Goal: Use online tool/utility: Utilize a website feature to perform a specific function

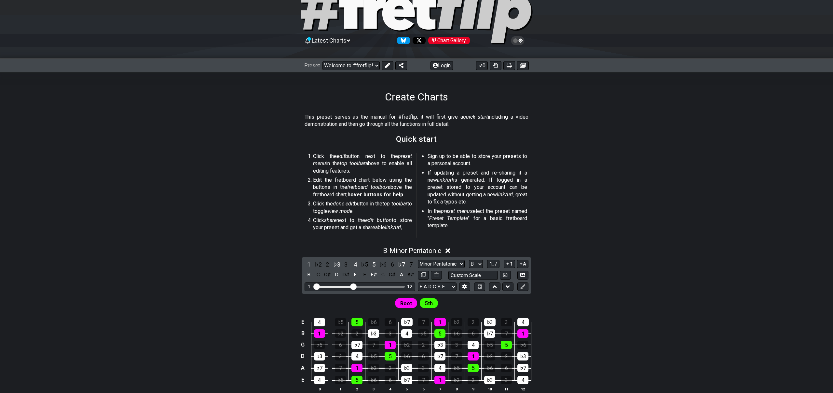
scroll to position [39, 0]
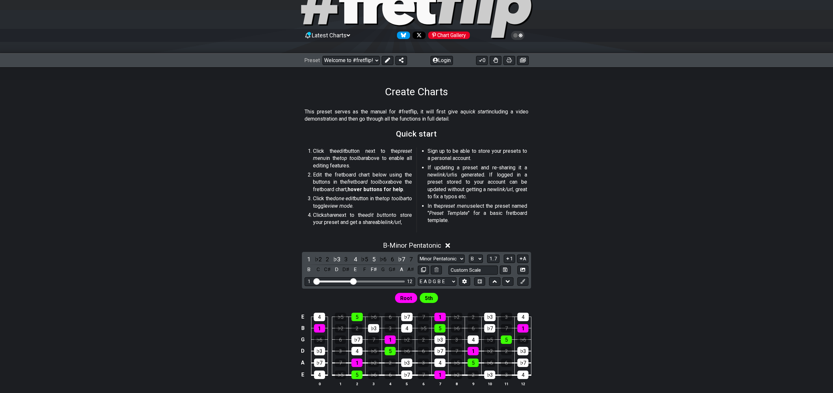
click at [346, 35] on span "Latest Charts" at bounding box center [329, 35] width 35 height 7
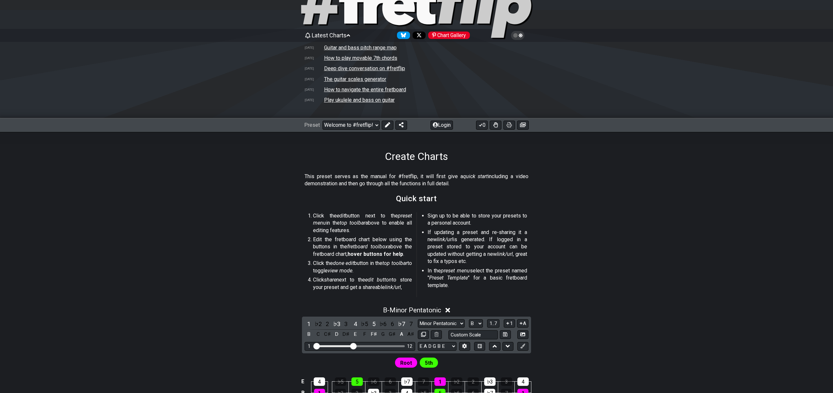
click at [346, 35] on span "Latest Charts" at bounding box center [329, 35] width 35 height 7
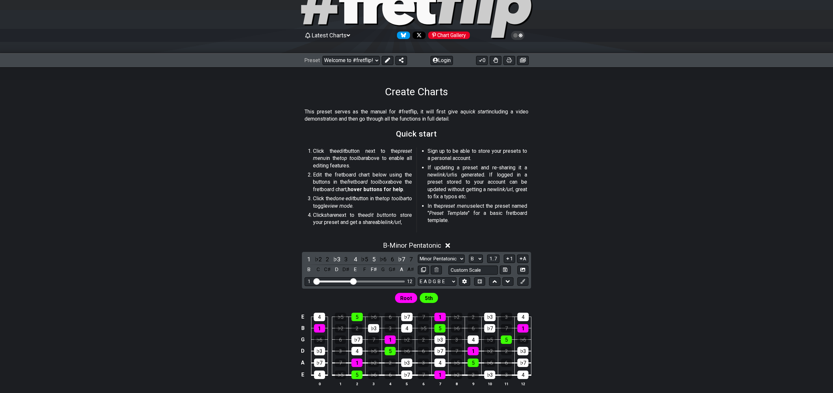
click at [444, 37] on div "Chart Gallery" at bounding box center [449, 35] width 42 height 7
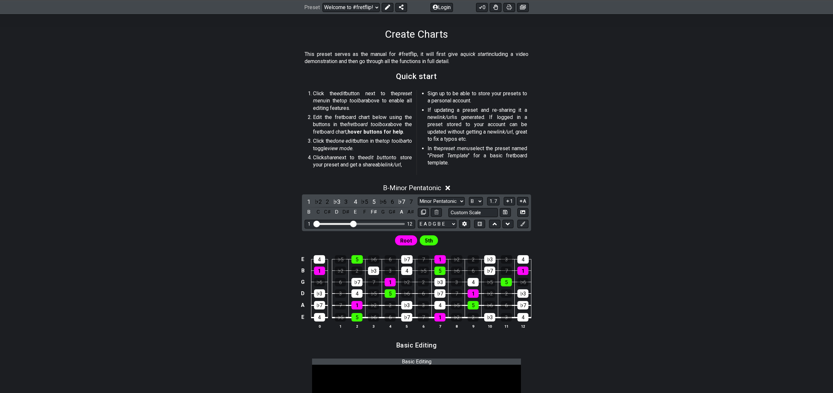
scroll to position [96, 0]
drag, startPoint x: 354, startPoint y: 226, endPoint x: 367, endPoint y: 226, distance: 12.7
click at [367, 224] on input "Visible fret range" at bounding box center [360, 224] width 92 height 0
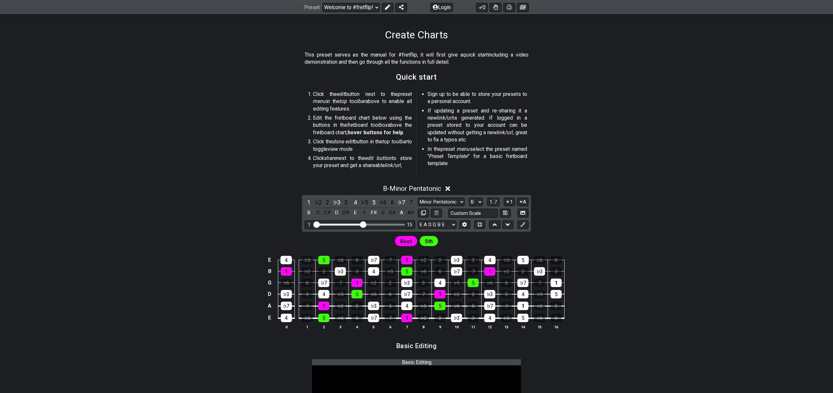
drag, startPoint x: 366, startPoint y: 225, endPoint x: 362, endPoint y: 225, distance: 3.9
click at [362, 224] on input "Visible fret range" at bounding box center [360, 224] width 92 height 0
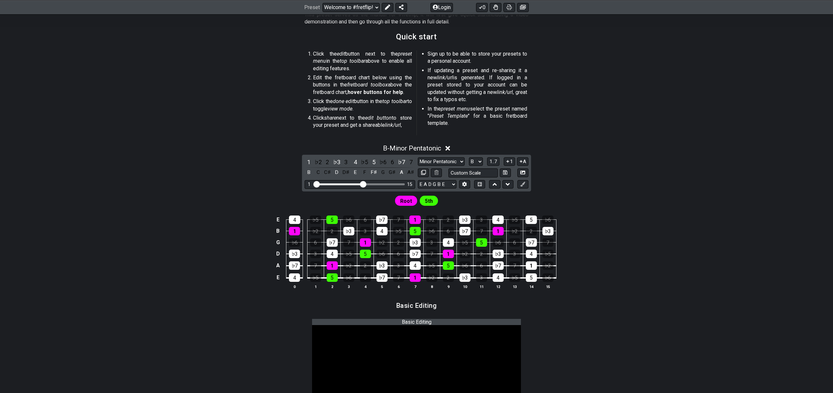
scroll to position [141, 0]
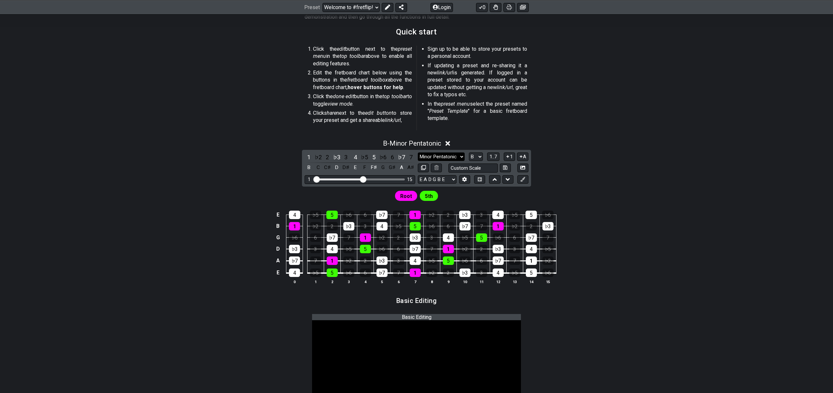
click at [455, 156] on select "Minor Pentatonic Root Minor Pentatonic Major Pentatonic Minor Blues Major Blues…" at bounding box center [441, 157] width 47 height 9
select select "Major"
click at [418, 153] on select "Minor Pentatonic Root Minor Pentatonic Major Pentatonic Minor Blues Major Blues…" at bounding box center [441, 157] width 47 height 9
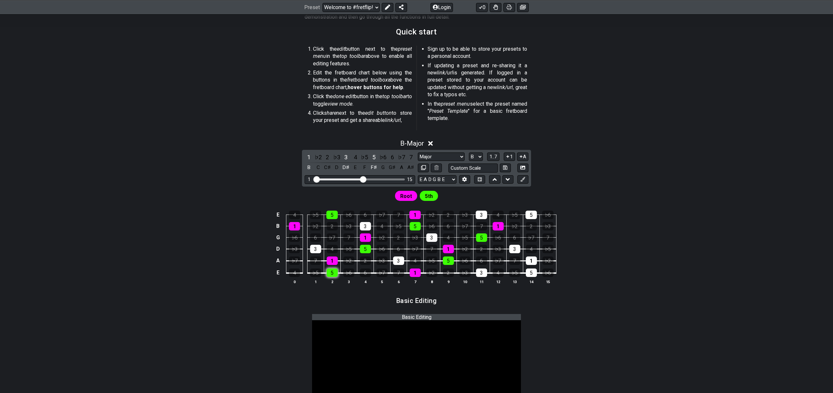
click at [331, 274] on div "5" at bounding box center [332, 273] width 11 height 8
click at [333, 275] on div "5" at bounding box center [332, 273] width 11 height 8
drag, startPoint x: 331, startPoint y: 261, endPoint x: 344, endPoint y: 264, distance: 13.3
click at [331, 261] on div "1" at bounding box center [332, 261] width 11 height 8
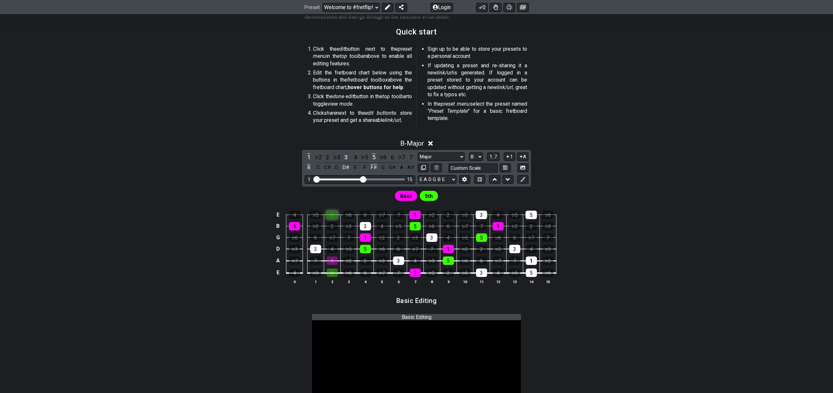
click at [333, 212] on div "5" at bounding box center [331, 215] width 11 height 8
click at [367, 238] on div "1" at bounding box center [365, 238] width 11 height 8
click at [433, 239] on div "3" at bounding box center [431, 238] width 11 height 8
drag, startPoint x: 414, startPoint y: 213, endPoint x: 418, endPoint y: 229, distance: 16.8
click at [414, 213] on div "1" at bounding box center [414, 215] width 11 height 8
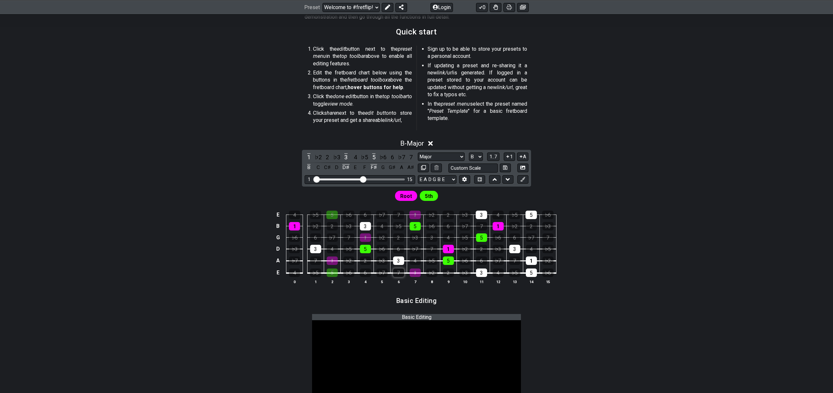
drag, startPoint x: 413, startPoint y: 273, endPoint x: 402, endPoint y: 270, distance: 11.3
click at [413, 273] on div "1" at bounding box center [415, 273] width 11 height 8
click at [367, 237] on div "1" at bounding box center [365, 238] width 11 height 8
click at [398, 261] on div "3" at bounding box center [398, 261] width 11 height 8
click at [451, 261] on div "5" at bounding box center [448, 261] width 11 height 8
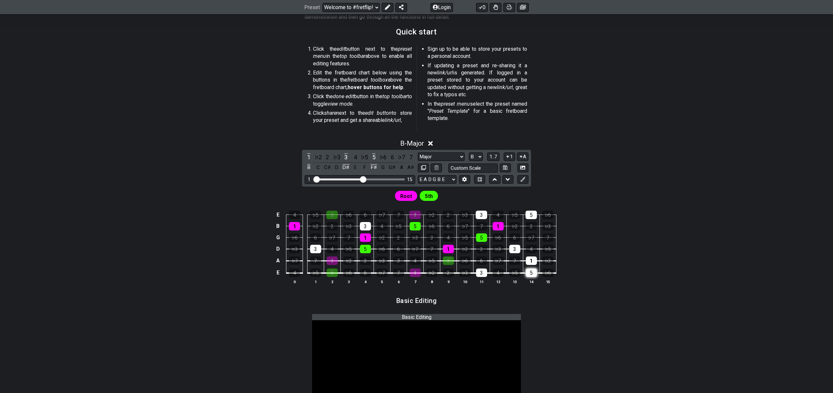
drag, startPoint x: 529, startPoint y: 260, endPoint x: 534, endPoint y: 273, distance: 14.1
click at [530, 261] on div "1" at bounding box center [531, 261] width 11 height 8
drag, startPoint x: 533, startPoint y: 276, endPoint x: 523, endPoint y: 275, distance: 10.4
click at [531, 275] on div "5" at bounding box center [531, 273] width 11 height 8
drag, startPoint x: 483, startPoint y: 273, endPoint x: 443, endPoint y: 277, distance: 39.5
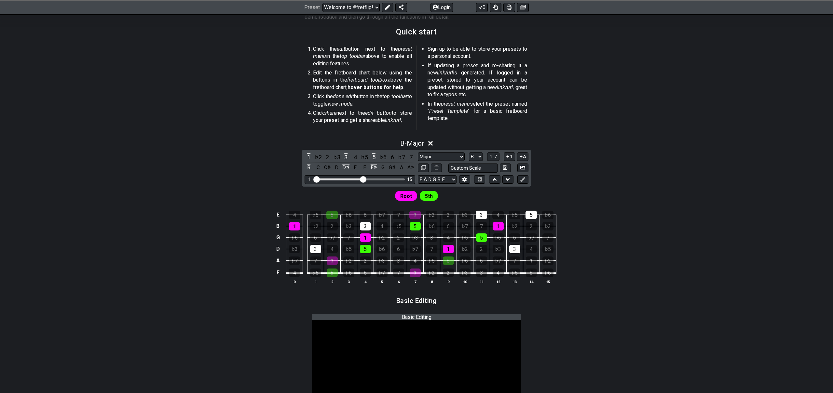
click at [483, 273] on div "3" at bounding box center [481, 273] width 11 height 8
drag, startPoint x: 530, startPoint y: 216, endPoint x: 495, endPoint y: 216, distance: 34.5
click at [529, 216] on div "5" at bounding box center [530, 215] width 11 height 8
drag, startPoint x: 484, startPoint y: 216, endPoint x: 451, endPoint y: 219, distance: 33.4
click at [484, 216] on div "3" at bounding box center [481, 215] width 11 height 8
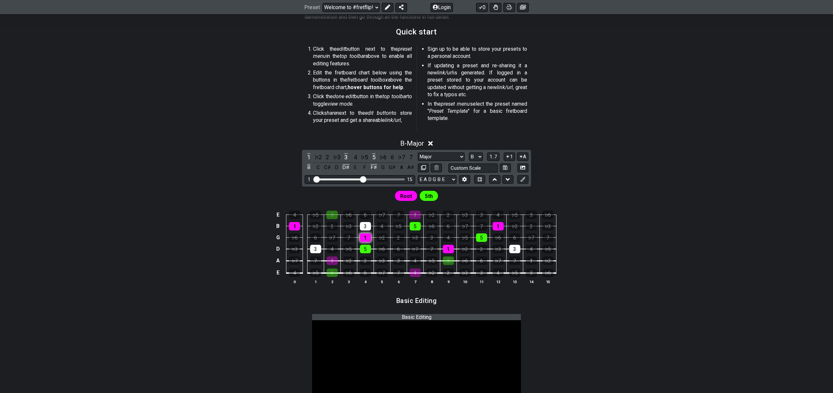
click at [366, 238] on div "1" at bounding box center [365, 238] width 11 height 8
click at [479, 239] on div "5" at bounding box center [481, 238] width 11 height 8
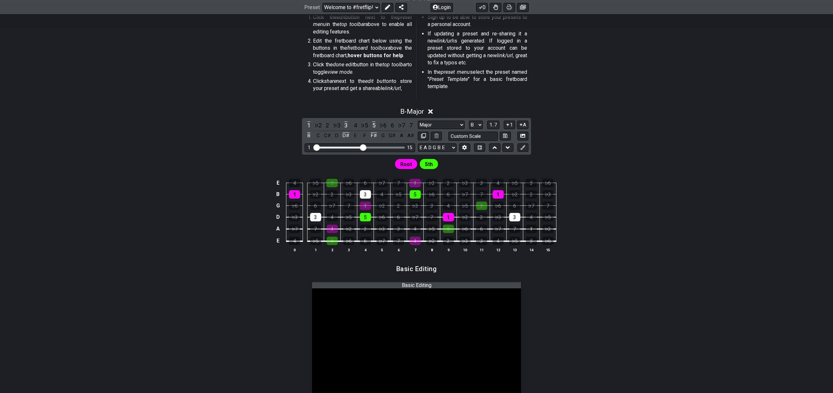
scroll to position [179, 0]
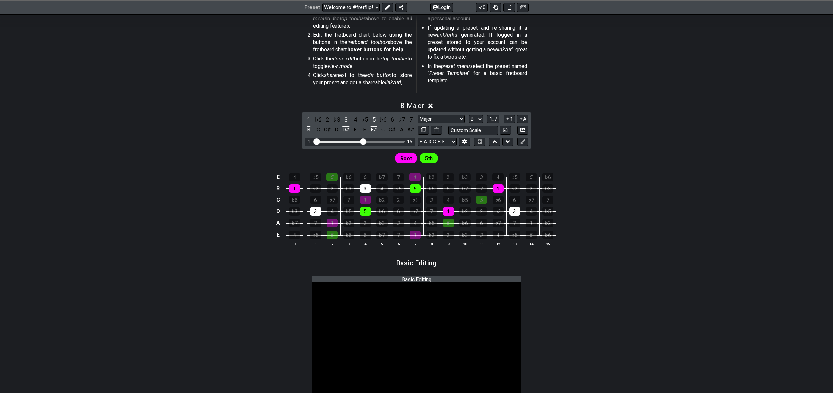
click at [430, 161] on span "5th" at bounding box center [429, 158] width 8 height 9
click at [430, 158] on span "5th" at bounding box center [429, 158] width 8 height 9
click at [406, 158] on span "Root" at bounding box center [406, 158] width 12 height 9
click at [430, 159] on span "5th" at bounding box center [429, 158] width 8 height 9
click at [477, 119] on select "A♭ A A♯ B♭ B C C♯ D♭ D D♯ E♭ E F F♯ G♭ G G♯" at bounding box center [476, 119] width 14 height 9
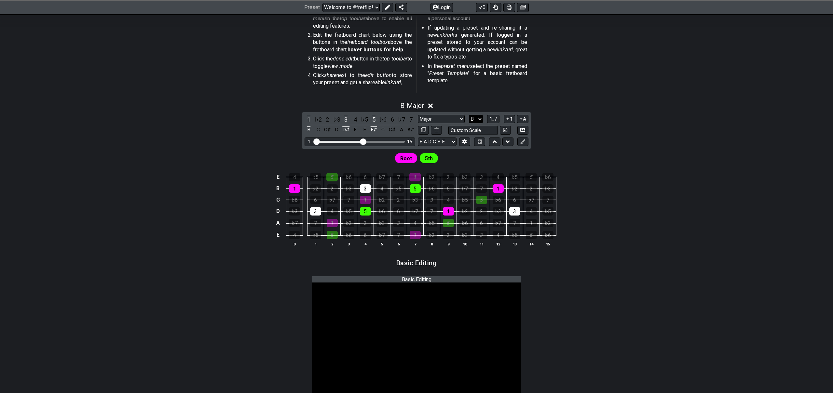
select select "C"
click at [469, 115] on select "A♭ A A♯ B♭ B C C♯ D♭ D D♯ E♭ E F F♯ G♭ G G♯" at bounding box center [476, 119] width 14 height 9
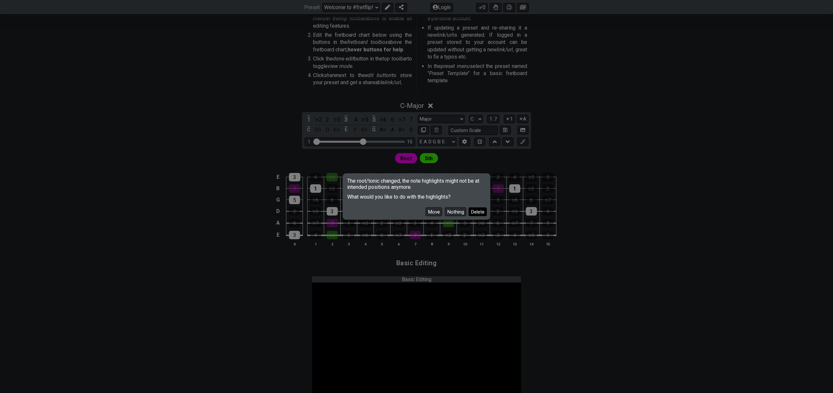
click at [474, 214] on button "Delete" at bounding box center [477, 212] width 18 height 9
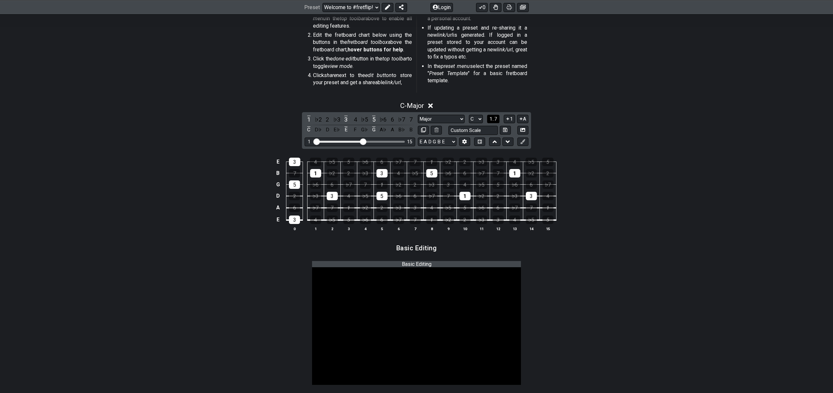
click at [496, 118] on span "1..7" at bounding box center [493, 119] width 8 height 6
click at [496, 118] on button "..." at bounding box center [493, 119] width 11 height 9
click at [496, 119] on span "C.." at bounding box center [493, 119] width 5 height 6
click at [496, 119] on span "1..7" at bounding box center [493, 119] width 8 height 6
click at [496, 119] on button "..." at bounding box center [493, 119] width 11 height 9
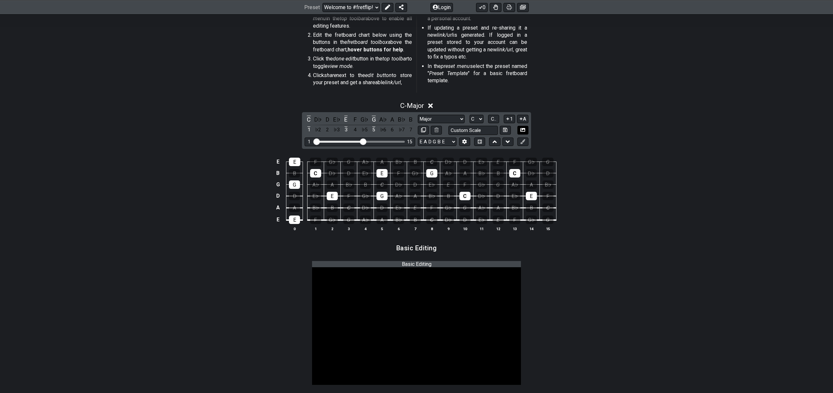
click at [522, 129] on icon at bounding box center [522, 130] width 5 height 4
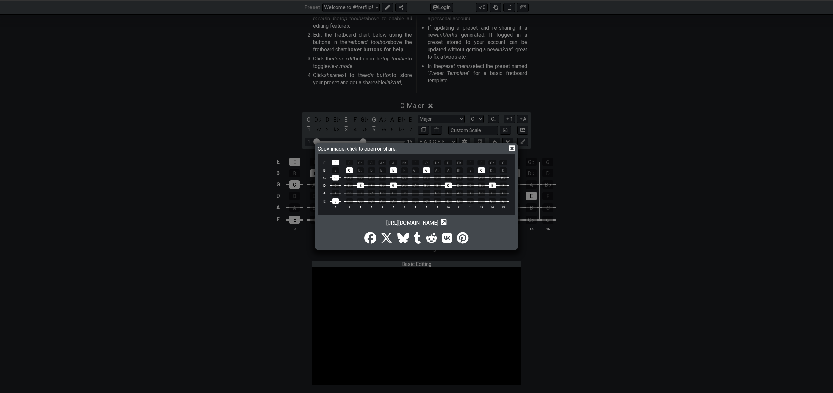
click at [511, 150] on icon at bounding box center [512, 148] width 7 height 7
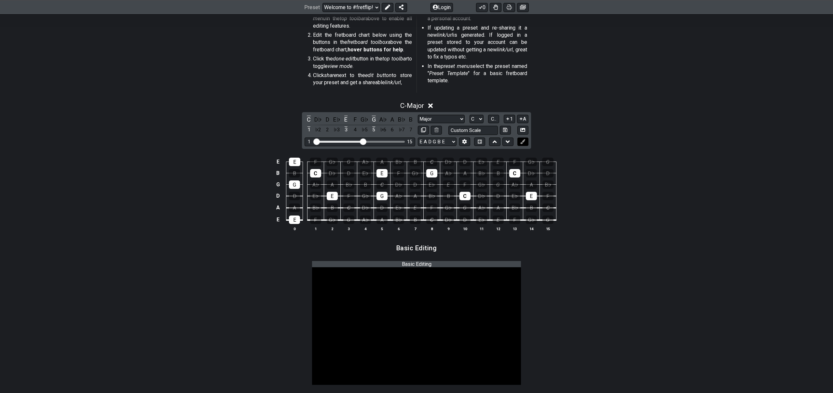
click at [523, 143] on icon at bounding box center [522, 141] width 5 height 5
click at [315, 175] on div "C" at bounding box center [315, 173] width 11 height 8
click at [422, 130] on icon at bounding box center [423, 130] width 5 height 5
select select "Major"
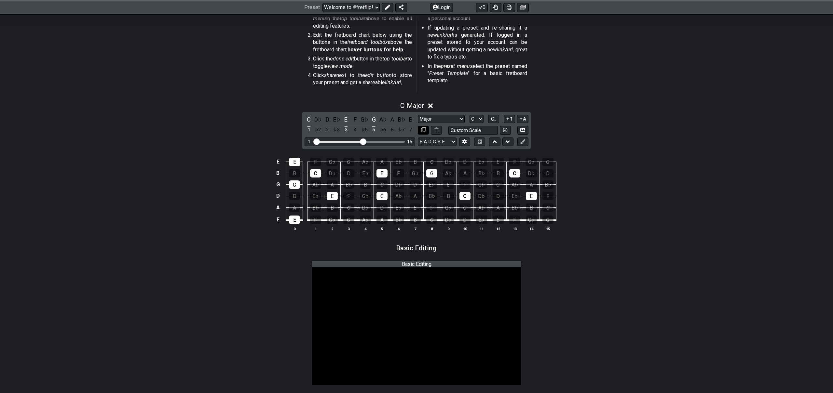
select select "C"
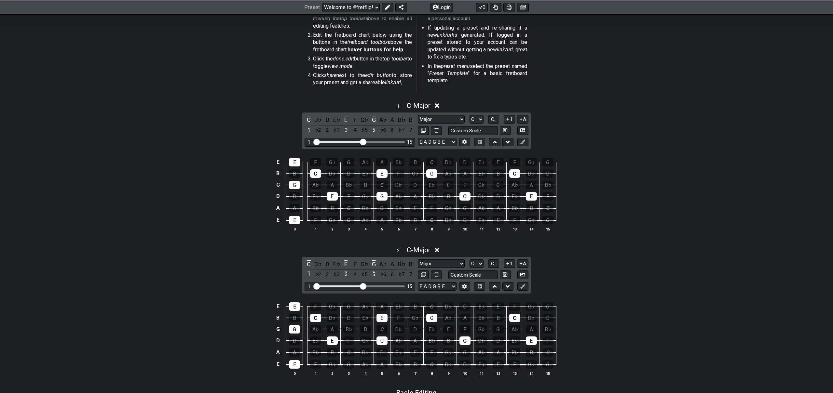
click at [439, 252] on icon at bounding box center [437, 250] width 5 height 7
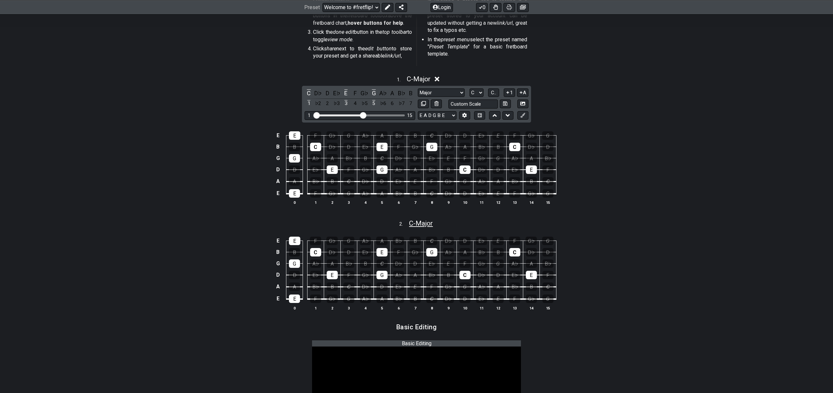
scroll to position [219, 0]
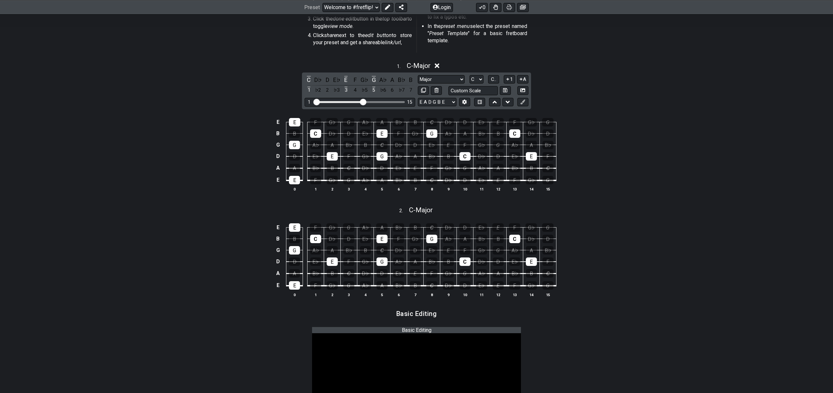
click at [443, 207] on div "2 . C - Major" at bounding box center [417, 208] width 508 height 12
select select "Major"
select select "C"
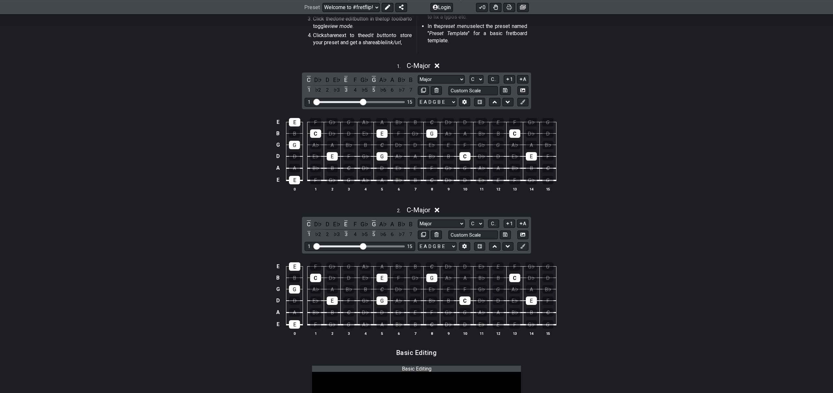
click at [440, 212] on icon at bounding box center [437, 210] width 5 height 5
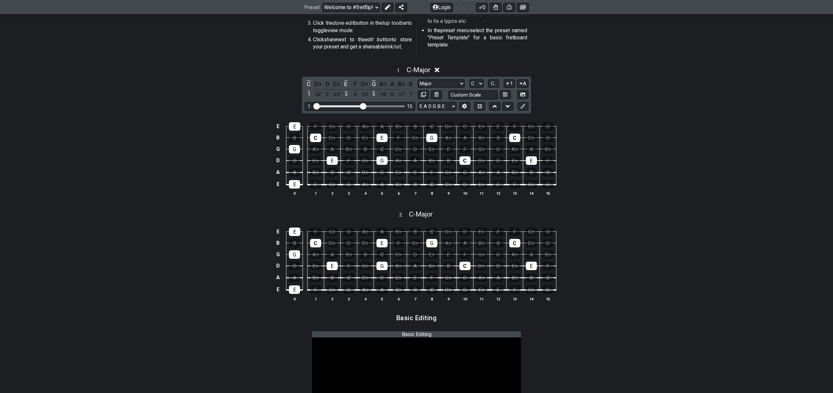
scroll to position [214, 0]
click at [439, 70] on icon at bounding box center [437, 70] width 5 height 5
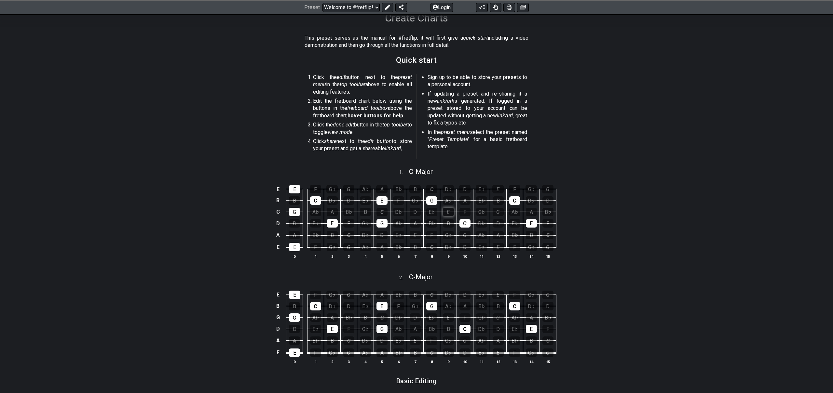
scroll to position [121, 0]
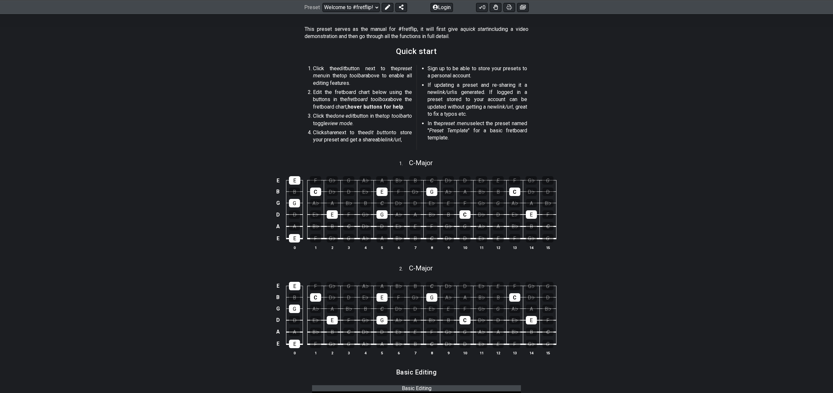
click at [454, 169] on td "D♭" at bounding box center [448, 174] width 17 height 11
click at [422, 163] on span "C - Major" at bounding box center [421, 163] width 24 height 8
select select "Major"
select select "C"
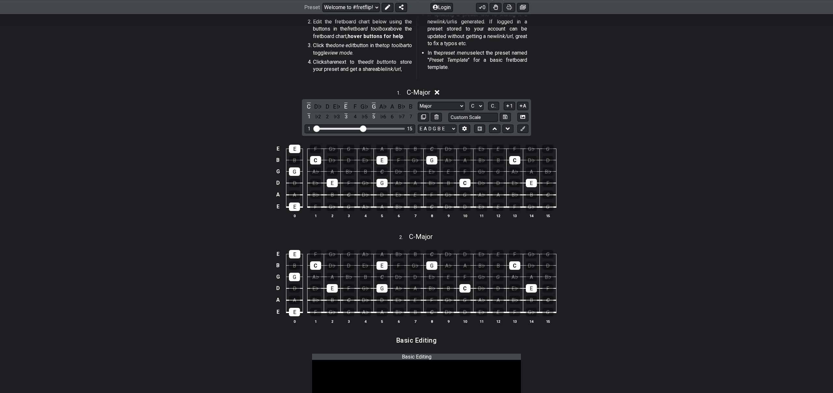
scroll to position [191, 0]
click at [417, 237] on span "C - Major" at bounding box center [421, 238] width 24 height 8
select select "Major"
select select "C"
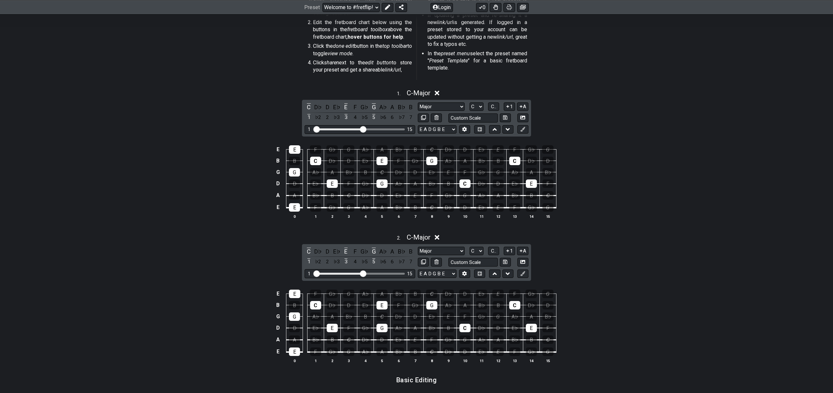
click at [438, 238] on icon at bounding box center [437, 238] width 5 height 5
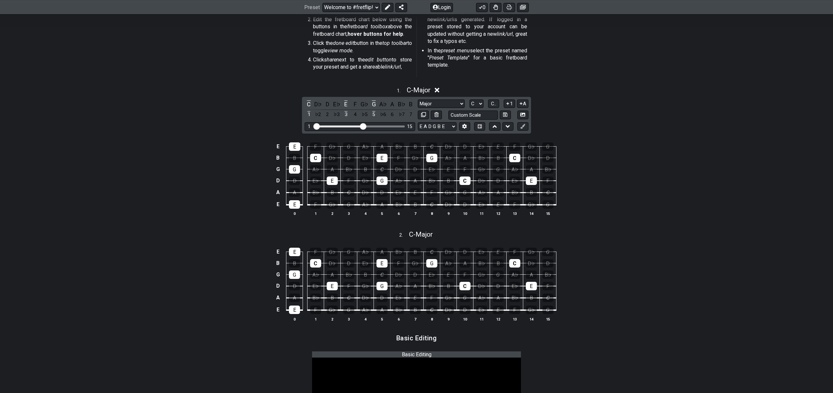
scroll to position [182, 0]
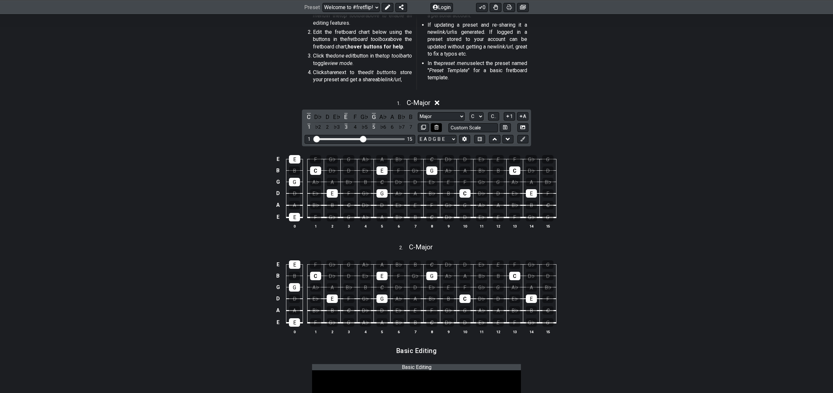
click at [438, 128] on icon at bounding box center [436, 127] width 4 height 5
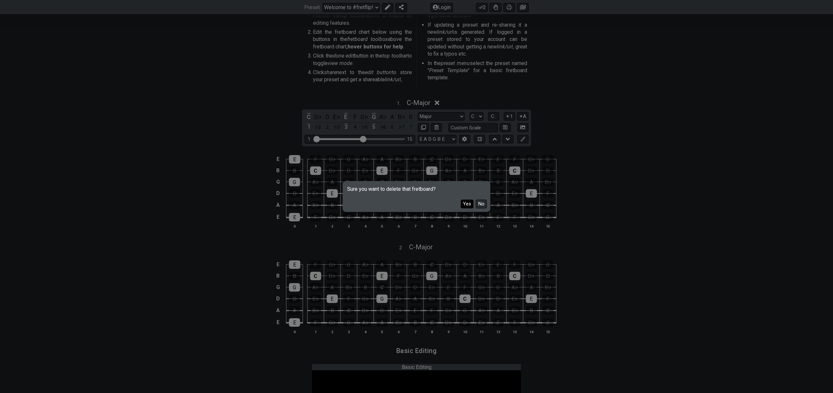
click at [466, 204] on button "Yes" at bounding box center [467, 204] width 13 height 9
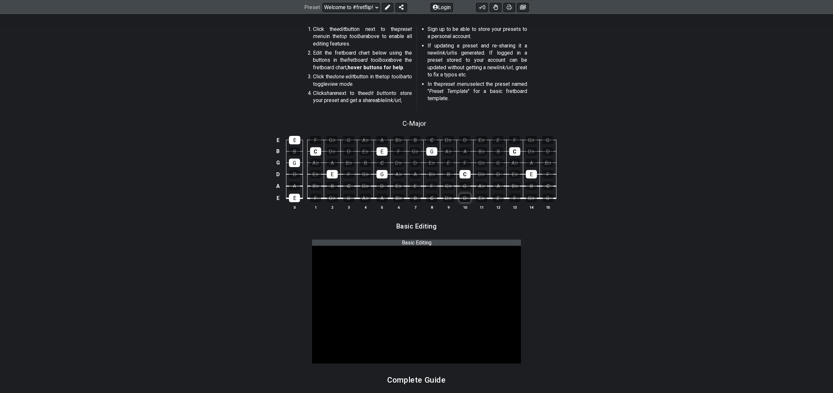
scroll to position [143, 0]
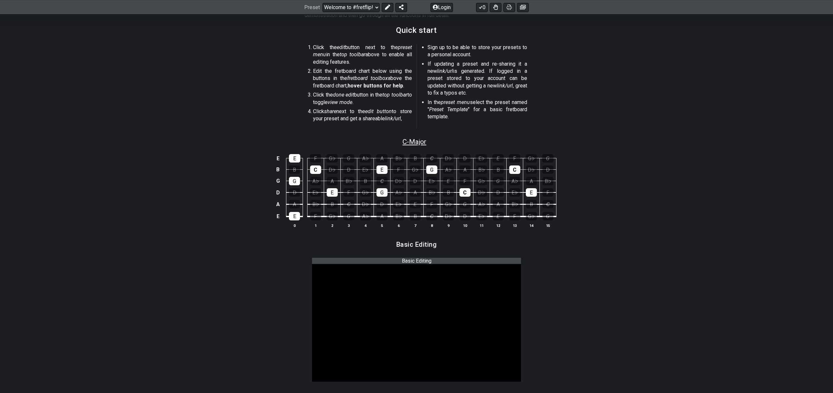
click at [420, 143] on span "C - Major" at bounding box center [414, 142] width 24 height 8
select select "Major"
select select "C"
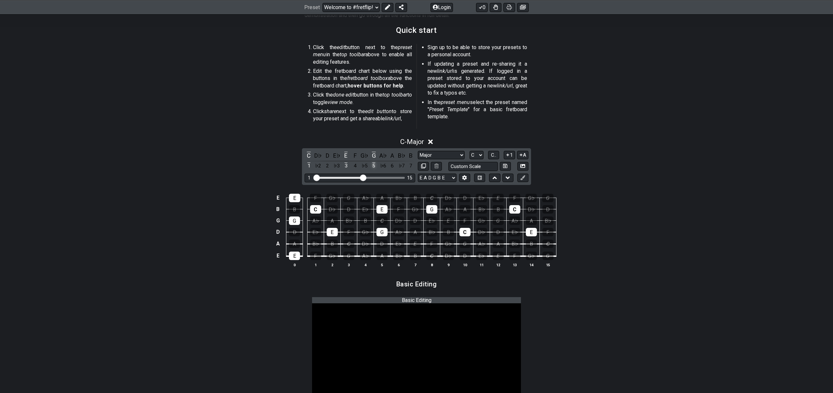
click at [373, 165] on div "5" at bounding box center [374, 166] width 8 height 9
click at [297, 256] on div "E" at bounding box center [294, 256] width 11 height 8
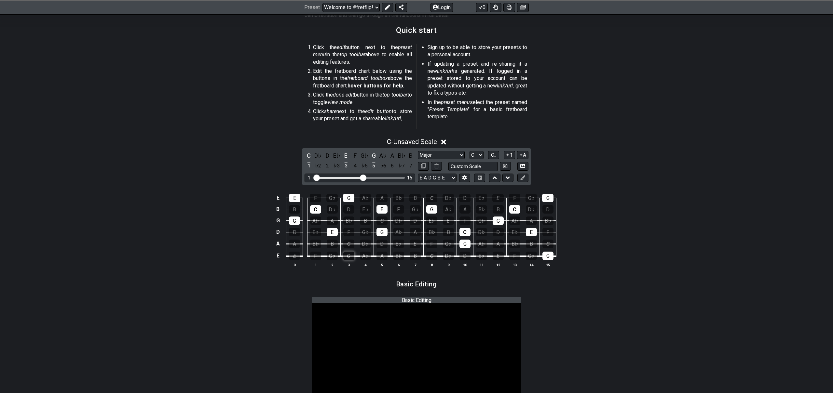
click at [350, 259] on div "G" at bounding box center [348, 256] width 11 height 8
click at [467, 245] on div "G" at bounding box center [464, 244] width 11 height 8
click at [501, 222] on div "G" at bounding box center [498, 221] width 11 height 8
drag, startPoint x: 550, startPoint y: 197, endPoint x: 553, endPoint y: 235, distance: 37.8
click at [551, 198] on div "G" at bounding box center [547, 198] width 11 height 8
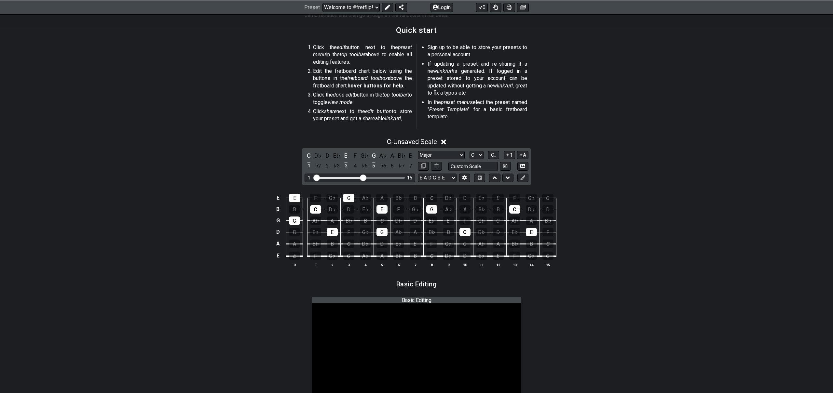
drag, startPoint x: 545, startPoint y: 256, endPoint x: 523, endPoint y: 259, distance: 21.6
click at [545, 256] on div "G" at bounding box center [547, 256] width 11 height 8
drag, startPoint x: 346, startPoint y: 196, endPoint x: 319, endPoint y: 197, distance: 27.0
click at [345, 196] on div "G" at bounding box center [348, 198] width 11 height 8
click at [301, 197] on td "E" at bounding box center [294, 192] width 17 height 11
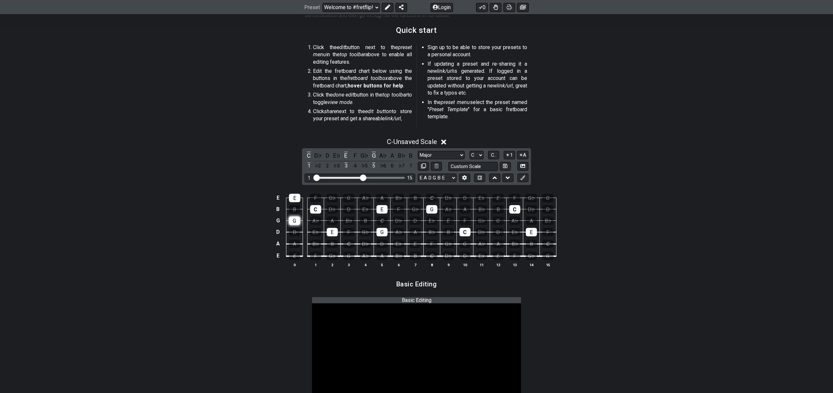
click at [295, 220] on div "G" at bounding box center [294, 221] width 11 height 8
click at [294, 198] on div "E" at bounding box center [294, 198] width 11 height 8
click at [495, 155] on span "C.." at bounding box center [493, 155] width 5 height 6
click at [495, 155] on span "1..7" at bounding box center [493, 155] width 8 height 6
click at [495, 155] on span "..." at bounding box center [493, 155] width 3 height 6
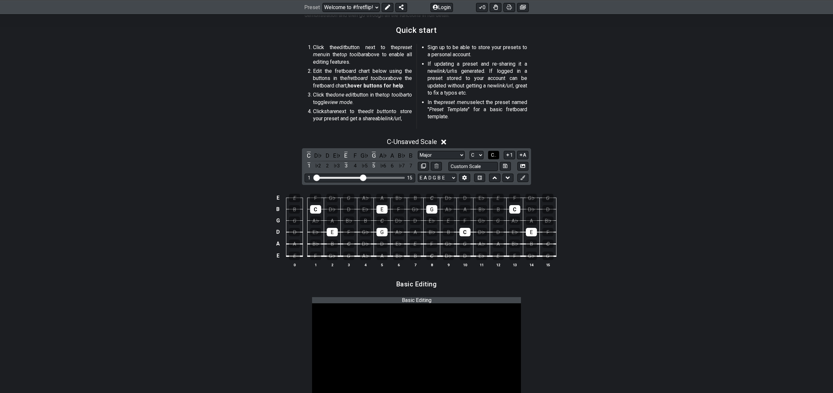
click at [495, 155] on span "C.." at bounding box center [493, 155] width 5 height 6
click at [509, 155] on icon at bounding box center [508, 155] width 6 height 5
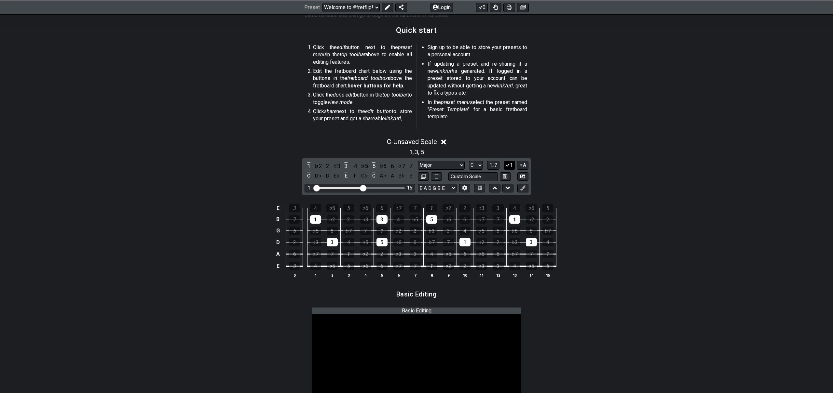
click at [509, 166] on icon at bounding box center [508, 165] width 6 height 5
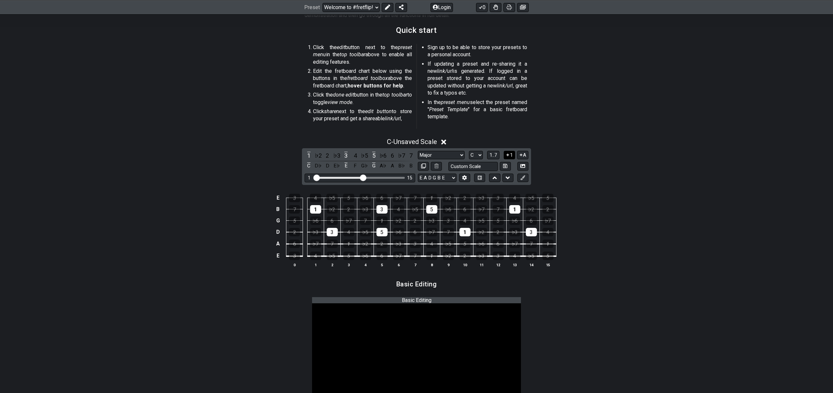
click at [509, 156] on icon at bounding box center [508, 155] width 6 height 5
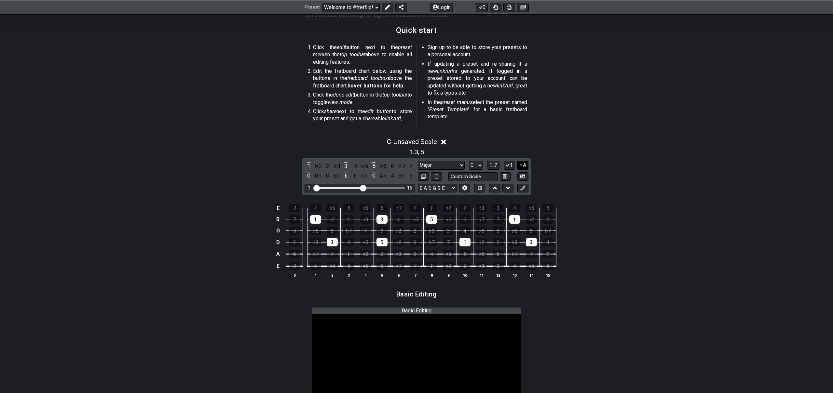
click at [522, 165] on icon at bounding box center [521, 165] width 6 height 5
click at [509, 166] on icon at bounding box center [508, 165] width 6 height 5
click at [495, 165] on span "1..7" at bounding box center [493, 165] width 8 height 6
click at [495, 165] on span "..." at bounding box center [493, 165] width 3 height 6
click at [508, 164] on icon at bounding box center [508, 165] width 3 height 3
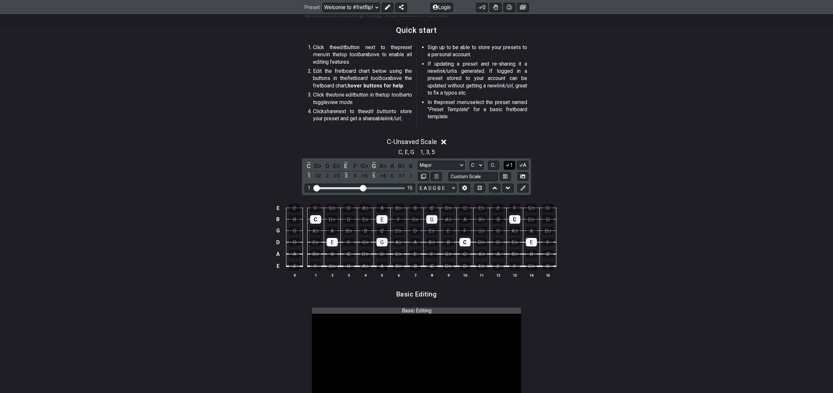
click at [508, 164] on icon at bounding box center [508, 165] width 6 height 5
click at [507, 189] on icon at bounding box center [508, 188] width 4 height 7
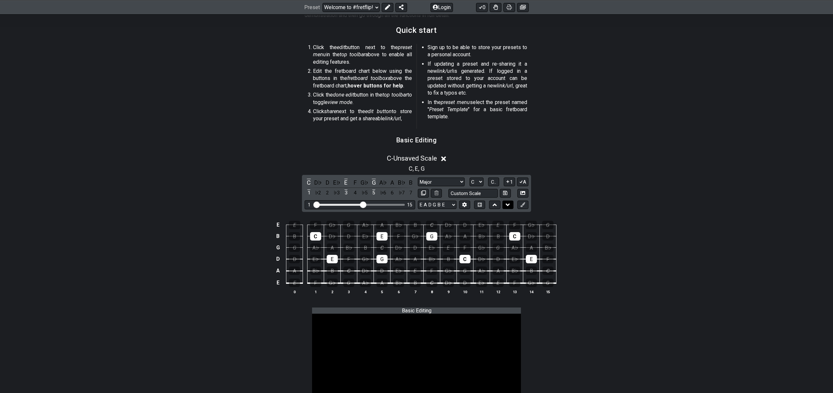
click at [506, 205] on icon at bounding box center [508, 205] width 4 height 7
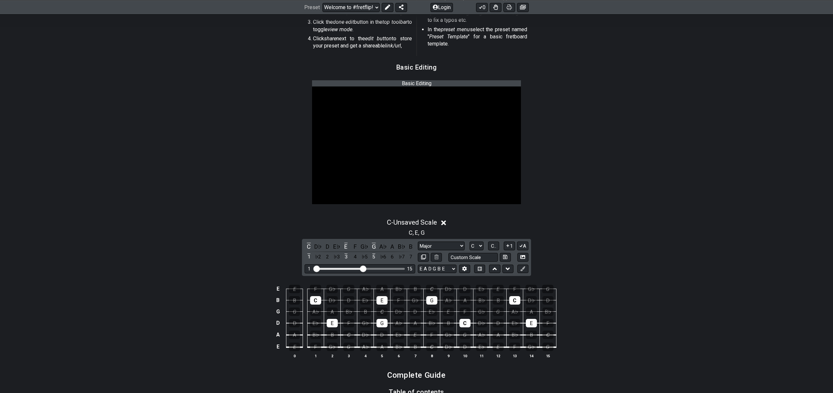
scroll to position [227, 0]
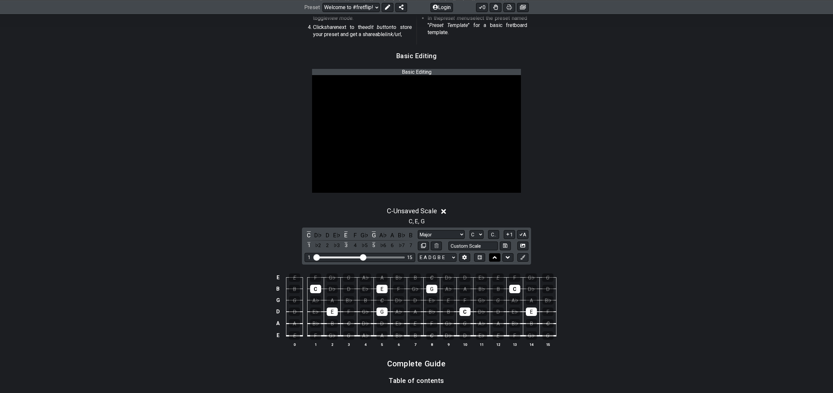
click at [496, 256] on icon at bounding box center [495, 257] width 4 height 7
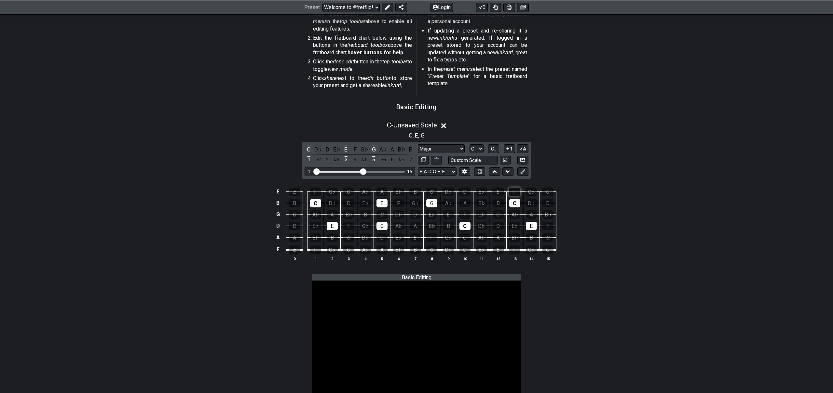
scroll to position [178, 0]
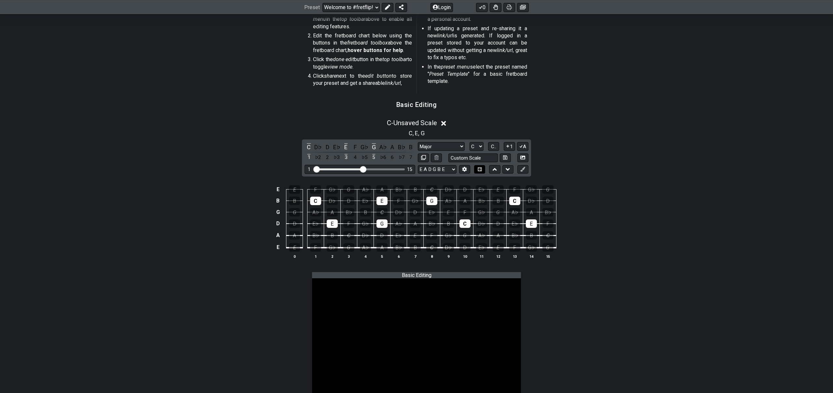
click at [482, 170] on icon at bounding box center [479, 169] width 5 height 4
click at [466, 170] on icon at bounding box center [464, 169] width 5 height 5
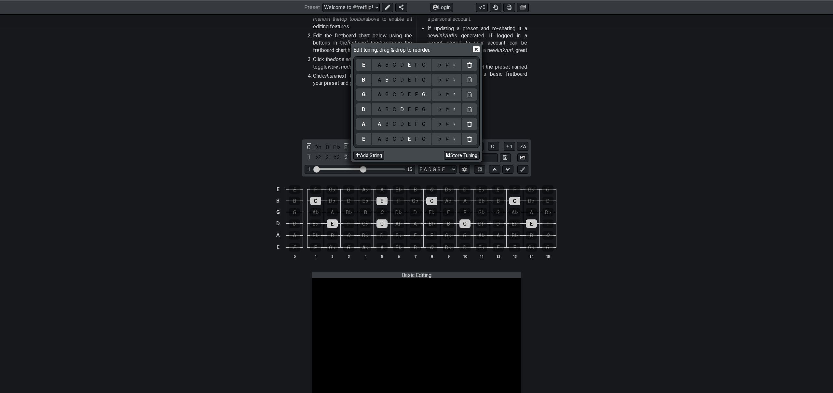
click at [477, 50] on icon at bounding box center [476, 49] width 7 height 7
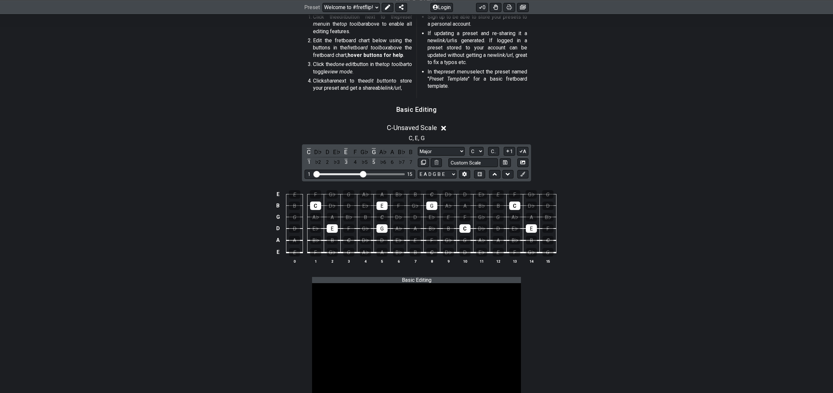
scroll to position [180, 0]
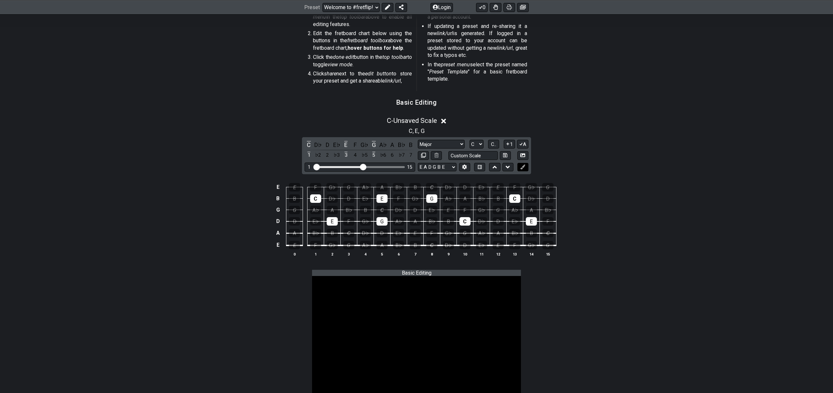
click at [523, 169] on icon at bounding box center [522, 167] width 5 height 5
click at [314, 198] on div "C" at bounding box center [315, 199] width 11 height 8
click at [316, 200] on div "C" at bounding box center [315, 199] width 11 height 8
click at [316, 199] on div "C" at bounding box center [315, 199] width 11 height 8
click at [299, 198] on div "B" at bounding box center [294, 199] width 11 height 8
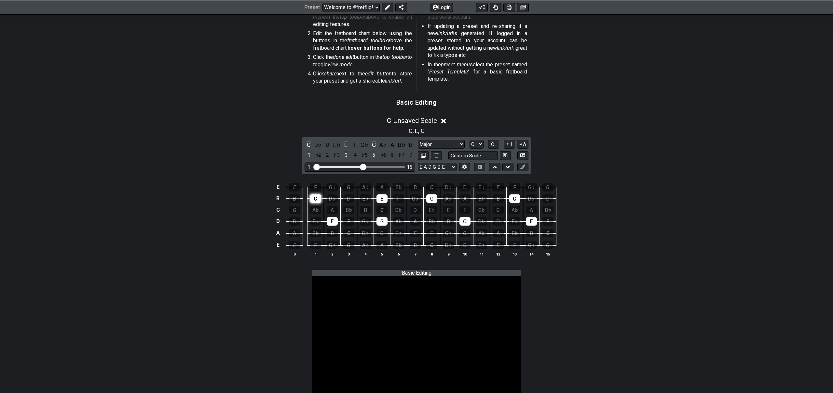
click at [313, 198] on div "C" at bounding box center [315, 199] width 11 height 8
click at [387, 8] on icon at bounding box center [387, 7] width 5 height 5
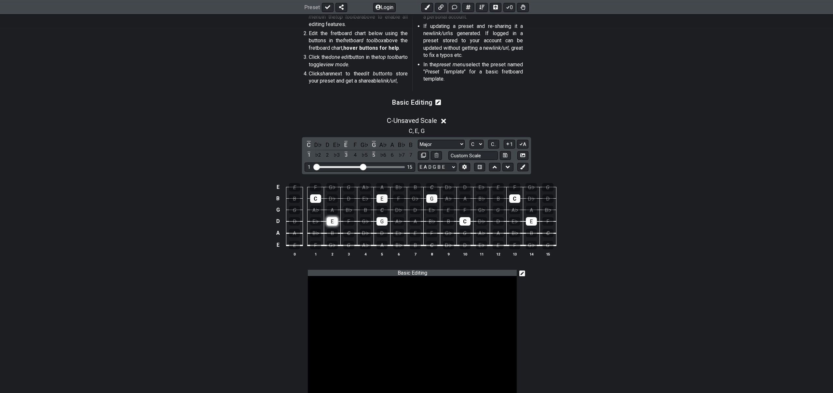
click at [333, 222] on div "E" at bounding box center [332, 221] width 11 height 8
click at [523, 169] on icon at bounding box center [522, 167] width 5 height 5
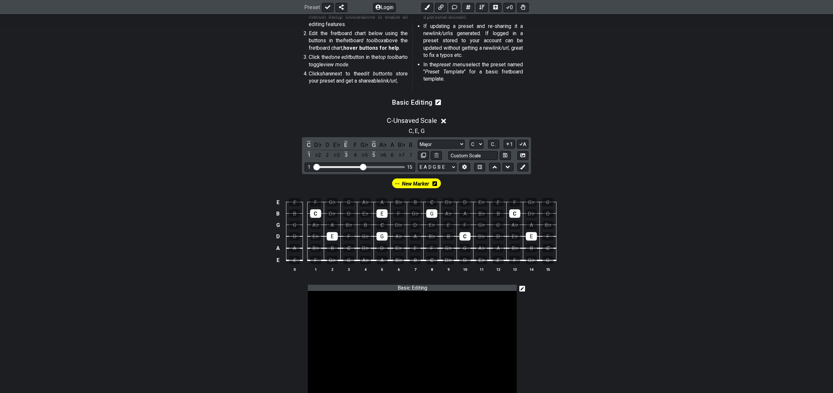
click at [428, 184] on span "New Marker" at bounding box center [415, 183] width 27 height 9
click at [434, 183] on icon at bounding box center [436, 184] width 5 height 5
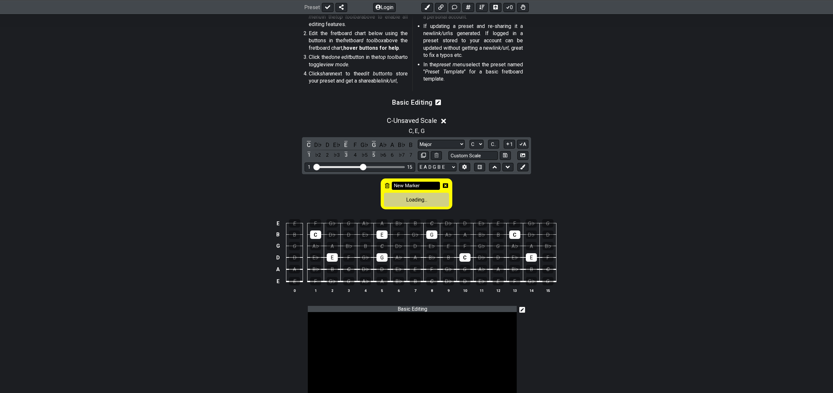
click at [429, 184] on input "New Marker" at bounding box center [416, 186] width 48 height 8
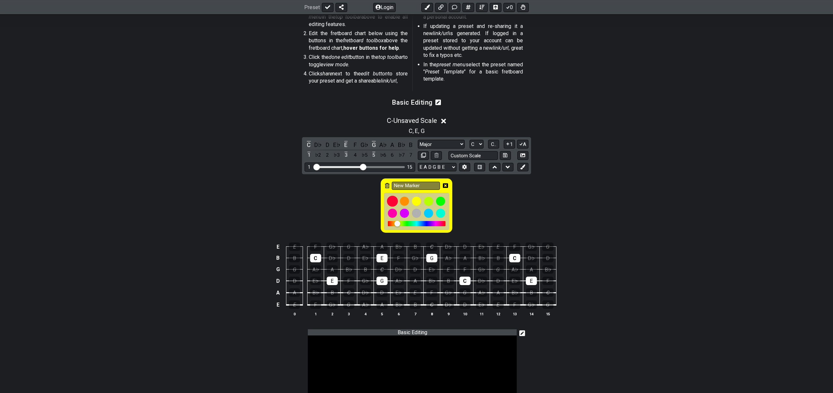
click at [393, 201] on div at bounding box center [392, 201] width 11 height 11
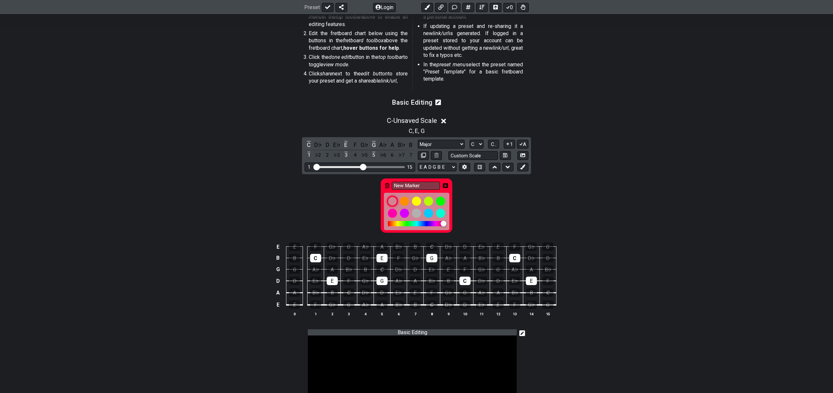
drag, startPoint x: 392, startPoint y: 202, endPoint x: 396, endPoint y: 202, distance: 3.6
click at [392, 202] on div at bounding box center [392, 201] width 11 height 11
click at [423, 184] on input "New Marker" at bounding box center [416, 186] width 48 height 8
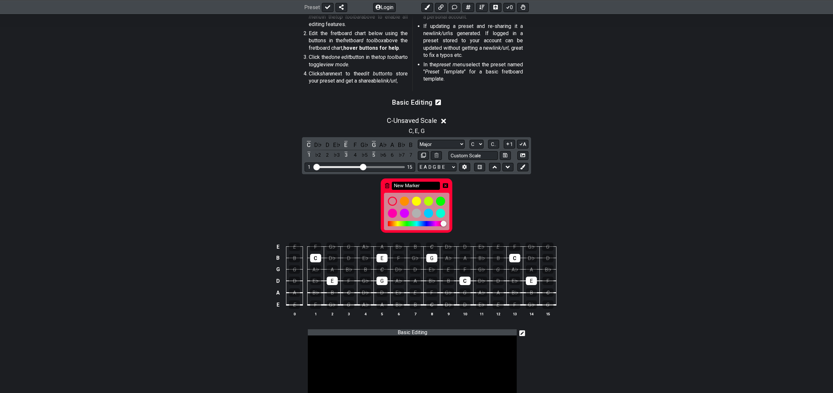
click at [423, 184] on input "New Marker" at bounding box center [416, 186] width 48 height 8
type input "C"
click at [394, 202] on div at bounding box center [392, 201] width 11 height 11
click at [482, 205] on div "C" at bounding box center [417, 204] width 508 height 60
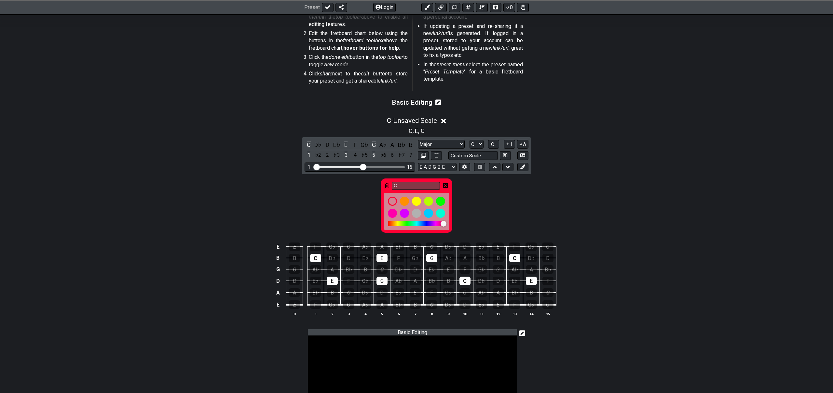
click at [446, 186] on icon at bounding box center [445, 185] width 5 height 5
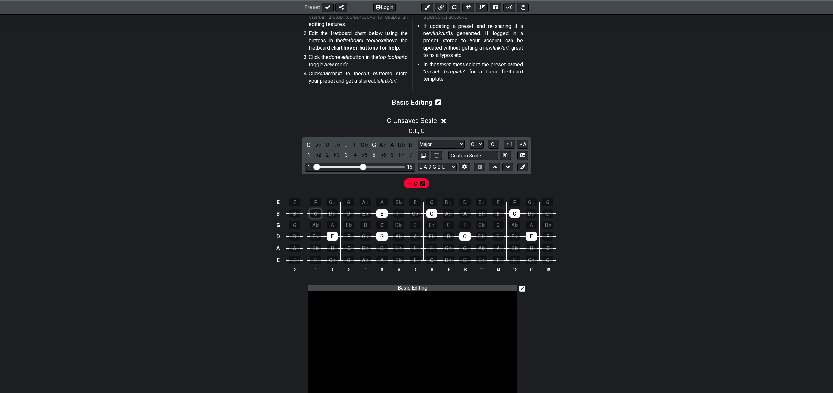
click at [315, 214] on div "C" at bounding box center [315, 214] width 11 height 8
click at [524, 169] on icon at bounding box center [522, 167] width 5 height 5
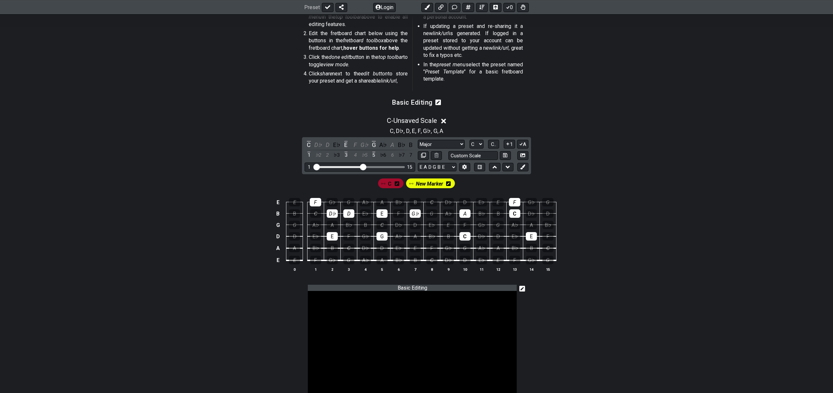
click at [397, 184] on icon at bounding box center [397, 184] width 5 height 5
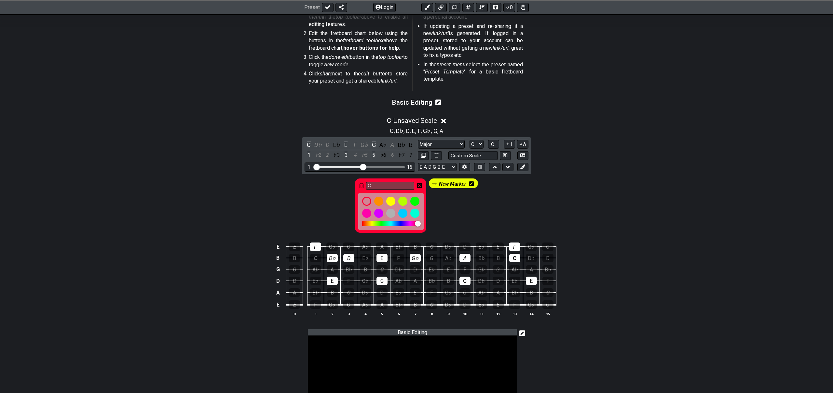
click at [419, 185] on icon at bounding box center [419, 185] width 5 height 5
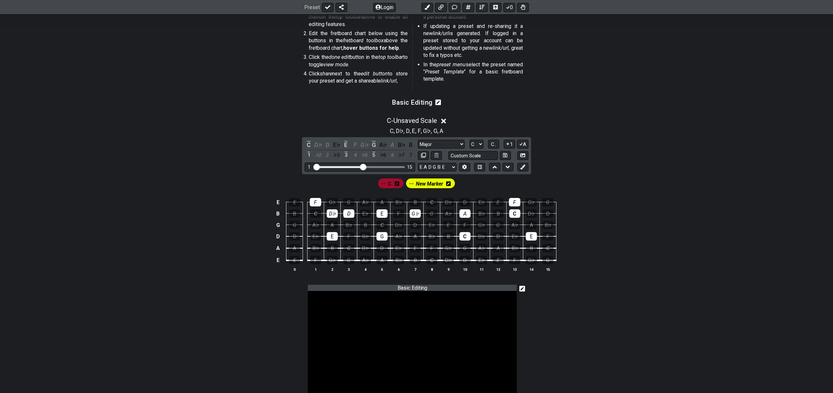
click at [445, 184] on div "New Marker" at bounding box center [430, 184] width 49 height 10
click at [449, 185] on icon at bounding box center [448, 184] width 5 height 5
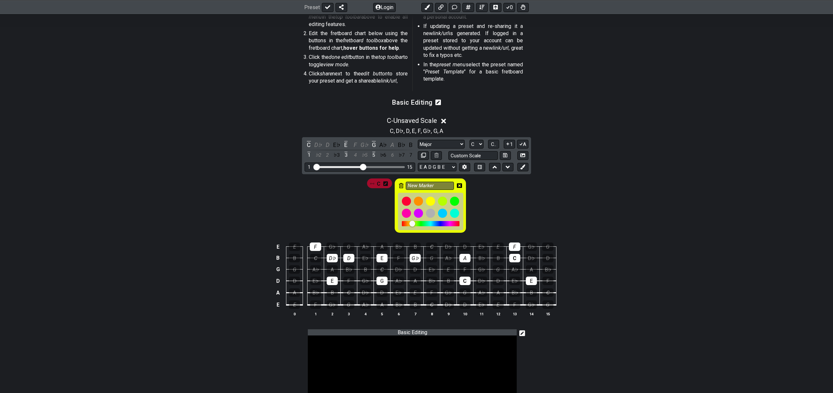
click at [461, 186] on icon at bounding box center [459, 185] width 5 height 5
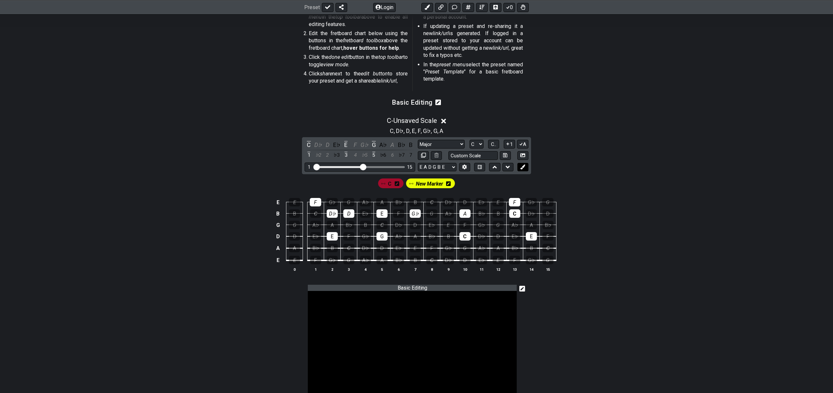
click at [523, 168] on icon at bounding box center [522, 167] width 5 height 5
click at [436, 156] on icon at bounding box center [436, 155] width 4 height 5
drag, startPoint x: 436, startPoint y: 184, endPoint x: 468, endPoint y: 184, distance: 31.9
click at [468, 184] on div "C New Marker New Marker" at bounding box center [416, 183] width 134 height 12
drag, startPoint x: 409, startPoint y: 184, endPoint x: 424, endPoint y: 184, distance: 15.0
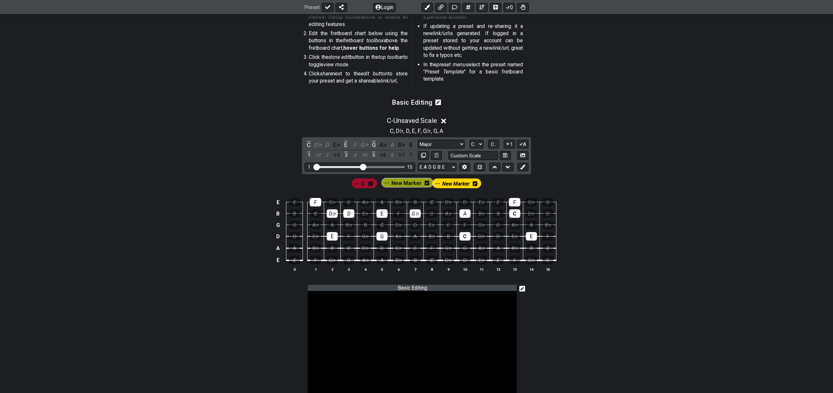
click at [427, 184] on div "C New Marker New Marker" at bounding box center [416, 183] width 132 height 12
drag, startPoint x: 365, startPoint y: 183, endPoint x: 373, endPoint y: 184, distance: 8.2
click at [374, 184] on div "C New Marker New Marker" at bounding box center [416, 183] width 134 height 12
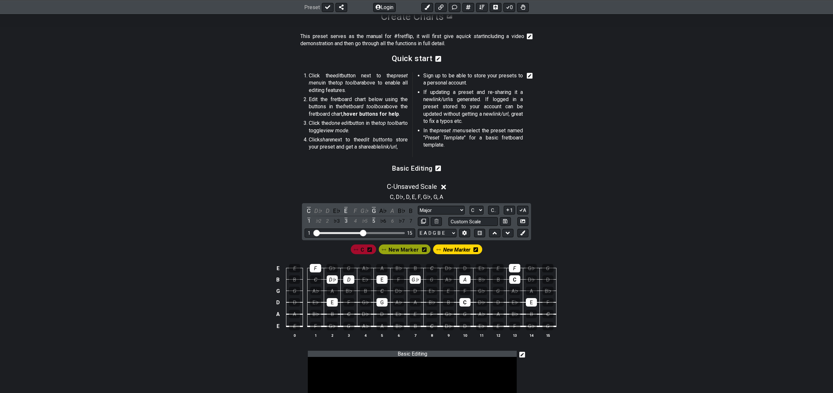
scroll to position [115, 0]
click at [427, 8] on icon at bounding box center [427, 7] width 5 height 5
click at [469, 7] on icon at bounding box center [468, 7] width 5 height 5
select select "A"
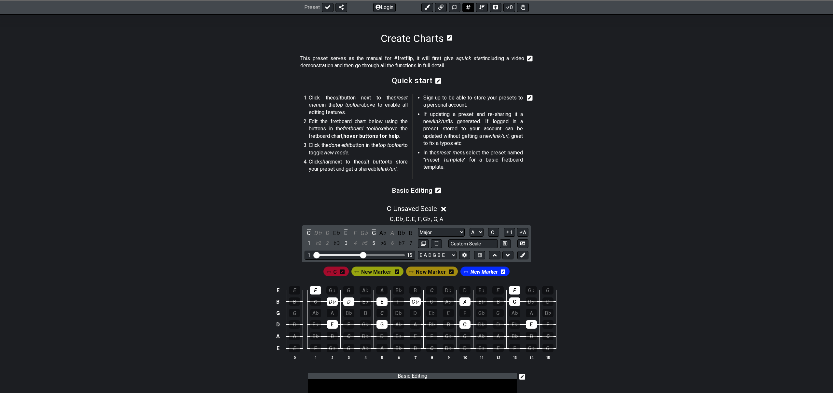
select select "New Scale"
select select "Major"
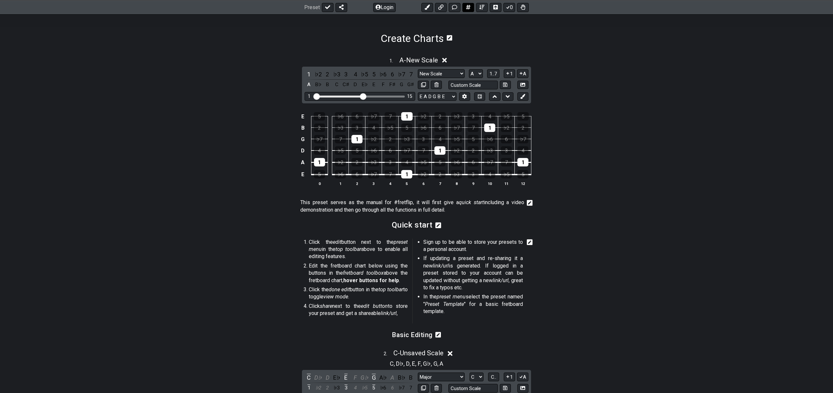
click at [469, 7] on icon at bounding box center [468, 7] width 5 height 5
select select "A"
select select "New Scale"
select select "Major"
select select "C"
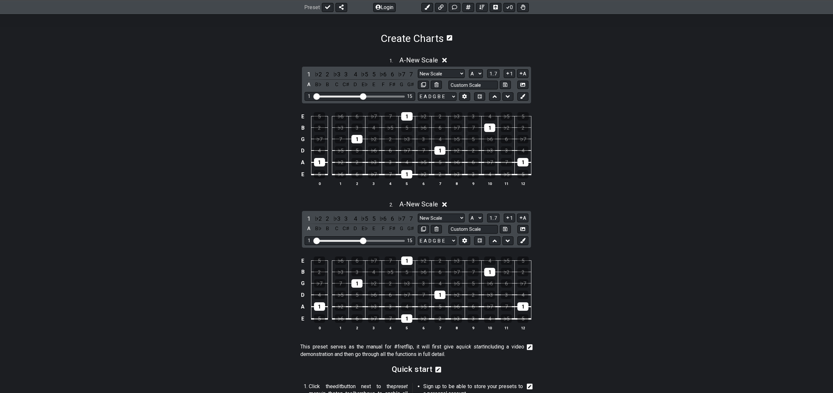
click at [446, 207] on icon at bounding box center [444, 204] width 5 height 7
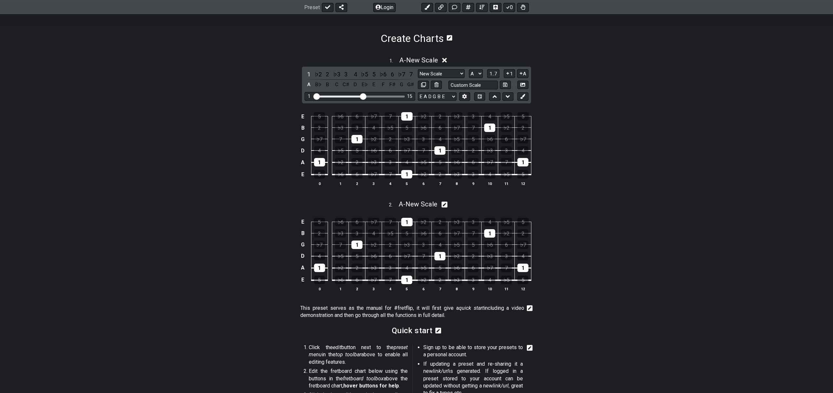
click at [449, 62] on div "1 . A - New Scale" at bounding box center [417, 58] width 508 height 12
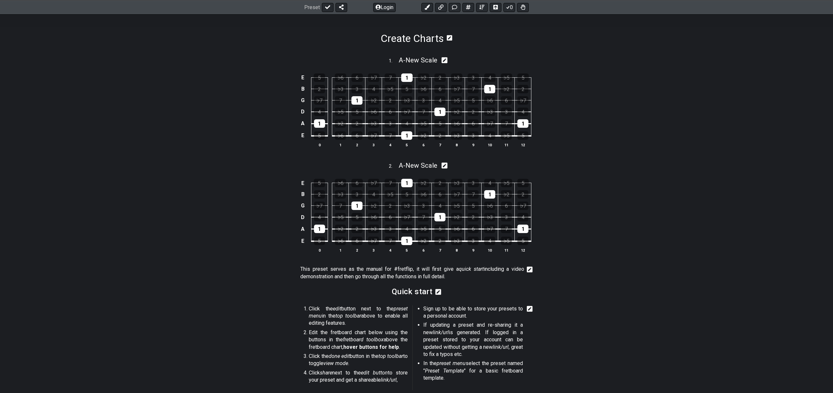
click at [447, 62] on icon at bounding box center [444, 60] width 6 height 6
select select "A"
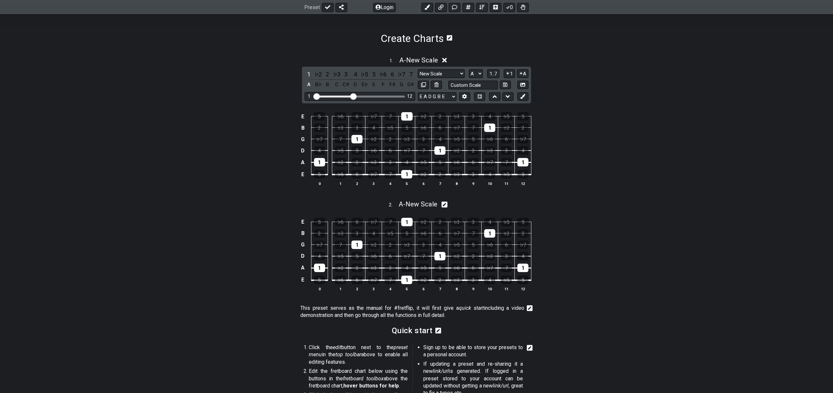
click at [447, 62] on icon at bounding box center [444, 60] width 5 height 5
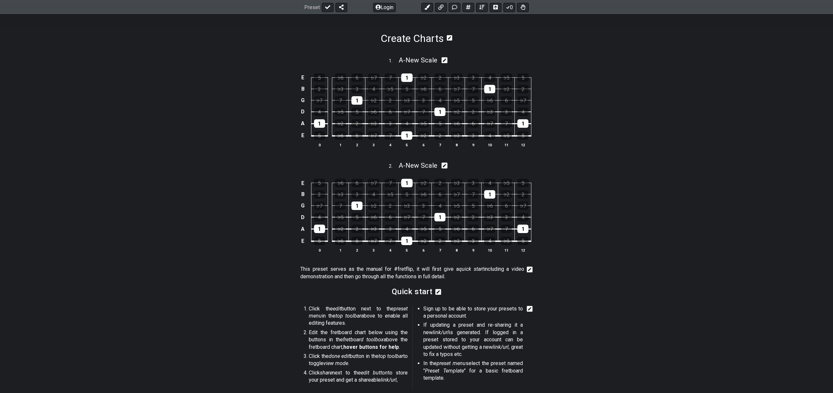
click at [447, 62] on icon at bounding box center [444, 60] width 6 height 6
select select "A"
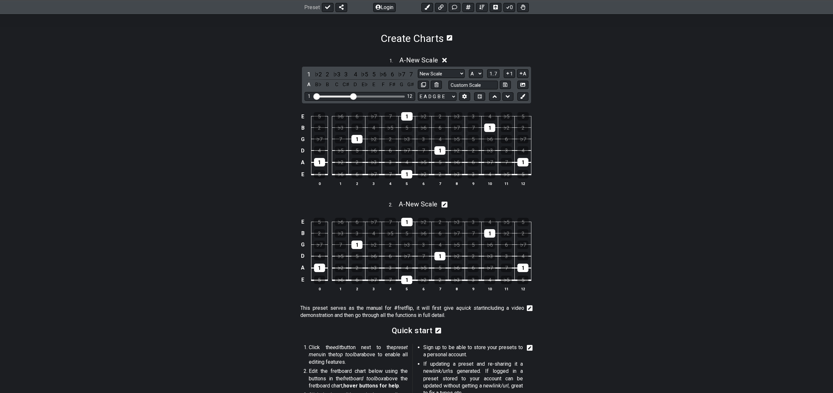
click at [447, 62] on icon at bounding box center [444, 60] width 5 height 5
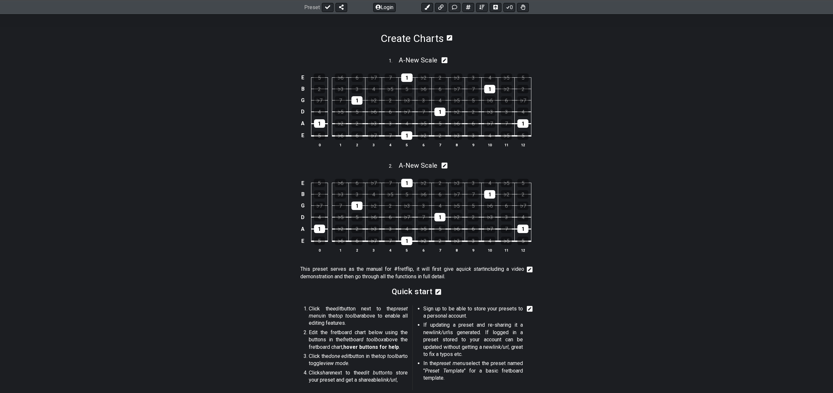
click at [447, 62] on icon at bounding box center [444, 60] width 6 height 6
select select "A"
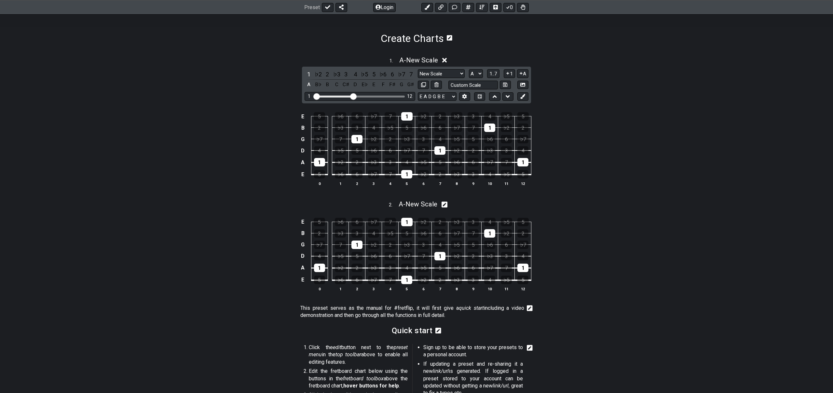
click at [447, 62] on icon at bounding box center [444, 60] width 5 height 5
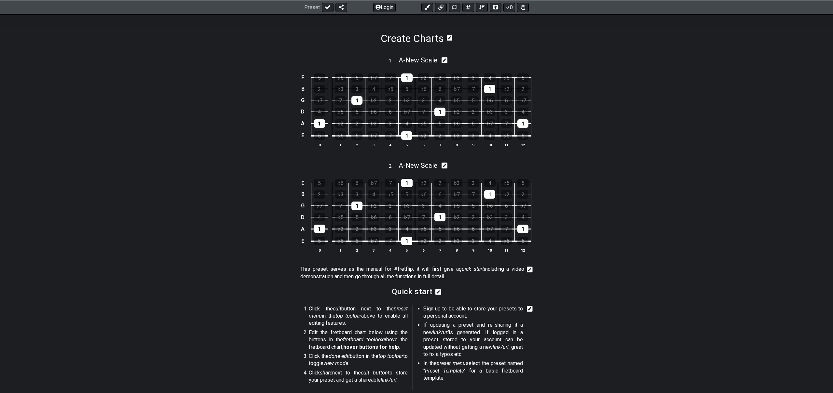
click at [448, 62] on icon at bounding box center [444, 60] width 6 height 6
select select "A"
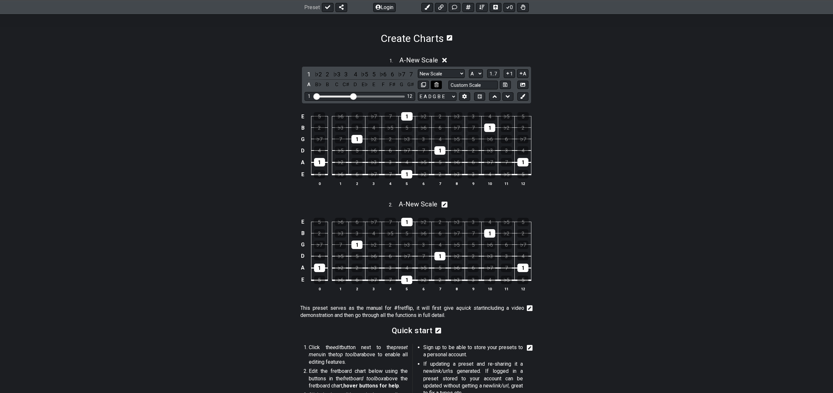
click at [436, 85] on icon at bounding box center [436, 84] width 4 height 5
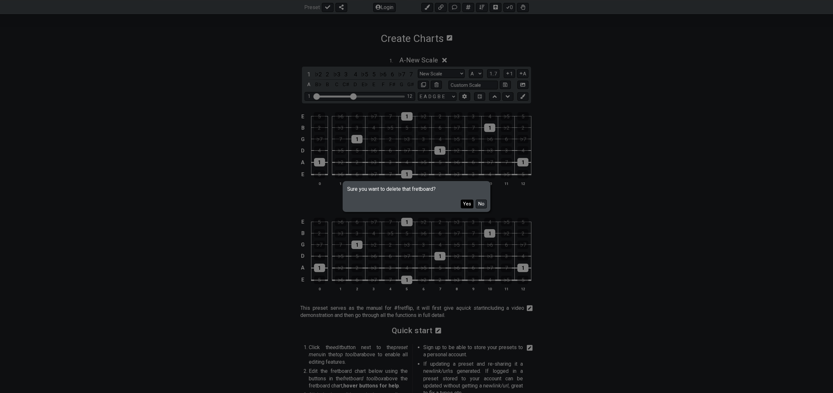
click at [465, 205] on button "Yes" at bounding box center [467, 204] width 13 height 9
select select "Major"
select select "C"
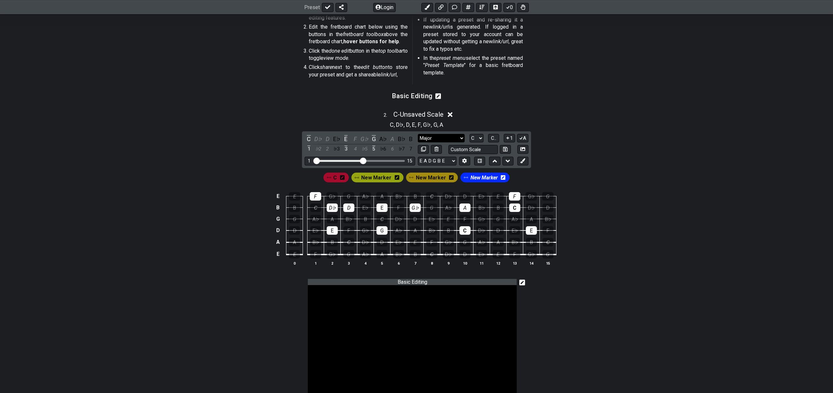
scroll to position [0, 0]
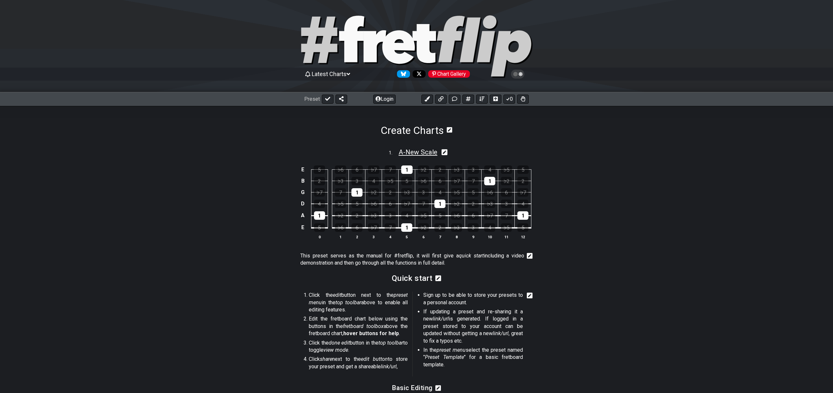
click at [425, 152] on span "A - New Scale" at bounding box center [418, 152] width 39 height 8
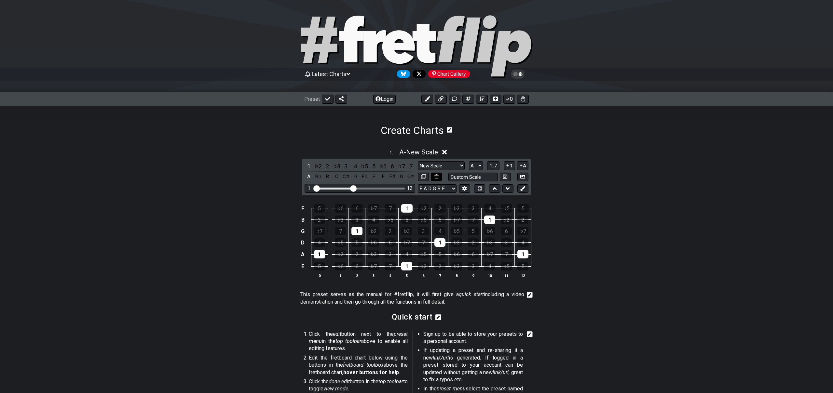
click at [436, 178] on icon at bounding box center [436, 176] width 4 height 5
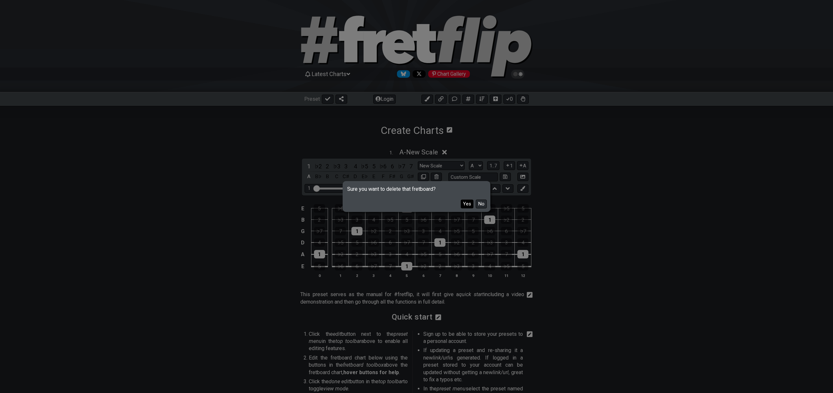
click at [468, 204] on button "Yes" at bounding box center [467, 204] width 13 height 9
select select "C"
select select "Major"
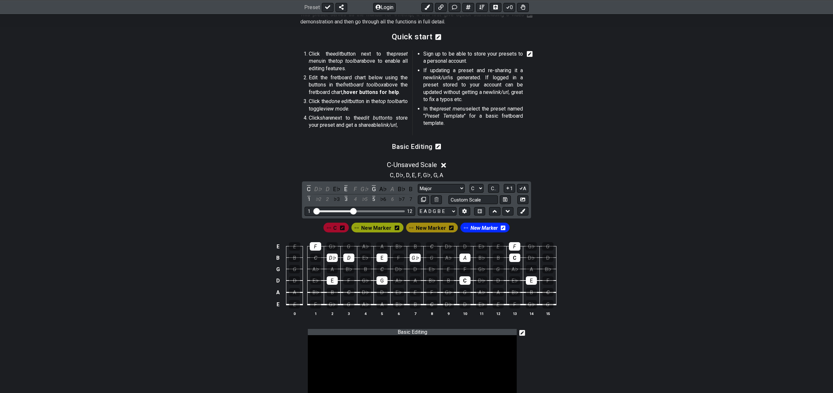
scroll to position [166, 0]
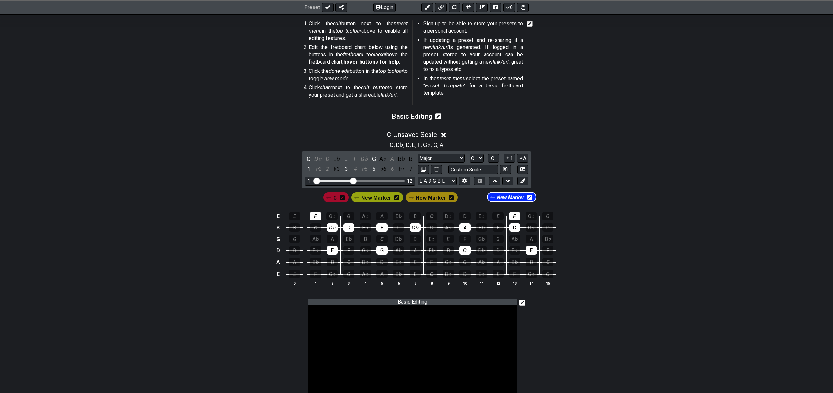
drag, startPoint x: 473, startPoint y: 197, endPoint x: 506, endPoint y: 198, distance: 33.5
click at [506, 198] on div "C New Marker New Marker New Marker" at bounding box center [416, 197] width 189 height 12
click at [495, 198] on span "New Marker" at bounding box center [483, 197] width 27 height 9
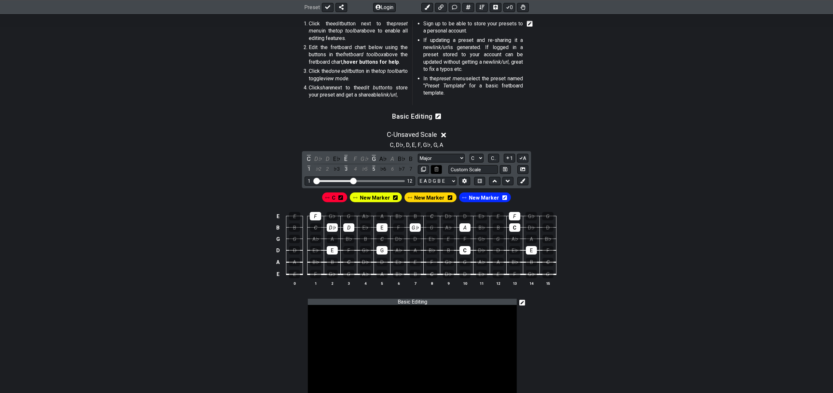
click at [437, 170] on icon at bounding box center [436, 169] width 4 height 5
click at [485, 198] on span "New Marker" at bounding box center [484, 197] width 30 height 9
click at [423, 197] on span "New Marker" at bounding box center [431, 197] width 30 height 9
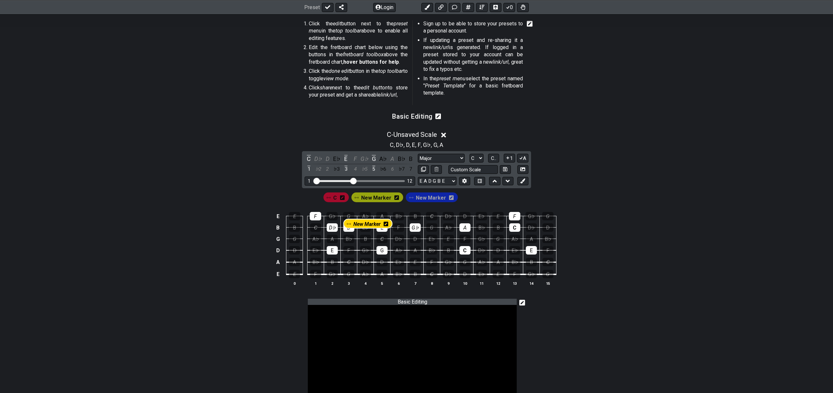
drag, startPoint x: 423, startPoint y: 197, endPoint x: 357, endPoint y: 227, distance: 72.9
click at [357, 227] on section "C New Marker New Marker New Marker E E F G♭ G A♭ A B♭ B C D♭ D E♭ E F G♭ G B B …" at bounding box center [417, 241] width 508 height 107
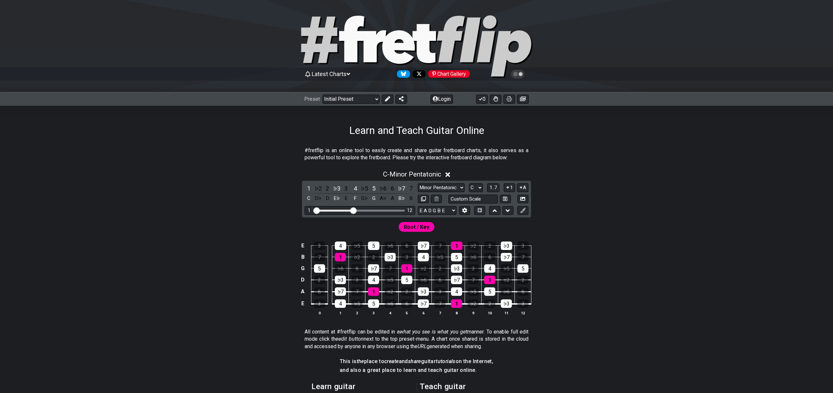
click at [416, 227] on span "Root / Key" at bounding box center [416, 227] width 25 height 9
click at [386, 100] on icon at bounding box center [387, 98] width 5 height 5
click at [341, 259] on div "1" at bounding box center [340, 257] width 11 height 8
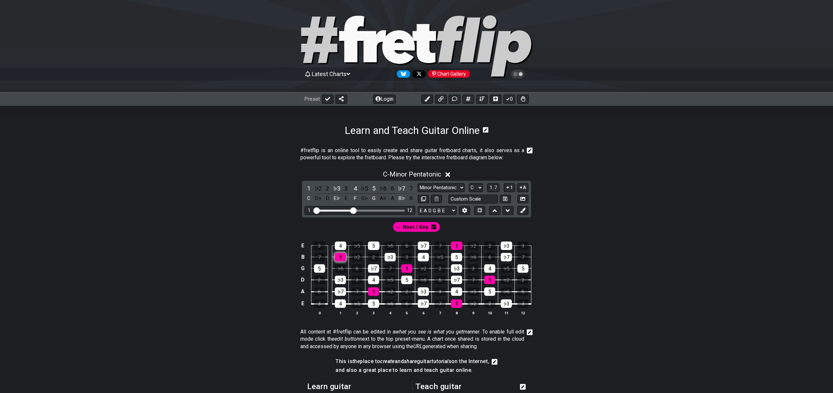
click at [341, 259] on div "1" at bounding box center [340, 257] width 11 height 8
click at [309, 188] on div "1" at bounding box center [309, 188] width 8 height 9
click at [309, 199] on div "C" at bounding box center [309, 198] width 8 height 9
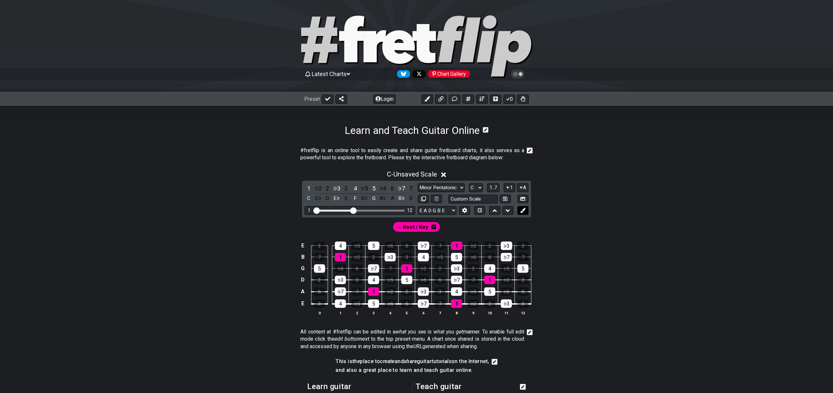
click at [521, 212] on icon at bounding box center [522, 210] width 5 height 5
click at [435, 198] on icon at bounding box center [436, 199] width 4 height 5
click at [308, 197] on div "C" at bounding box center [309, 198] width 8 height 9
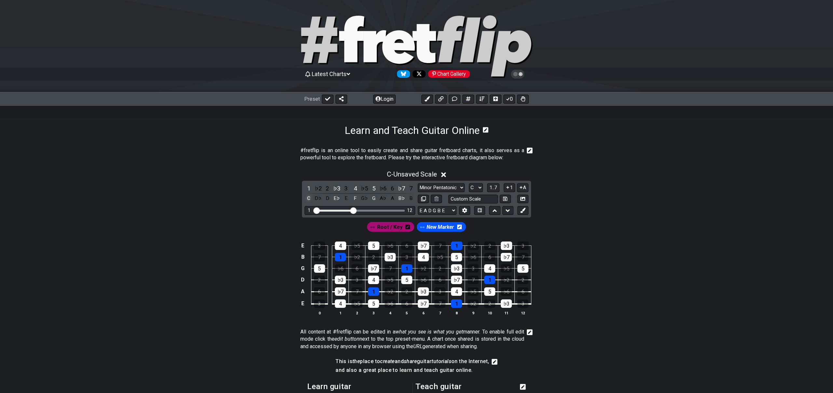
click at [308, 197] on div "C" at bounding box center [309, 198] width 8 height 9
click at [449, 227] on span "New Marker" at bounding box center [440, 227] width 27 height 9
click at [406, 227] on icon at bounding box center [406, 226] width 5 height 5
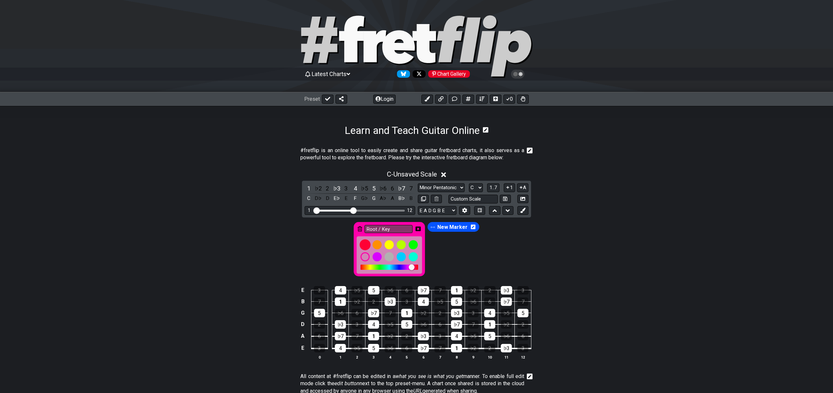
click at [363, 244] on div at bounding box center [365, 244] width 11 height 11
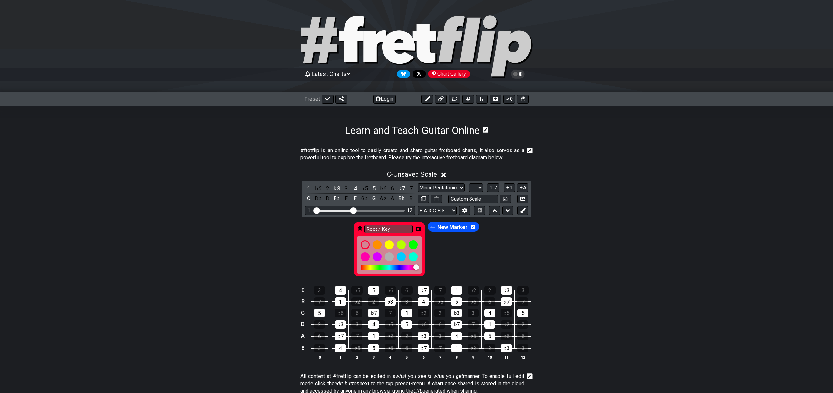
click at [457, 251] on div "Root / Key New Marker" at bounding box center [416, 249] width 129 height 57
click at [420, 230] on icon at bounding box center [417, 229] width 5 height 5
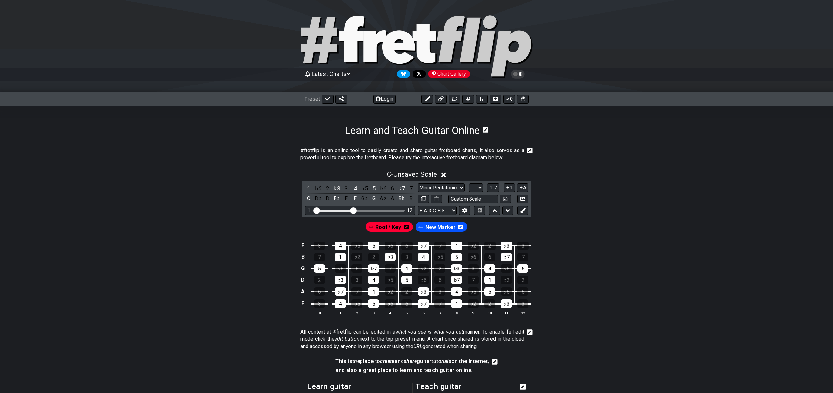
click at [447, 229] on span "New Marker" at bounding box center [440, 227] width 30 height 9
click at [447, 229] on span "New Marker" at bounding box center [440, 227] width 27 height 9
click at [460, 229] on icon at bounding box center [460, 227] width 5 height 5
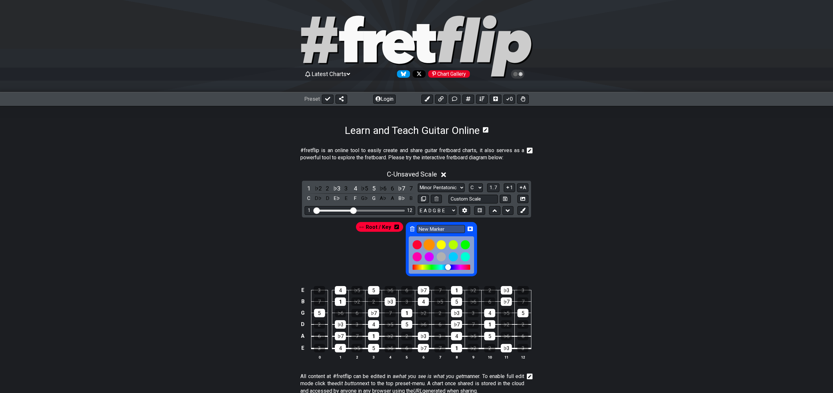
click at [428, 245] on div at bounding box center [429, 244] width 11 height 11
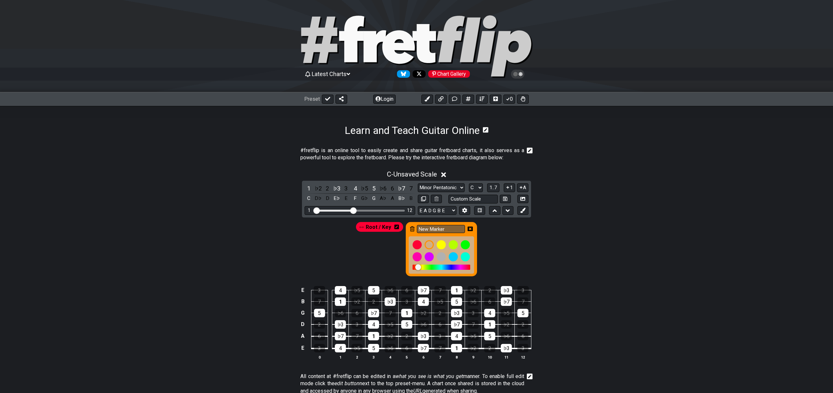
click at [488, 248] on div "Root / Key New Marker" at bounding box center [417, 248] width 508 height 60
click at [470, 229] on icon at bounding box center [470, 228] width 5 height 5
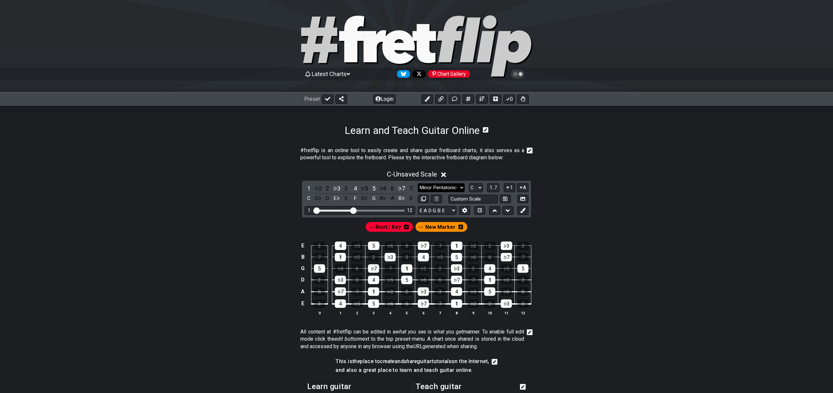
click at [441, 187] on select "Minor Pentatonic Click to edit Minor Pentatonic Major Pentatonic Minor Blues Ma…" at bounding box center [441, 187] width 47 height 9
select select "Major"
click at [418, 183] on select "Minor Pentatonic Click to edit Minor Pentatonic Major Pentatonic Minor Blues Ma…" at bounding box center [441, 187] width 47 height 9
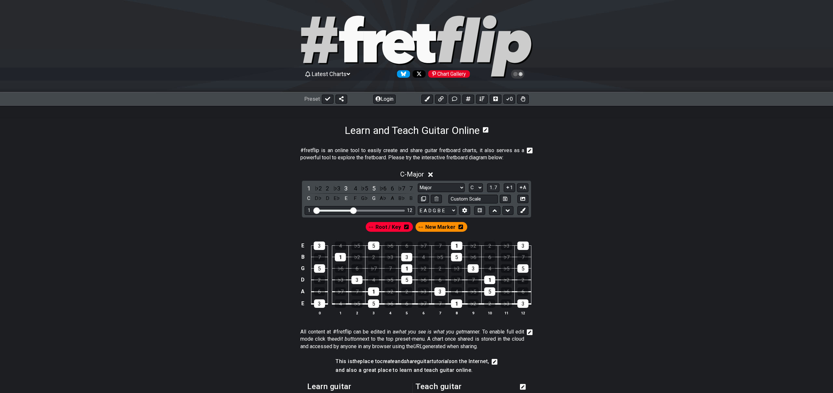
click at [449, 229] on span "New Marker" at bounding box center [440, 227] width 30 height 9
click at [356, 279] on div "3" at bounding box center [356, 280] width 11 height 8
click at [406, 256] on div "3" at bounding box center [406, 257] width 11 height 8
click at [435, 227] on span "New Marker" at bounding box center [440, 227] width 27 height 9
click at [459, 226] on icon at bounding box center [460, 227] width 5 height 5
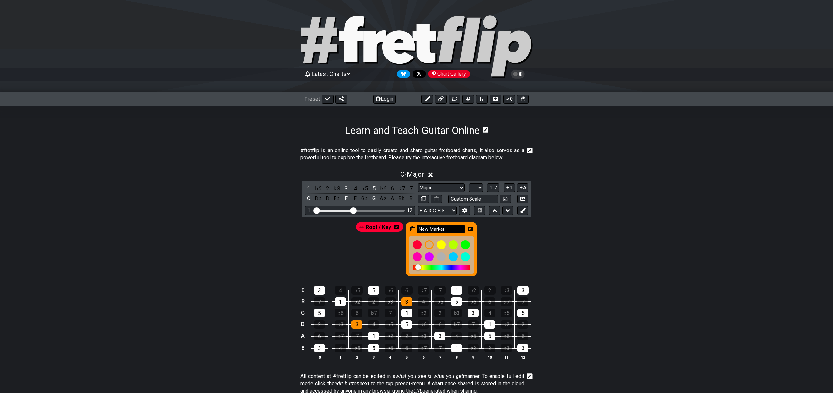
click at [439, 227] on input "New Marker" at bounding box center [441, 229] width 48 height 8
type input "3rd"
click at [386, 245] on div "Root / Key 3rd" at bounding box center [417, 249] width 124 height 57
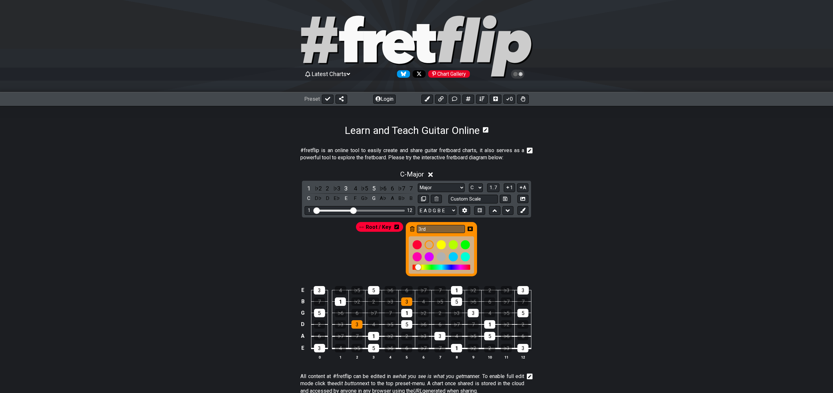
click at [520, 243] on div "Root / Key 3rd" at bounding box center [417, 248] width 508 height 60
click at [470, 230] on icon at bounding box center [470, 229] width 5 height 5
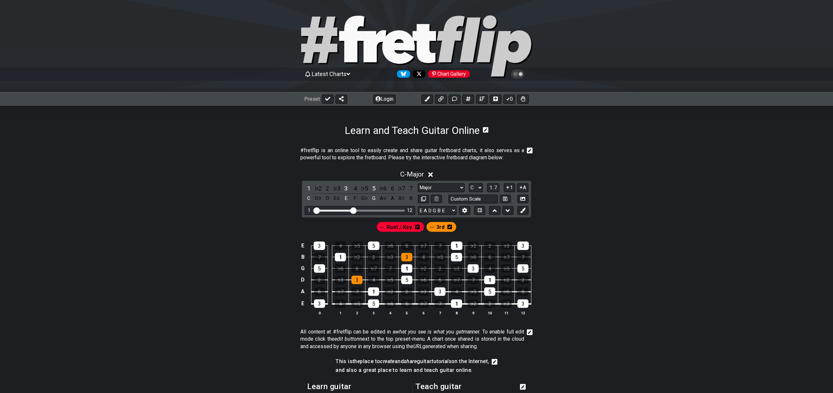
click at [417, 228] on icon at bounding box center [417, 227] width 5 height 5
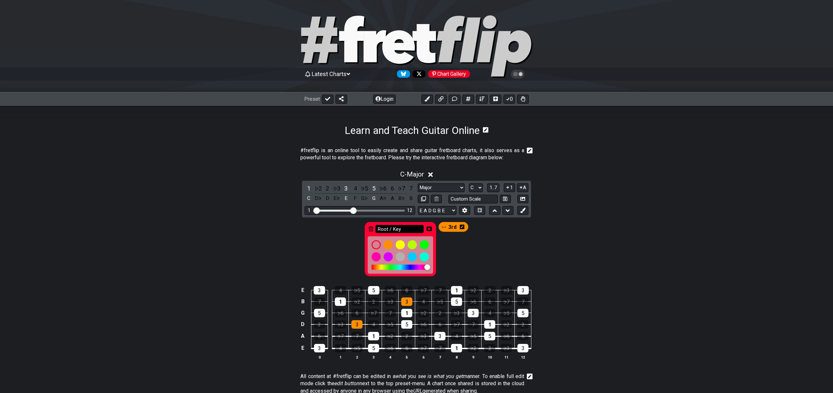
click at [402, 230] on input "Root / Key" at bounding box center [399, 229] width 48 height 8
type input "r"
type input "1st"
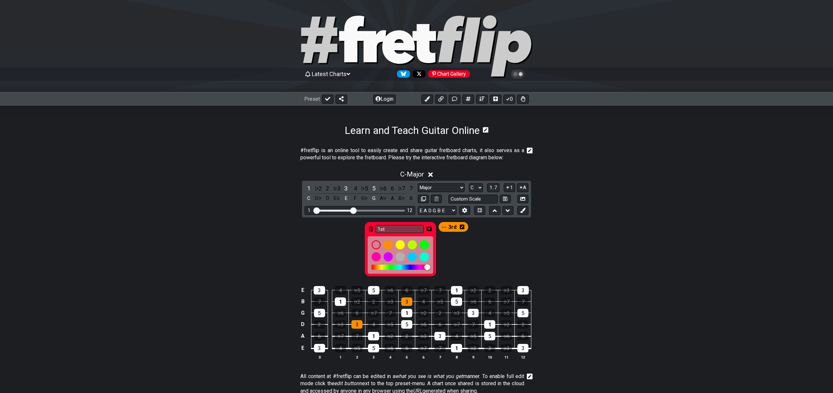
click at [474, 255] on div "1st 3rd" at bounding box center [417, 248] width 508 height 60
click at [302, 242] on div "1st 3rd" at bounding box center [417, 248] width 508 height 60
click at [429, 230] on icon at bounding box center [429, 229] width 5 height 5
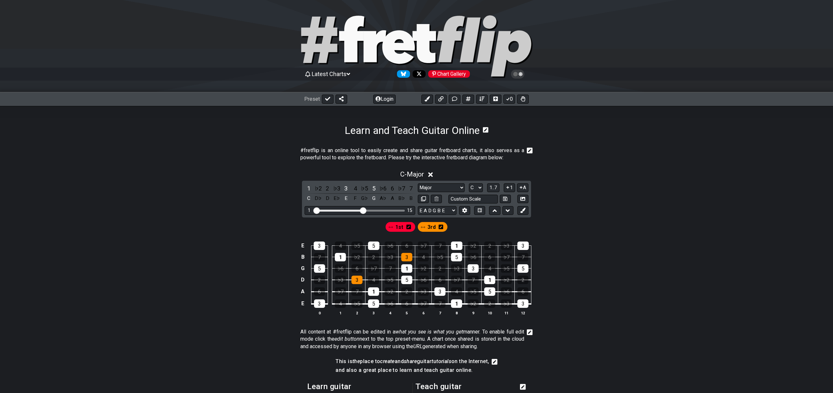
click at [364, 210] on input "Visible fret range" at bounding box center [360, 210] width 92 height 0
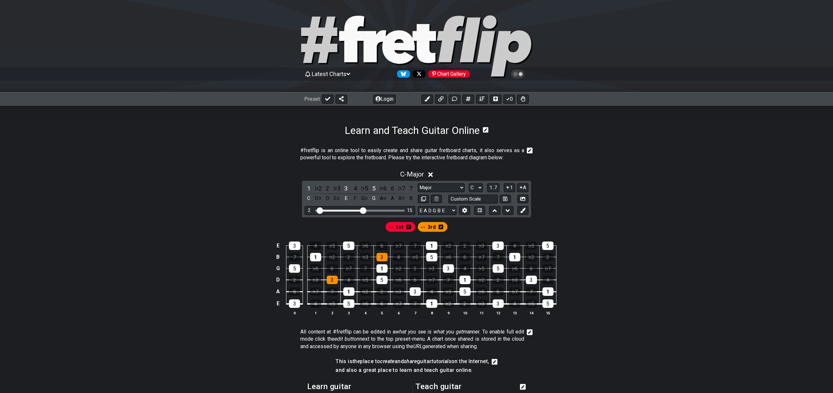
drag, startPoint x: 317, startPoint y: 210, endPoint x: 320, endPoint y: 210, distance: 3.3
click at [320, 210] on input "Visible fret range" at bounding box center [360, 210] width 92 height 0
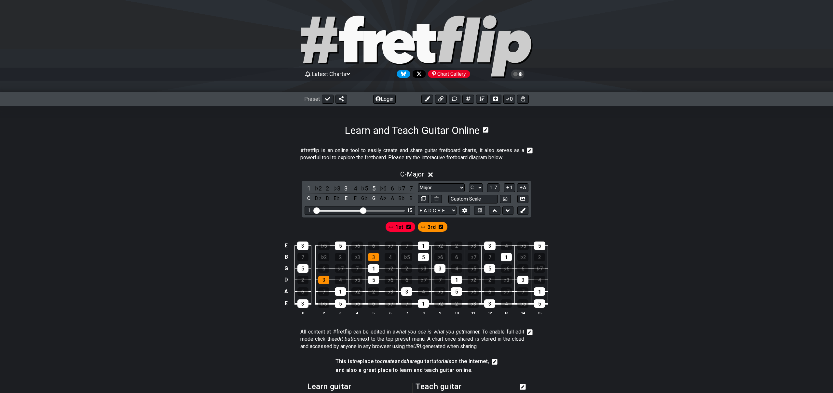
drag, startPoint x: 320, startPoint y: 210, endPoint x: 312, endPoint y: 210, distance: 7.5
click at [314, 210] on input "Visible fret range" at bounding box center [360, 210] width 92 height 0
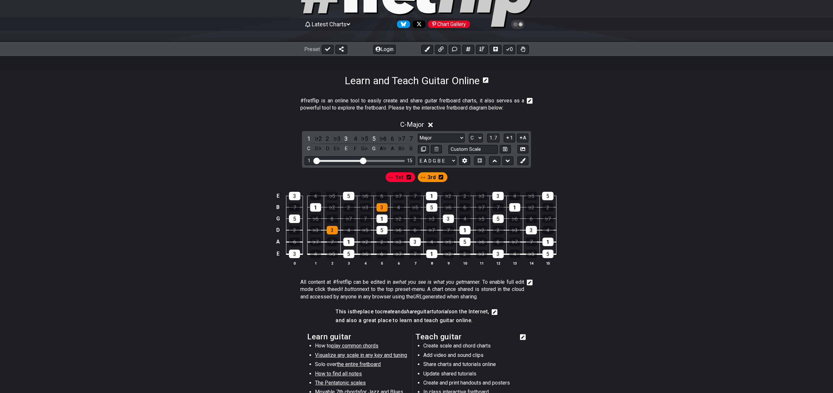
scroll to position [45, 0]
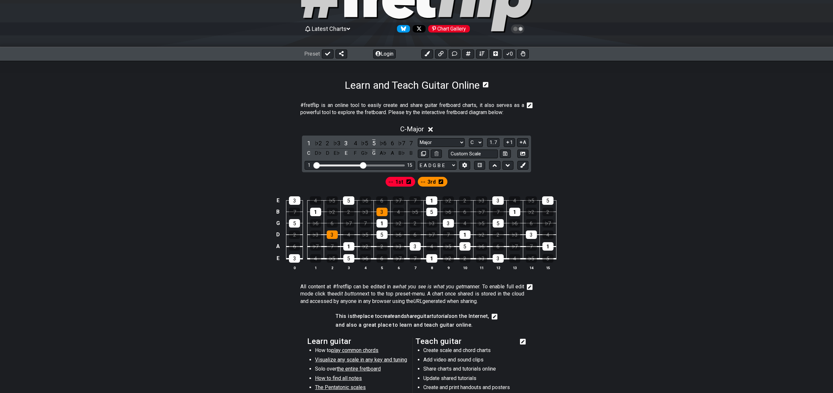
drag, startPoint x: 549, startPoint y: 258, endPoint x: 535, endPoint y: 263, distance: 14.6
click at [548, 258] on div "5" at bounding box center [547, 258] width 11 height 8
click at [498, 261] on div "3" at bounding box center [498, 258] width 11 height 8
click at [428, 261] on div "1" at bounding box center [431, 258] width 11 height 8
drag, startPoint x: 347, startPoint y: 261, endPoint x: 307, endPoint y: 262, distance: 40.4
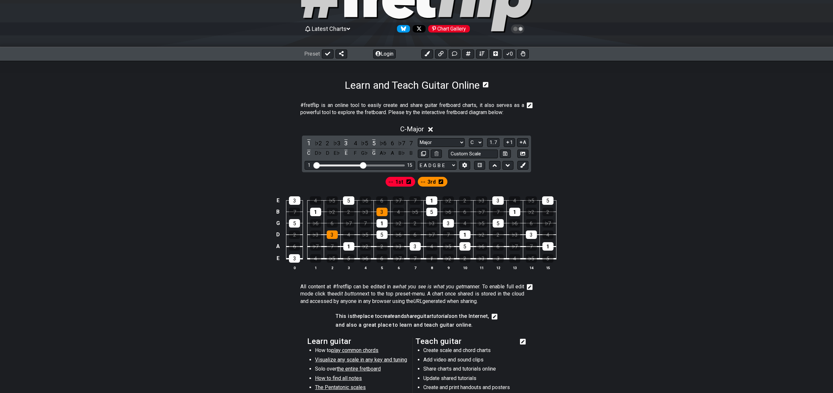
click at [346, 261] on div "5" at bounding box center [348, 258] width 11 height 8
click at [290, 259] on div "3" at bounding box center [294, 258] width 11 height 8
drag, startPoint x: 346, startPoint y: 244, endPoint x: 387, endPoint y: 248, distance: 41.1
click at [346, 244] on div "1" at bounding box center [348, 246] width 11 height 8
drag, startPoint x: 414, startPoint y: 247, endPoint x: 426, endPoint y: 245, distance: 11.8
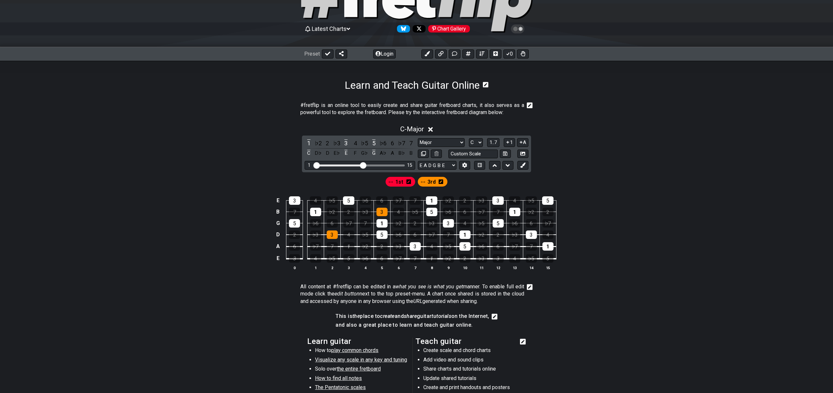
click at [415, 246] on div "3" at bounding box center [415, 246] width 11 height 8
drag, startPoint x: 468, startPoint y: 248, endPoint x: 479, endPoint y: 247, distance: 10.4
click at [471, 247] on tbody "E 3 4 ♭5 5 ♭6 6 ♭7 7 1 ♭2 2 ♭3 3 4 ♭5 5 B 7 1 ♭2 2 ♭3 3 4 ♭5 5 ♭6 6 ♭7 7 1 ♭2 2…" at bounding box center [415, 227] width 282 height 76
drag, startPoint x: 547, startPoint y: 249, endPoint x: 534, endPoint y: 246, distance: 13.7
click at [547, 249] on div "1" at bounding box center [547, 246] width 11 height 8
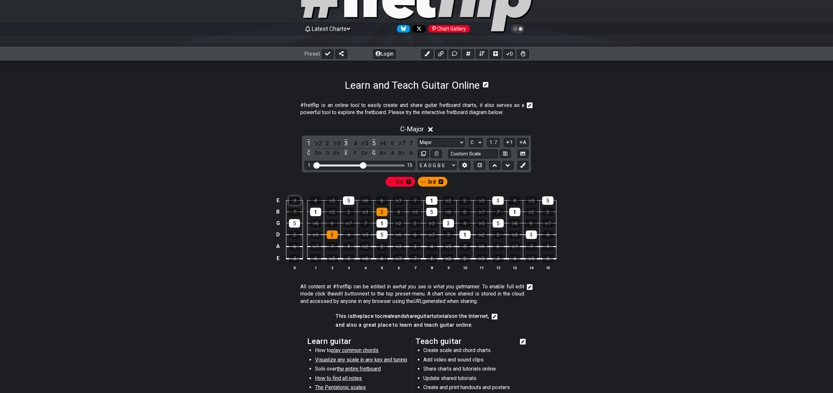
click at [295, 200] on div "3" at bounding box center [294, 201] width 11 height 8
drag, startPoint x: 349, startPoint y: 200, endPoint x: 332, endPoint y: 202, distance: 17.7
click at [348, 200] on div "5" at bounding box center [348, 201] width 11 height 8
click at [430, 200] on div "1" at bounding box center [431, 201] width 11 height 8
drag, startPoint x: 496, startPoint y: 197, endPoint x: 504, endPoint y: 198, distance: 8.2
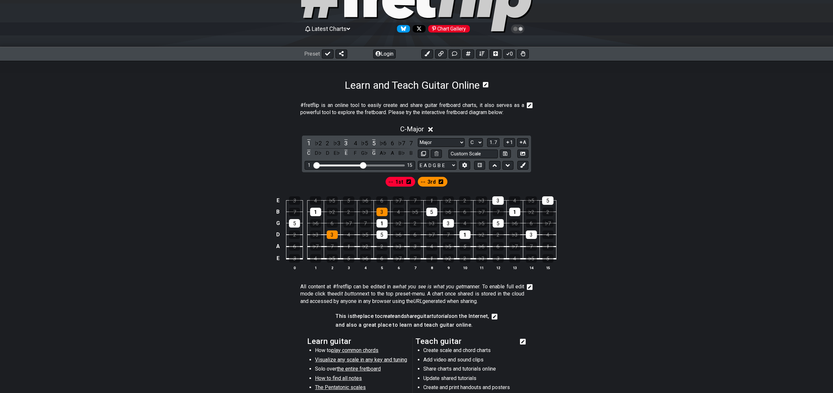
click at [499, 197] on div "3" at bounding box center [497, 201] width 11 height 8
drag, startPoint x: 550, startPoint y: 199, endPoint x: 530, endPoint y: 206, distance: 21.3
click at [550, 199] on div "5" at bounding box center [547, 201] width 11 height 8
drag, startPoint x: 499, startPoint y: 224, endPoint x: 458, endPoint y: 227, distance: 40.4
click at [497, 224] on div "5" at bounding box center [498, 223] width 11 height 8
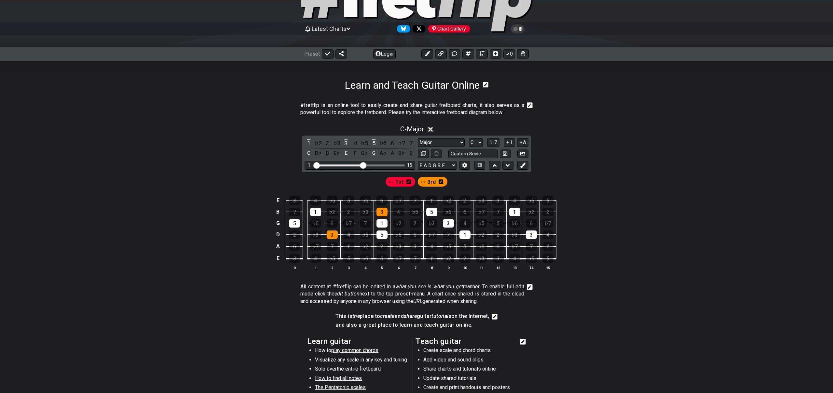
click at [442, 226] on td "7" at bounding box center [448, 230] width 17 height 12
click at [443, 224] on div "3" at bounding box center [448, 223] width 11 height 8
click at [381, 223] on div "1" at bounding box center [381, 223] width 11 height 8
click at [296, 224] on div "5" at bounding box center [294, 223] width 11 height 8
click at [402, 183] on span "1st" at bounding box center [399, 181] width 8 height 9
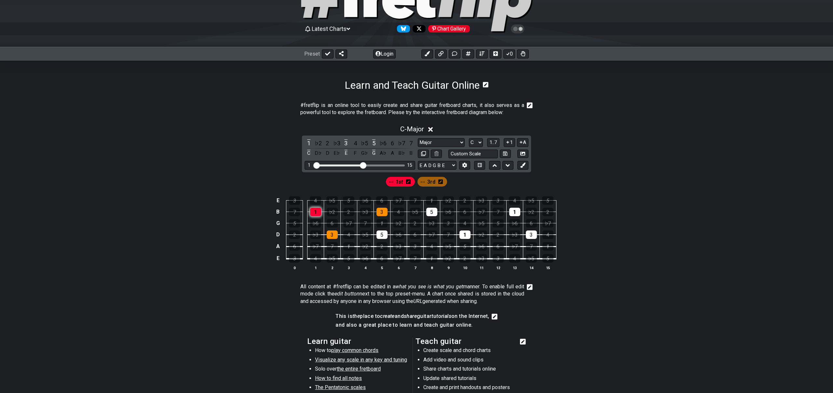
click at [315, 211] on div "1" at bounding box center [315, 212] width 11 height 8
click at [463, 234] on div "1" at bounding box center [464, 235] width 11 height 8
click at [514, 209] on div "1" at bounding box center [514, 212] width 11 height 8
click at [525, 166] on button at bounding box center [522, 165] width 11 height 9
click at [449, 180] on span "New Marker" at bounding box center [447, 181] width 27 height 9
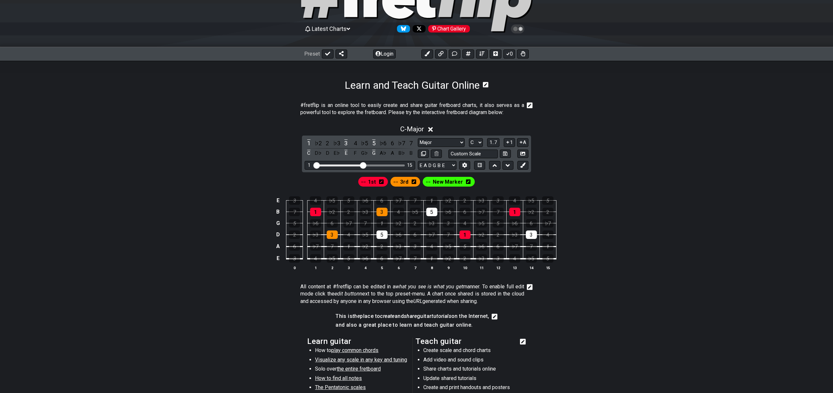
click at [468, 182] on icon at bounding box center [468, 182] width 5 height 5
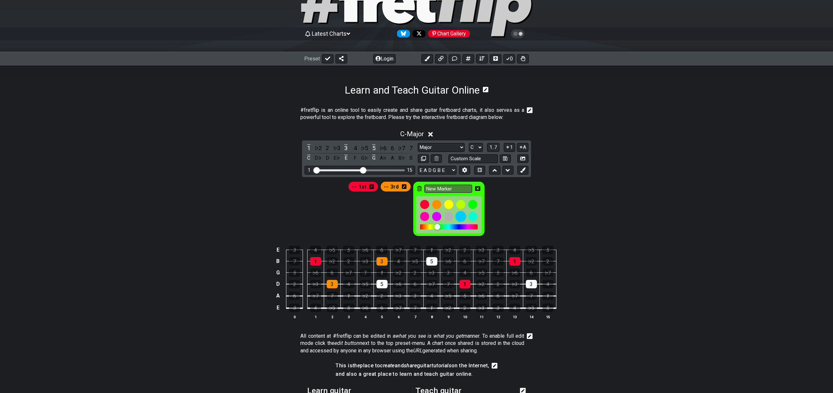
scroll to position [31, 0]
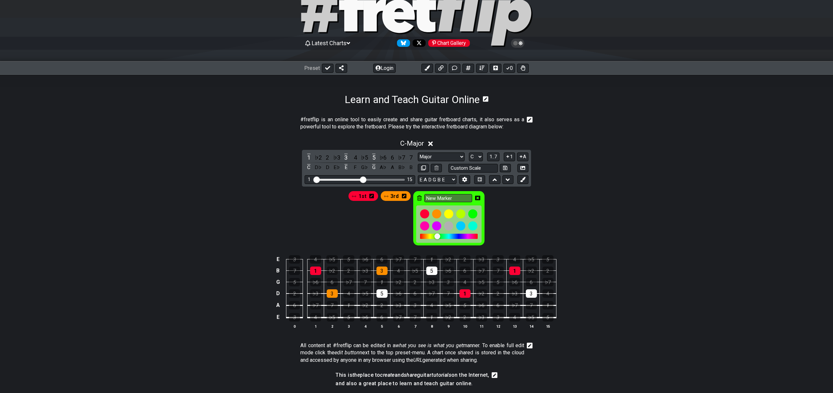
drag, startPoint x: 437, startPoint y: 236, endPoint x: 414, endPoint y: 236, distance: 23.1
click at [410, 236] on div "1st 3rd New Marker" at bounding box center [416, 218] width 139 height 57
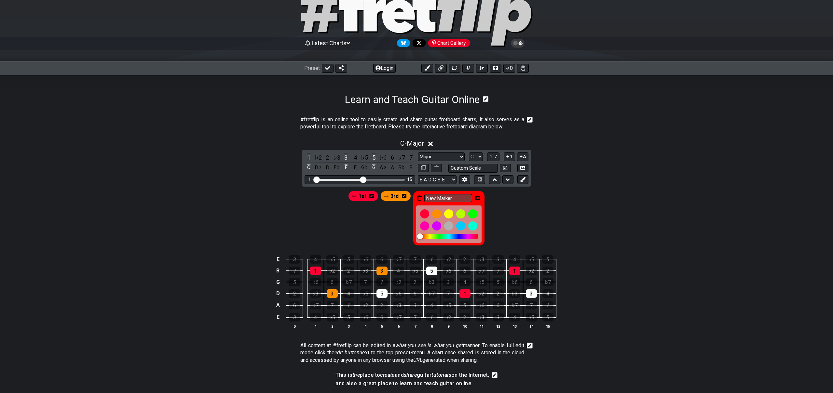
drag, startPoint x: 439, startPoint y: 237, endPoint x: 488, endPoint y: 237, distance: 48.5
click at [488, 237] on div "1st 3rd New Marker" at bounding box center [417, 217] width 508 height 60
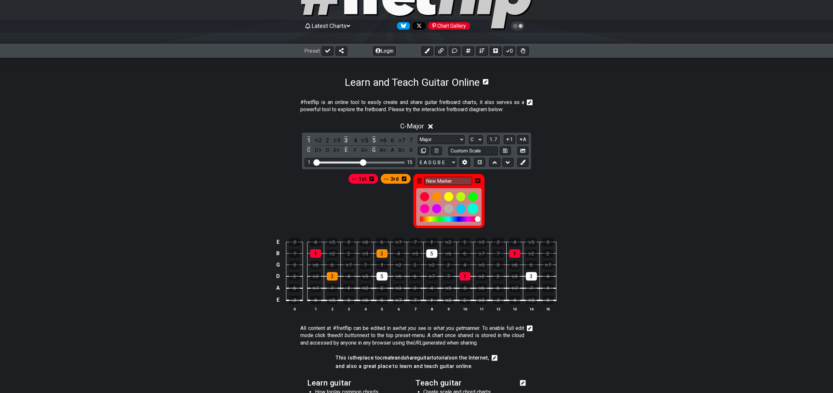
scroll to position [48, 0]
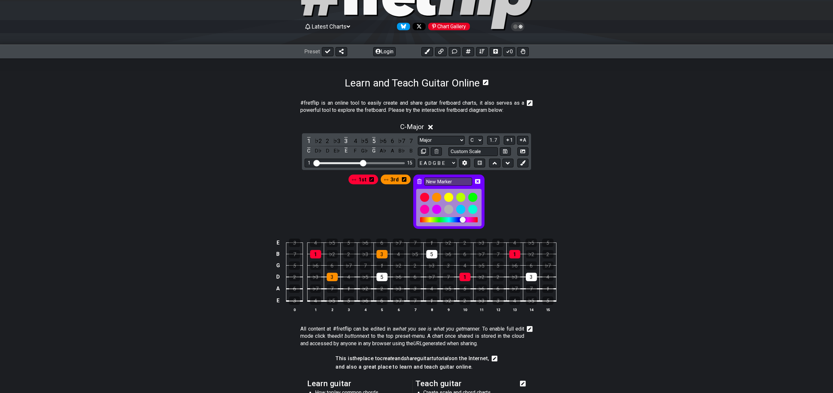
drag, startPoint x: 479, startPoint y: 220, endPoint x: 462, endPoint y: 221, distance: 16.3
click at [462, 221] on div at bounding box center [463, 220] width 6 height 6
click at [460, 221] on div at bounding box center [463, 220] width 6 height 6
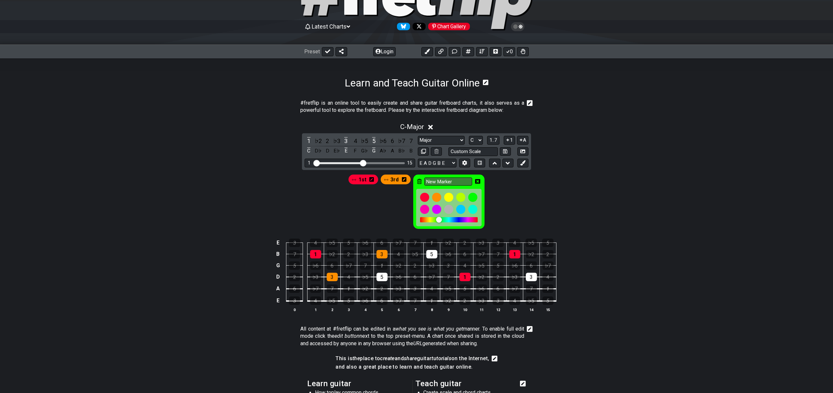
drag, startPoint x: 449, startPoint y: 221, endPoint x: 439, endPoint y: 222, distance: 10.4
click at [439, 222] on div at bounding box center [439, 220] width 6 height 6
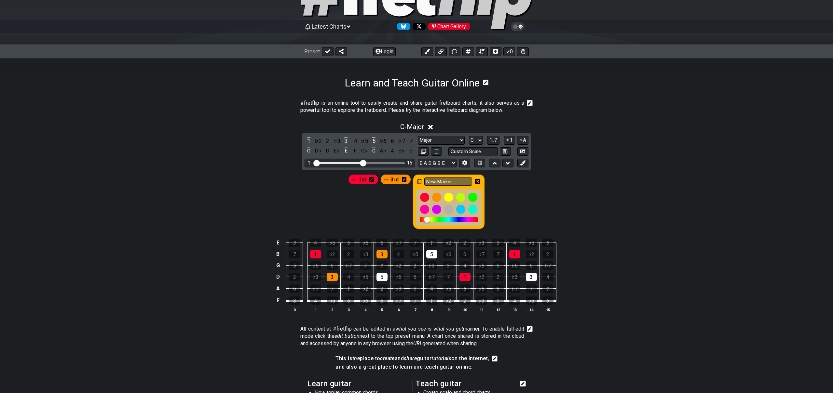
drag, startPoint x: 439, startPoint y: 221, endPoint x: 427, endPoint y: 221, distance: 12.7
click at [427, 221] on div at bounding box center [427, 220] width 6 height 6
drag, startPoint x: 428, startPoint y: 221, endPoint x: 457, endPoint y: 220, distance: 29.3
click at [457, 220] on div at bounding box center [449, 219] width 58 height 5
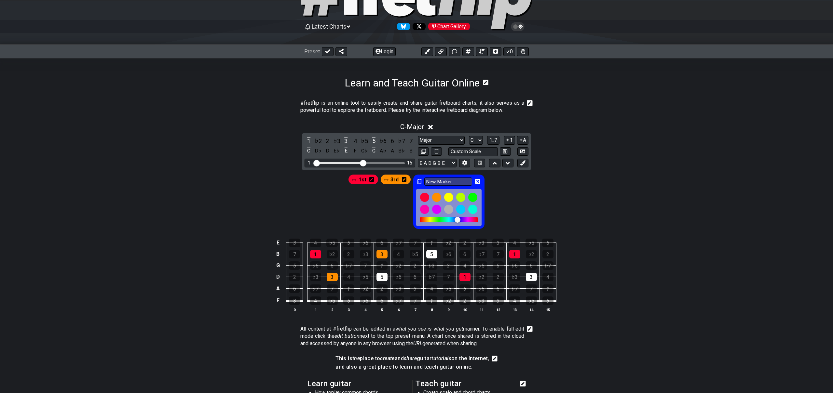
drag, startPoint x: 462, startPoint y: 220, endPoint x: 467, endPoint y: 220, distance: 5.5
click at [463, 220] on div at bounding box center [460, 220] width 6 height 6
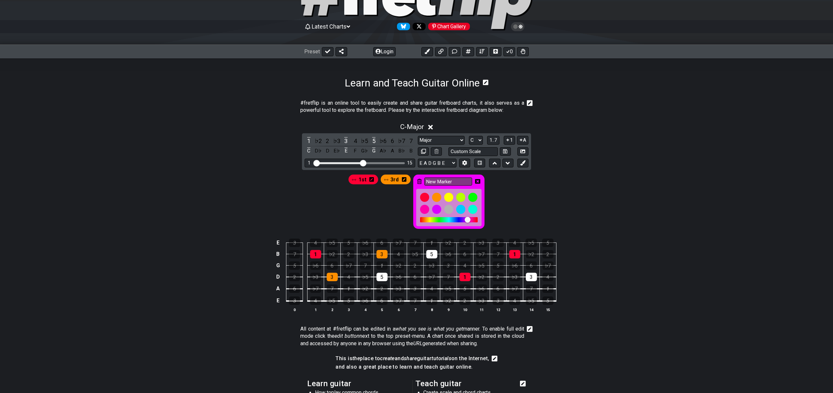
click at [460, 220] on div at bounding box center [449, 219] width 58 height 5
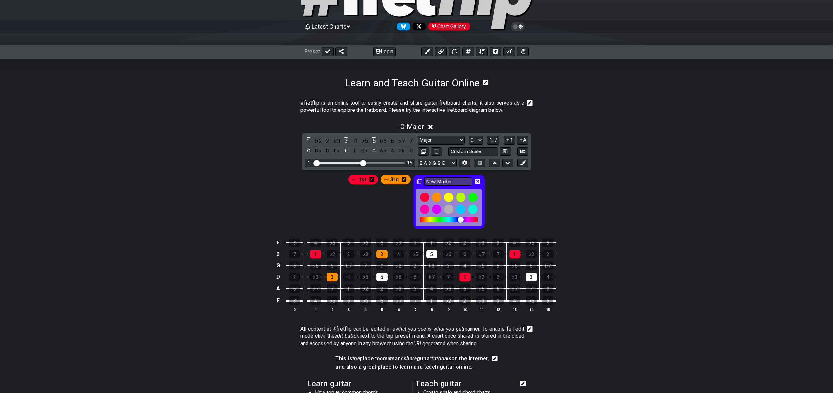
click at [456, 220] on div at bounding box center [449, 219] width 58 height 5
click at [460, 219] on div at bounding box center [460, 220] width 6 height 6
click at [465, 219] on div at bounding box center [464, 220] width 6 height 6
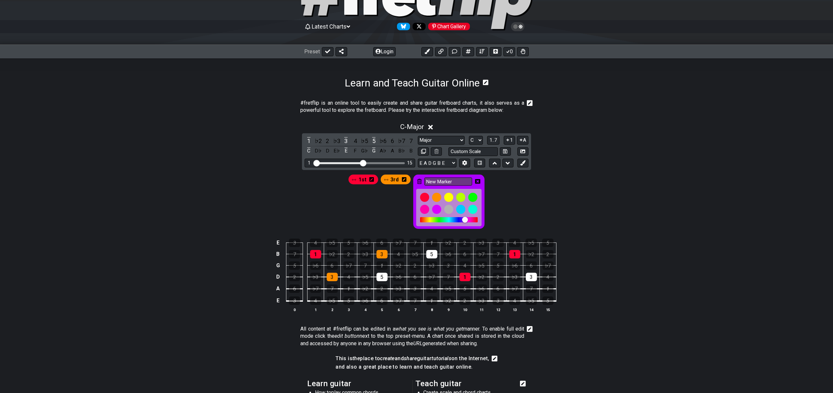
click at [460, 220] on div at bounding box center [449, 219] width 58 height 5
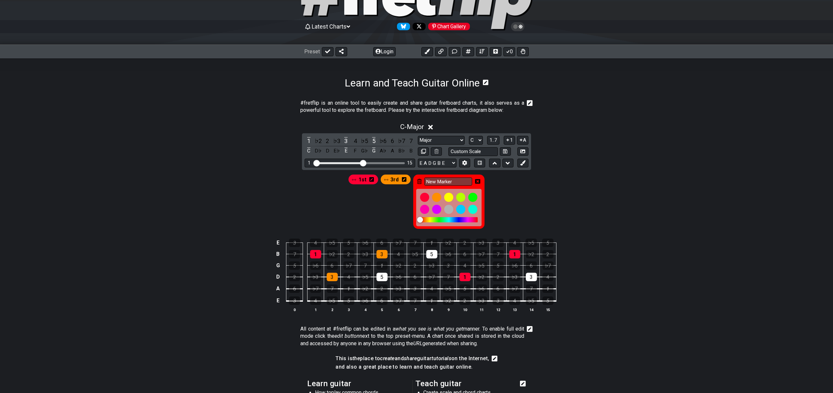
drag, startPoint x: 459, startPoint y: 220, endPoint x: 404, endPoint y: 219, distance: 55.3
click at [404, 219] on div "1st 3rd New Marker" at bounding box center [416, 201] width 139 height 57
click at [449, 197] on div at bounding box center [448, 197] width 11 height 11
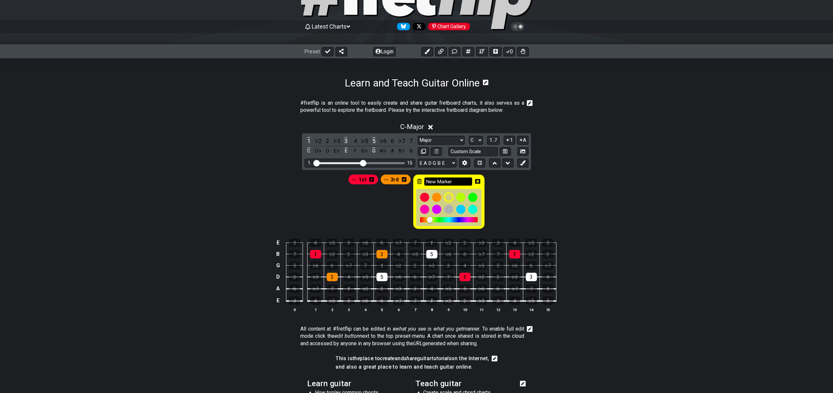
click at [451, 182] on input "New Marker" at bounding box center [448, 182] width 48 height 8
click at [458, 181] on input "New Marker" at bounding box center [448, 182] width 48 height 8
type input "5th"
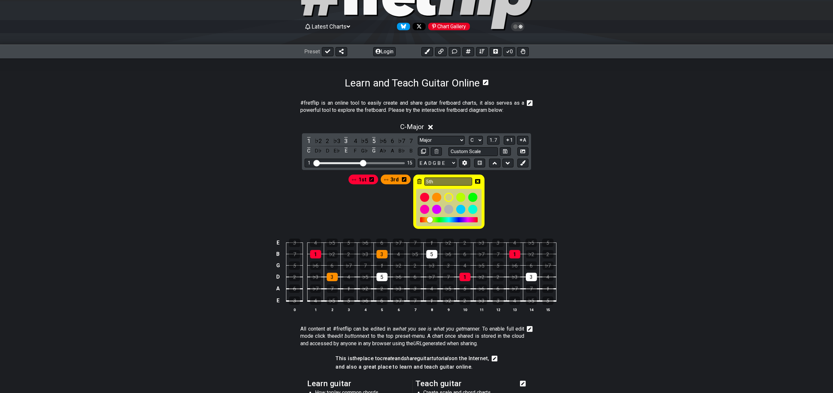
click at [542, 194] on div "1st 3rd 5th" at bounding box center [417, 200] width 508 height 60
click at [541, 195] on div "1st 3rd 5th" at bounding box center [417, 200] width 508 height 60
click at [479, 181] on icon at bounding box center [477, 181] width 5 height 5
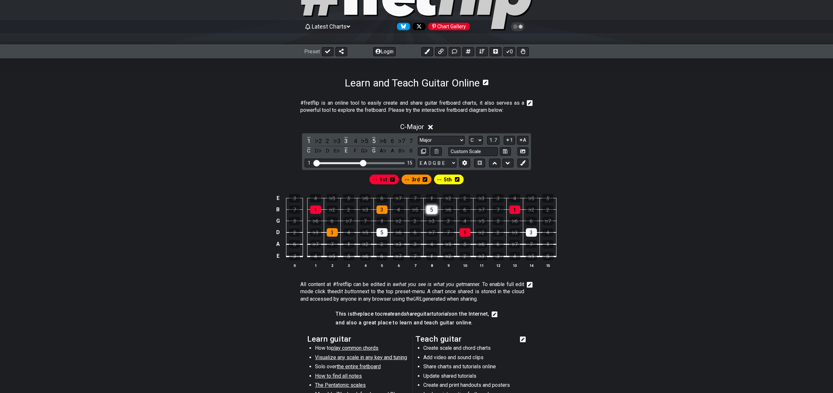
click at [431, 211] on div "5" at bounding box center [431, 210] width 11 height 8
click at [432, 211] on div "5" at bounding box center [431, 210] width 11 height 8
click at [523, 165] on icon at bounding box center [522, 162] width 5 height 5
click at [425, 180] on span "5th" at bounding box center [422, 179] width 8 height 9
click at [430, 208] on div "5" at bounding box center [431, 210] width 11 height 8
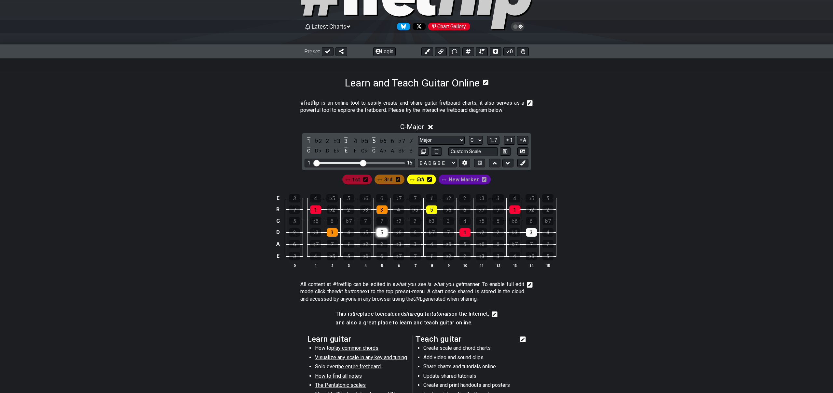
drag, startPoint x: 382, startPoint y: 231, endPoint x: 385, endPoint y: 231, distance: 3.6
click at [382, 231] on div "5" at bounding box center [381, 232] width 11 height 8
click at [387, 178] on span "3rd" at bounding box center [388, 179] width 8 height 9
click at [530, 232] on div "3" at bounding box center [531, 232] width 11 height 8
click at [602, 227] on div "E 3 4 ♭5 5 ♭6 6 ♭7 7 1 ♭2 2 ♭3 3 4 ♭5 5 B 7 1 ♭2 2 ♭3 3 4 ♭5 5 ♭6 6 ♭7 7 1 ♭2 2…" at bounding box center [417, 231] width 508 height 91
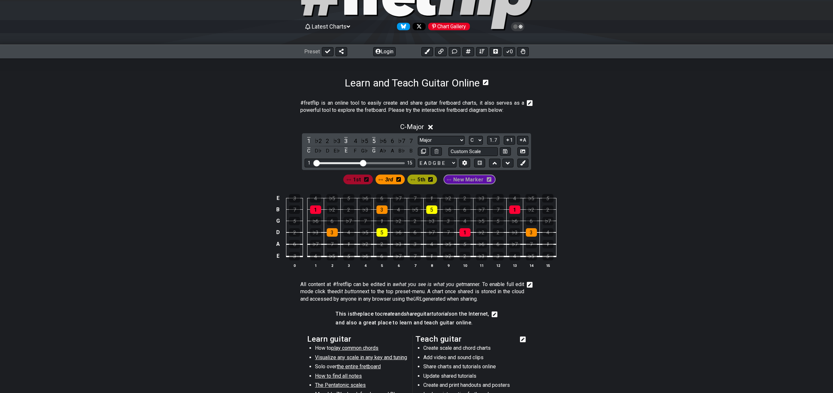
drag, startPoint x: 443, startPoint y: 180, endPoint x: 477, endPoint y: 182, distance: 33.6
click at [452, 180] on div "1st 3rd 5th New Marker" at bounding box center [416, 179] width 149 height 12
click at [485, 179] on icon at bounding box center [484, 179] width 5 height 5
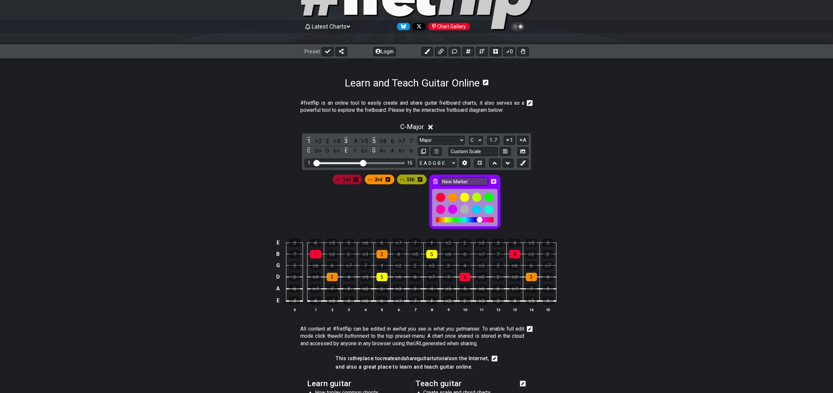
click at [435, 181] on icon at bounding box center [435, 181] width 5 height 5
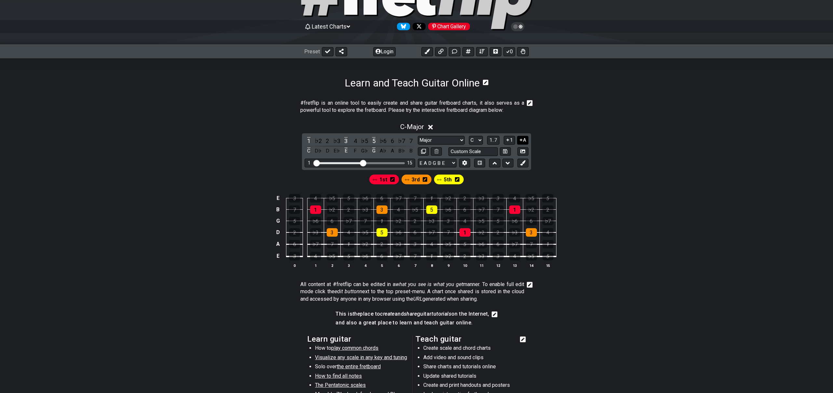
click at [524, 139] on button "A" at bounding box center [522, 140] width 11 height 9
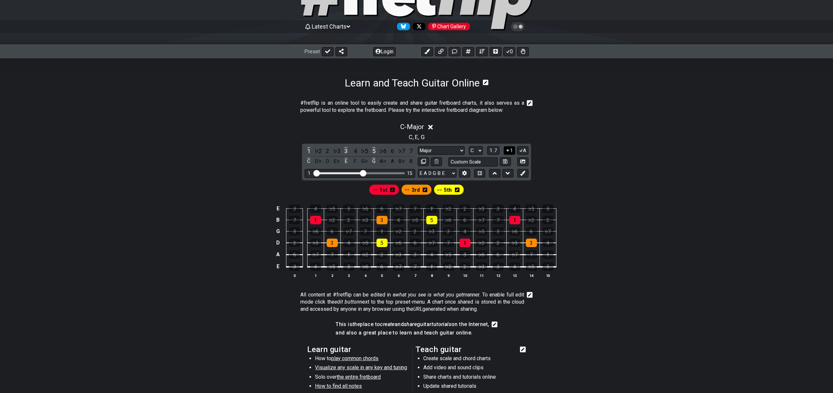
click at [510, 152] on button "1" at bounding box center [509, 150] width 11 height 9
click at [493, 151] on span "1..7" at bounding box center [493, 151] width 8 height 6
click at [493, 151] on span "..." at bounding box center [493, 151] width 3 height 6
click at [465, 174] on icon at bounding box center [464, 173] width 5 height 5
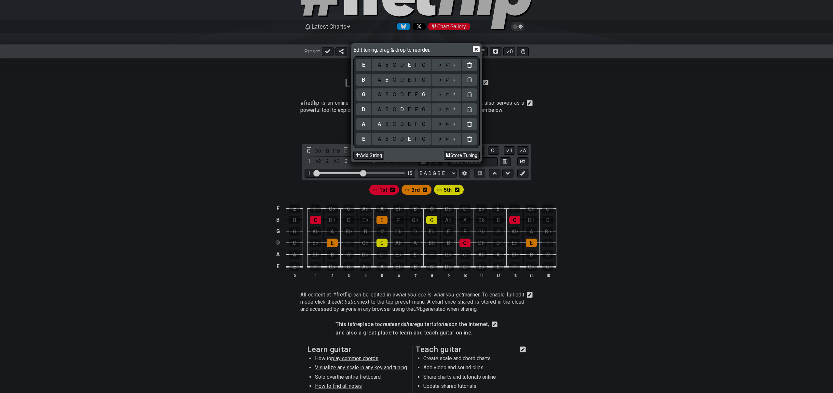
click at [581, 160] on div "Edit tuning, drag & drop to reorder. E A B C D E F G ♭ ♯ ♮ B A B C D E F G ♭ ♯ …" at bounding box center [416, 196] width 833 height 393
click at [480, 50] on icon at bounding box center [476, 50] width 7 height 6
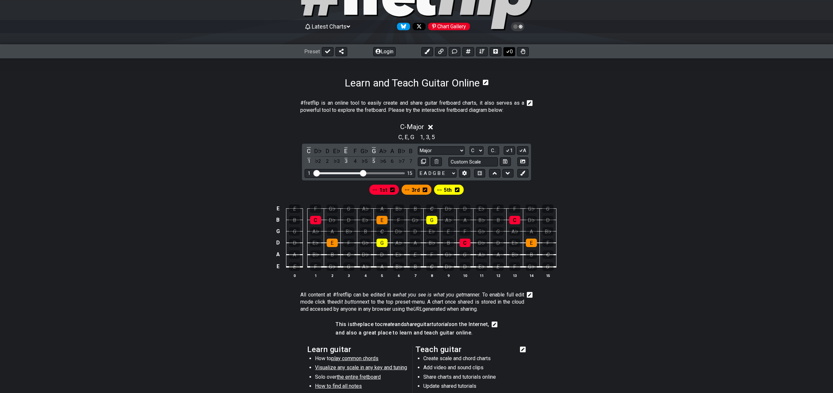
click at [509, 53] on icon at bounding box center [508, 51] width 7 height 5
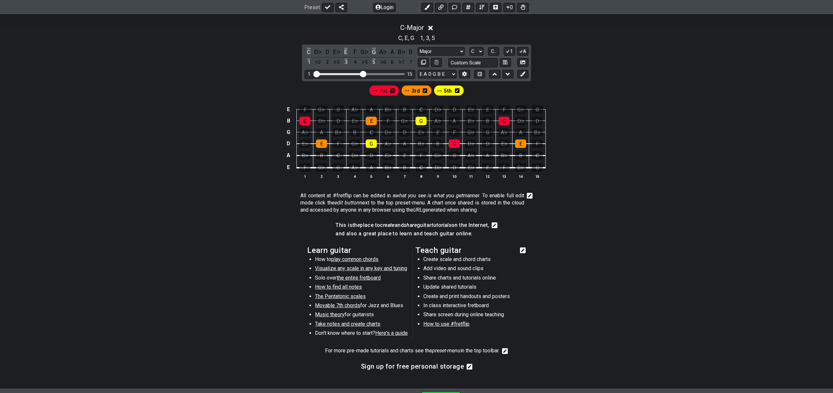
scroll to position [2, 0]
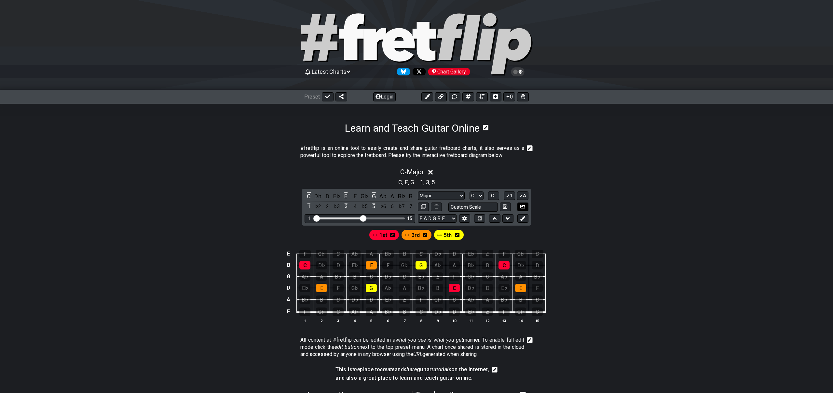
click at [523, 207] on icon at bounding box center [522, 206] width 5 height 5
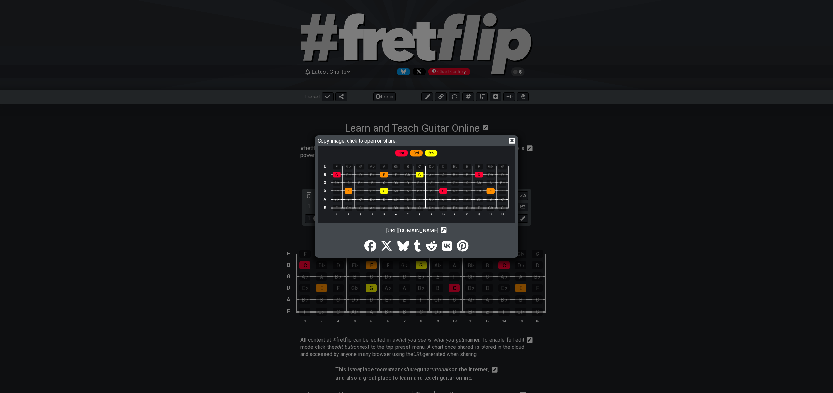
click at [447, 231] on icon "Copy url to clipboard" at bounding box center [444, 230] width 6 height 7
drag, startPoint x: 357, startPoint y: 230, endPoint x: 471, endPoint y: 229, distance: 113.9
click at [438, 228] on span "[URL][DOMAIN_NAME]" at bounding box center [412, 231] width 52 height 6
copy span "[URL][DOMAIN_NAME]"
click at [510, 140] on icon at bounding box center [512, 141] width 7 height 6
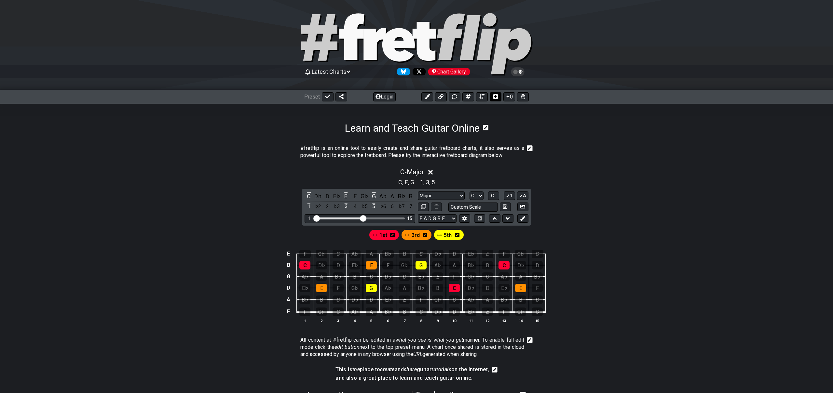
click at [496, 97] on icon at bounding box center [495, 96] width 5 height 5
click at [453, 98] on icon at bounding box center [454, 96] width 5 height 5
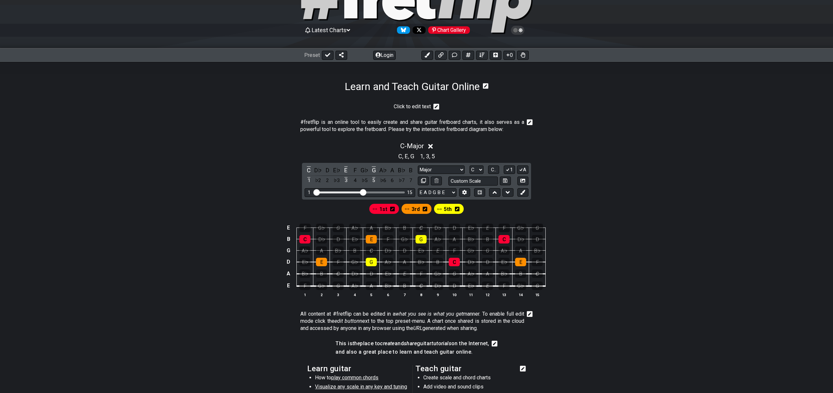
scroll to position [34, 0]
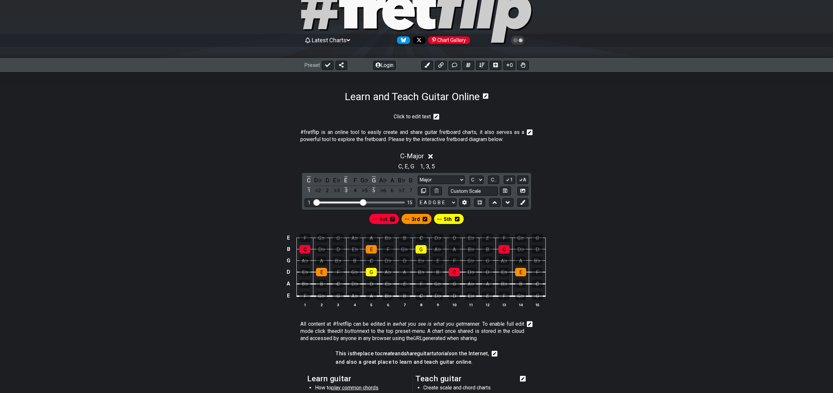
click at [437, 116] on icon at bounding box center [436, 117] width 6 height 6
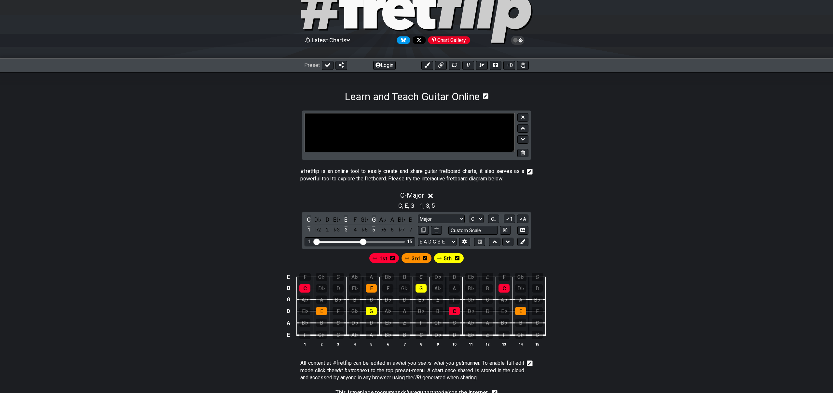
click at [435, 124] on textarea at bounding box center [410, 132] width 210 height 39
type textarea "Diads - Key C"
click at [555, 148] on section "Diads - Key C" at bounding box center [417, 138] width 508 height 55
click at [525, 117] on button at bounding box center [522, 117] width 11 height 9
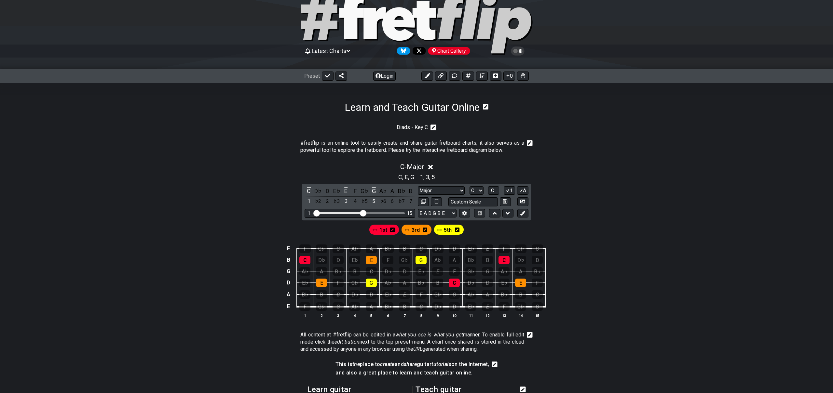
scroll to position [20, 0]
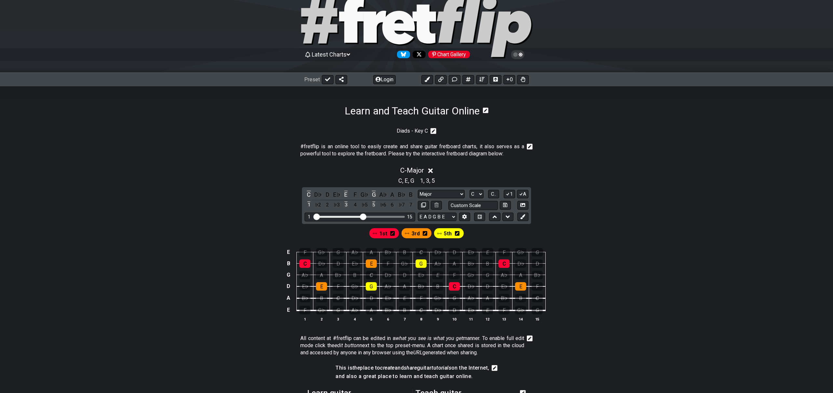
click at [530, 146] on icon at bounding box center [530, 147] width 6 height 6
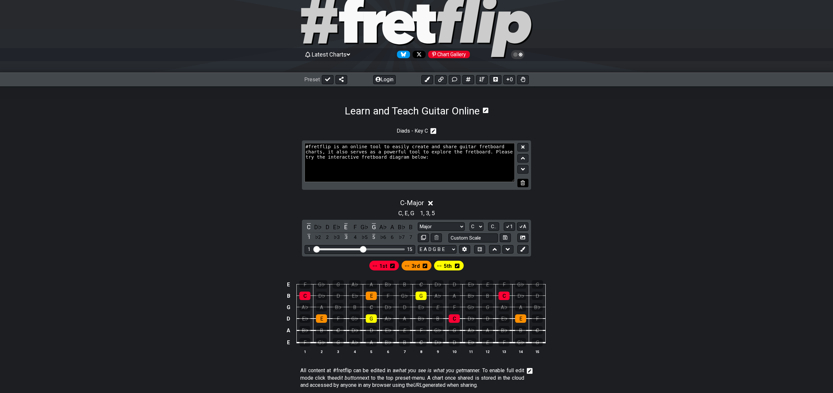
click at [524, 183] on icon at bounding box center [523, 183] width 4 height 5
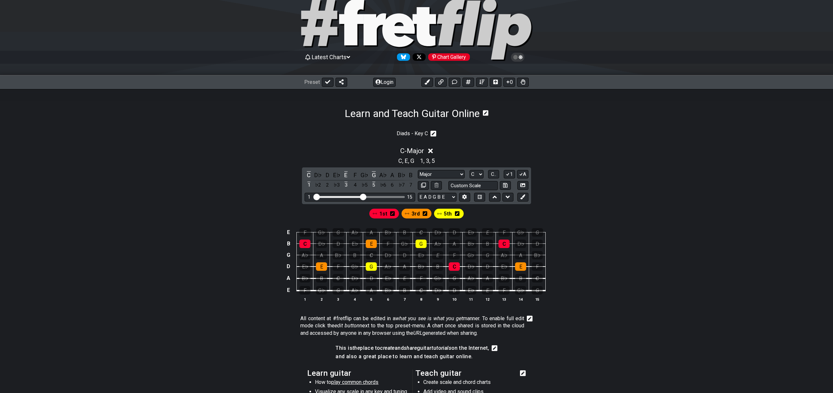
scroll to position [16, 0]
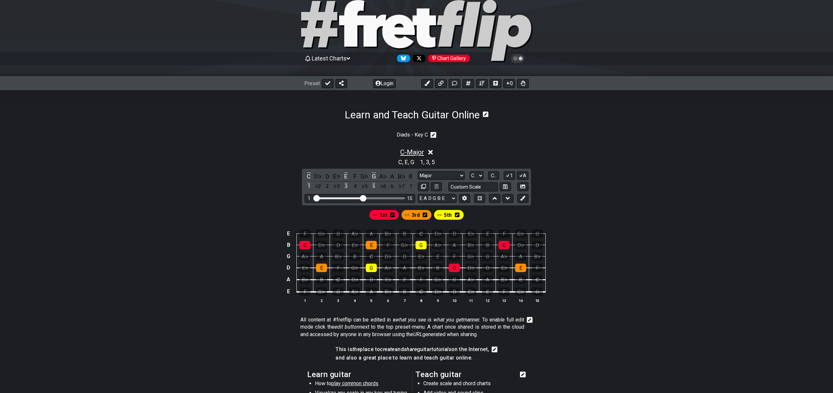
click at [415, 151] on span "C - Major" at bounding box center [412, 152] width 24 height 8
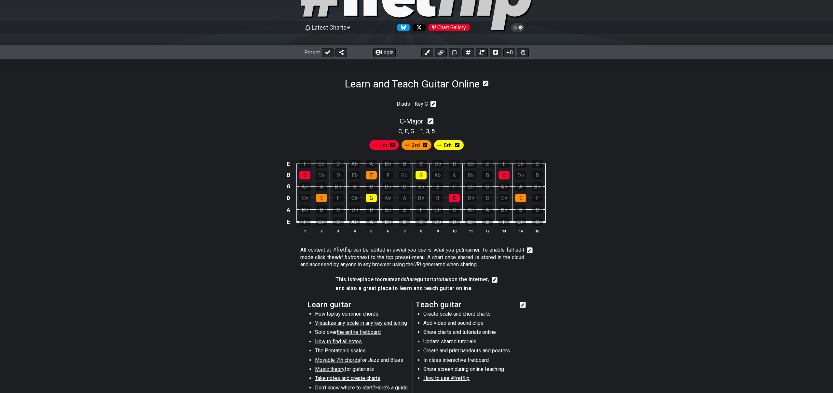
scroll to position [34, 0]
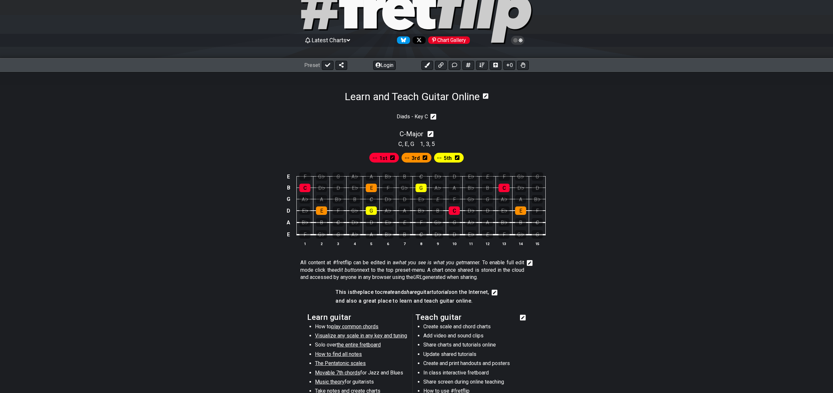
click at [414, 116] on p "Diads - Key C" at bounding box center [412, 116] width 31 height 7
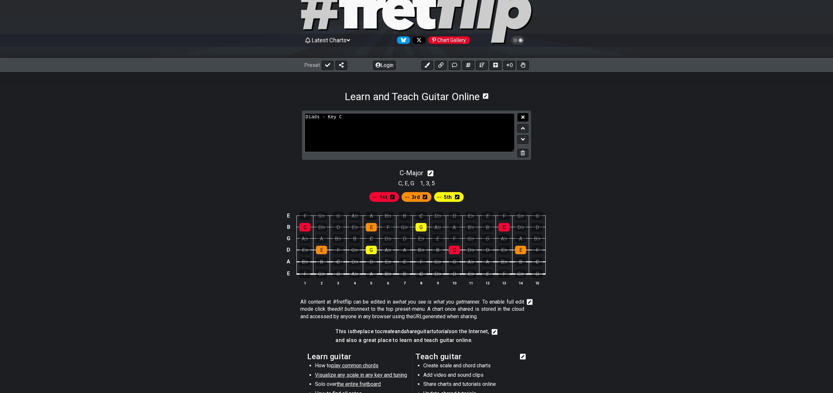
click at [524, 115] on icon at bounding box center [522, 116] width 3 height 3
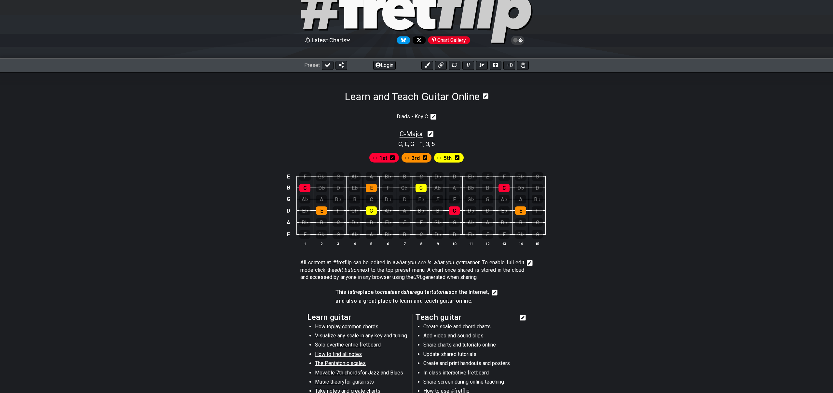
click at [411, 133] on span "C - Major" at bounding box center [412, 134] width 24 height 8
select select "Major"
select select "C"
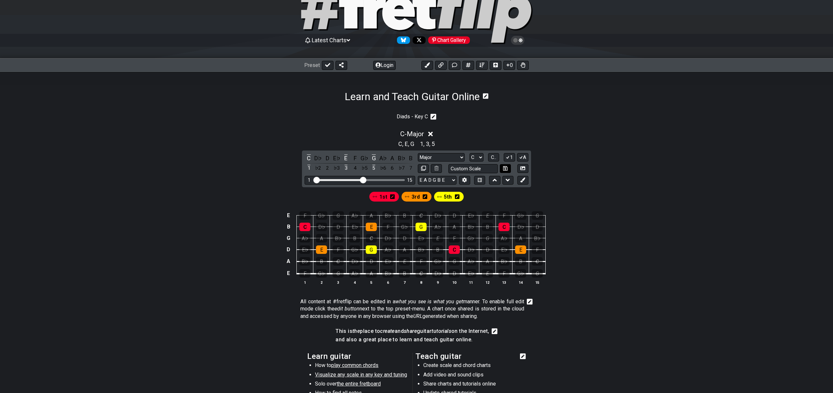
click at [505, 167] on icon at bounding box center [505, 168] width 4 height 4
select select "Custom Scale"
click at [505, 167] on icon at bounding box center [505, 168] width 4 height 4
click at [429, 134] on span "C - Custom Scale" at bounding box center [412, 134] width 48 height 8
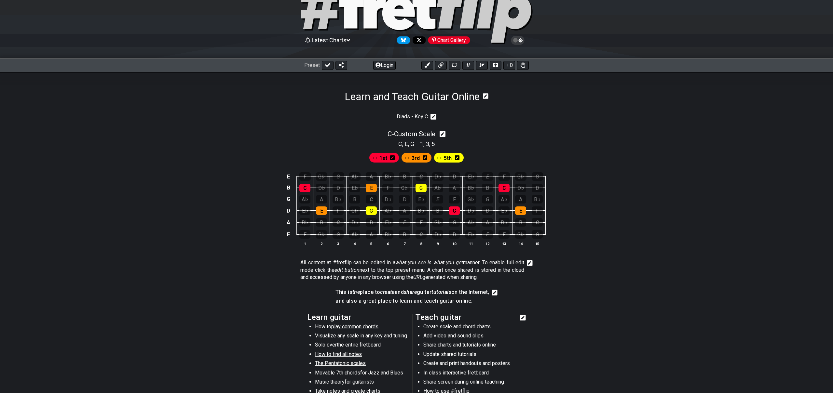
click at [445, 134] on icon at bounding box center [443, 134] width 6 height 6
select select "Custom Scale"
select select "C"
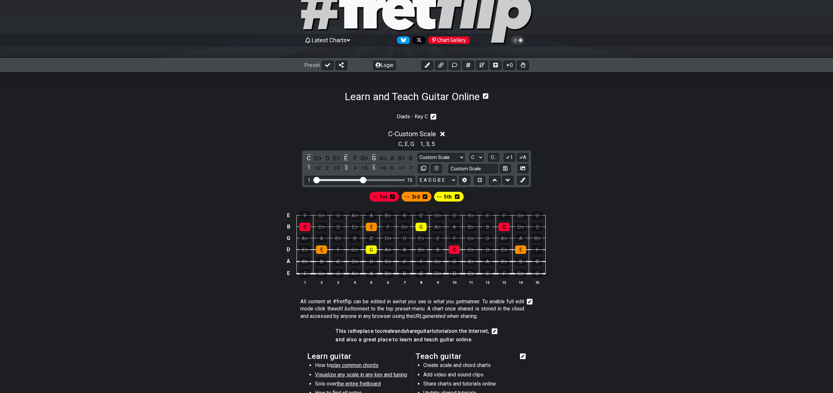
click at [474, 131] on div "C - Custom Scale" at bounding box center [417, 132] width 508 height 12
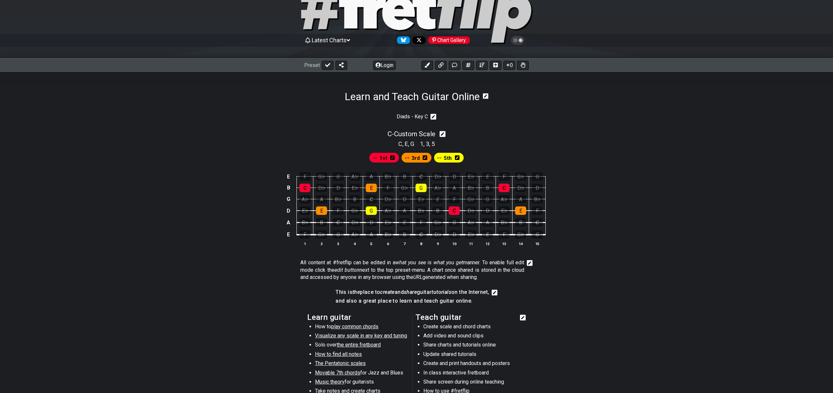
click at [445, 133] on icon at bounding box center [443, 134] width 6 height 6
select select "Custom Scale"
select select "C"
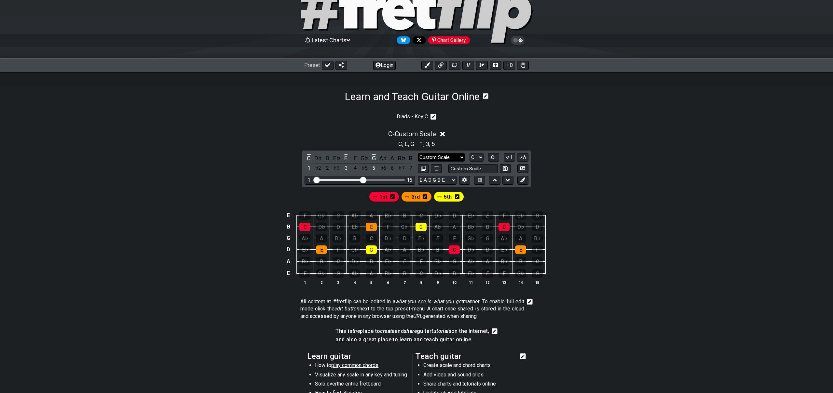
click at [453, 156] on select "Minor Pentatonic Custom Scale Minor Pentatonic Major Pentatonic Minor Blues Maj…" at bounding box center [441, 157] width 47 height 9
click at [524, 169] on icon at bounding box center [522, 168] width 5 height 5
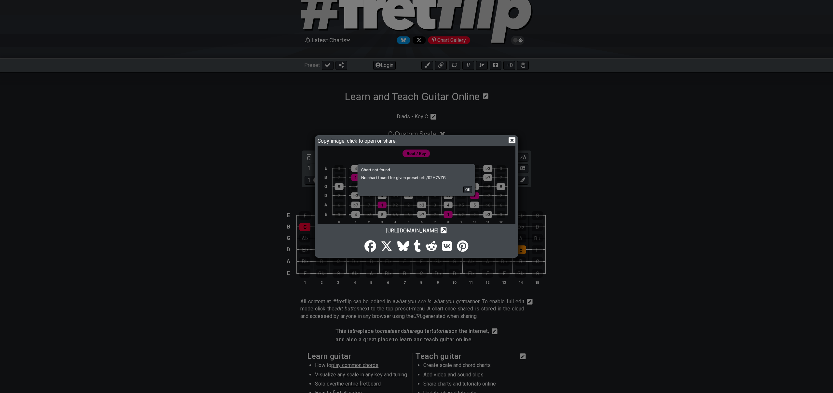
click at [467, 191] on img at bounding box center [417, 188] width 198 height 85
click at [510, 141] on icon at bounding box center [512, 140] width 7 height 6
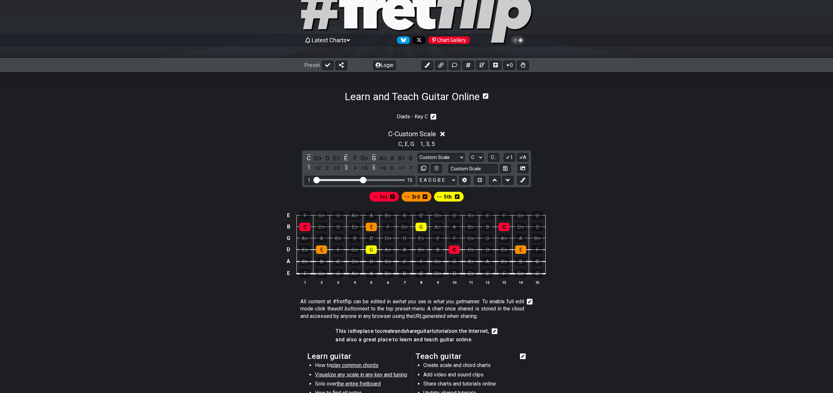
click at [488, 95] on icon at bounding box center [486, 96] width 6 height 6
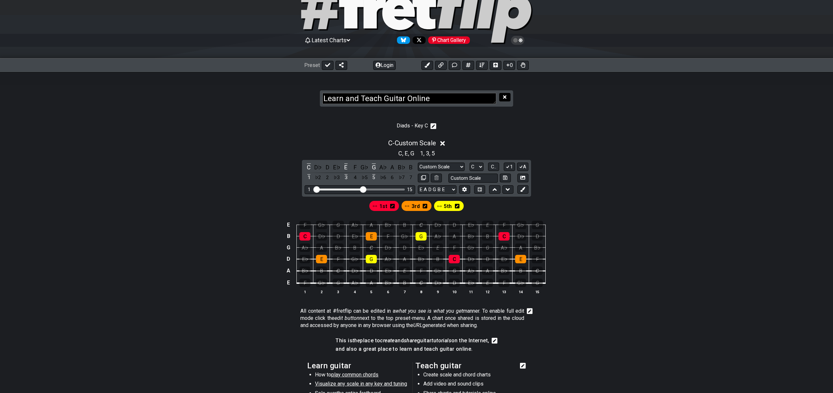
click at [503, 98] on icon at bounding box center [504, 97] width 3 height 5
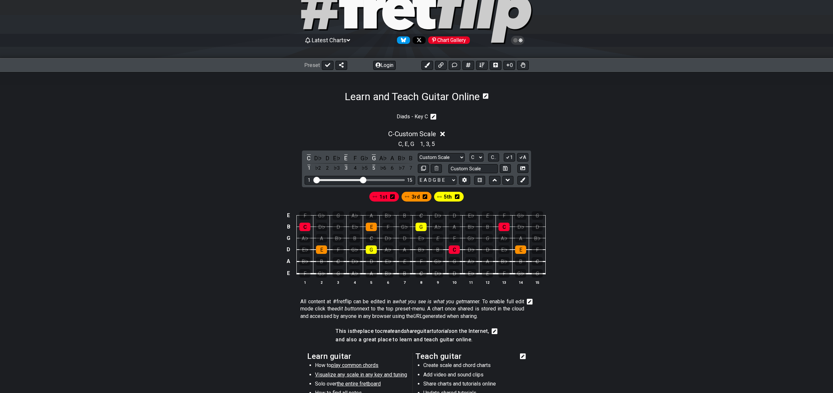
click at [484, 96] on icon at bounding box center [484, 96] width 8 height 7
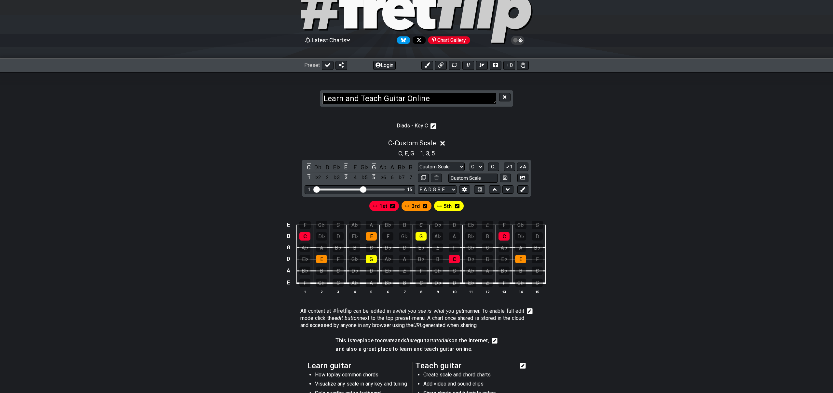
click at [476, 97] on textarea "Learn and Teach Guitar Online" at bounding box center [409, 98] width 174 height 11
type textarea "Custom Preset"
click at [542, 116] on div "Diads - Key C C - Custom Scale C , E , G 1 , 3 , 5 C D♭ D E♭ E F G♭ G A♭ A B♭ B…" at bounding box center [417, 308] width 508 height 393
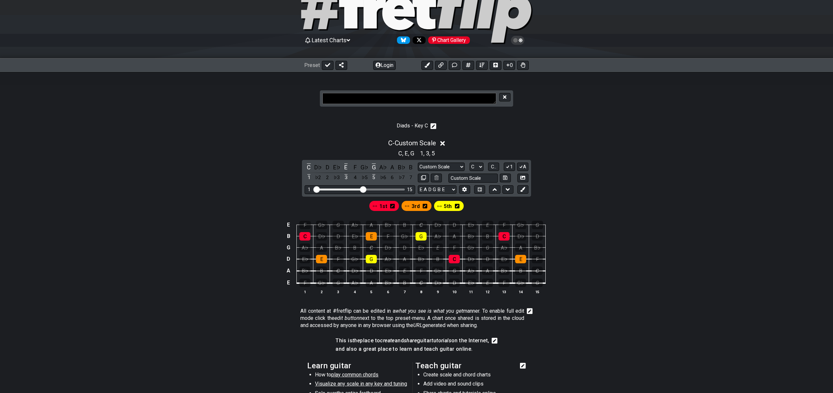
click at [477, 99] on textarea at bounding box center [409, 98] width 174 height 11
type textarea "K"
click at [544, 126] on section "Diads - Key C" at bounding box center [417, 128] width 508 height 16
click at [537, 126] on section "Diads - Key C" at bounding box center [417, 128] width 508 height 16
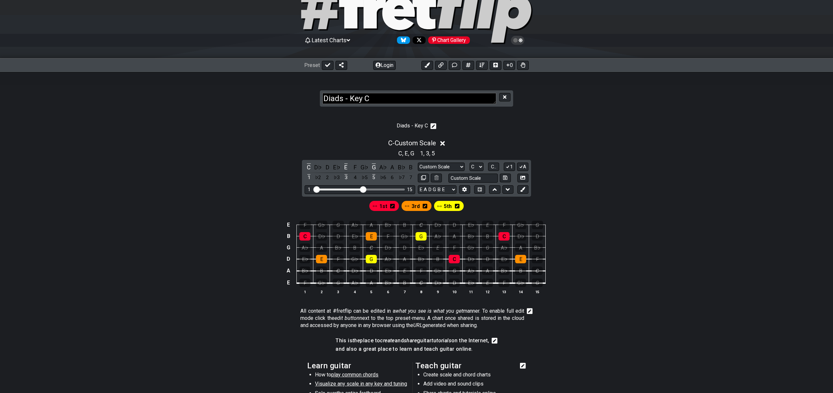
click at [494, 121] on section "Diads - Key C" at bounding box center [417, 128] width 508 height 16
click at [435, 126] on icon at bounding box center [433, 126] width 6 height 6
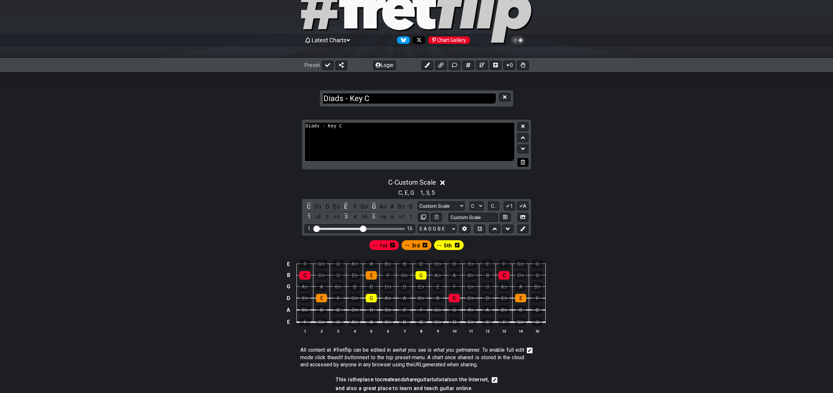
click at [523, 163] on icon at bounding box center [523, 162] width 4 height 5
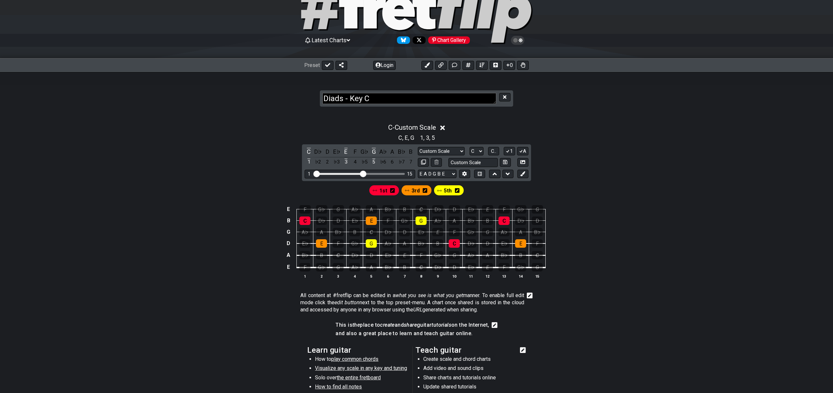
click at [489, 121] on div "C - Custom Scale" at bounding box center [417, 126] width 508 height 12
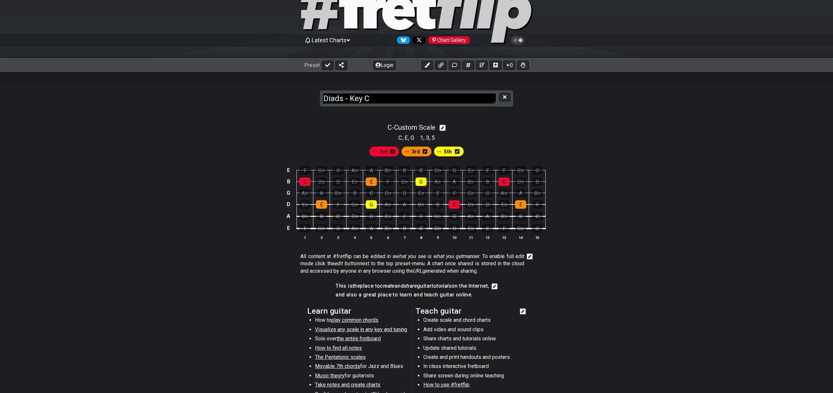
click at [293, 107] on section "Diads - Key C" at bounding box center [416, 92] width 833 height 40
click at [381, 98] on textarea "Diads - Key C" at bounding box center [409, 98] width 174 height 11
type textarea "Diads - Key C"
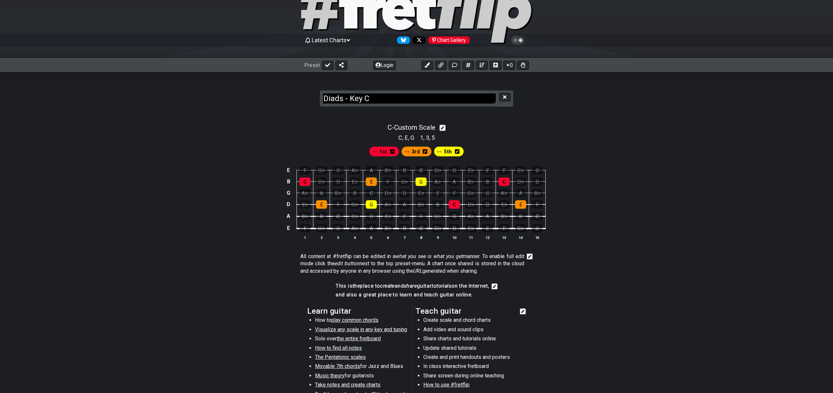
click at [477, 119] on div "C - Custom Scale C , E , G 1 , 3 , 5 1st 3rd 5th E F G♭ G A♭ A B♭ B C D♭ D E♭ E…" at bounding box center [417, 281] width 508 height 338
click at [505, 97] on icon at bounding box center [504, 96] width 3 height 3
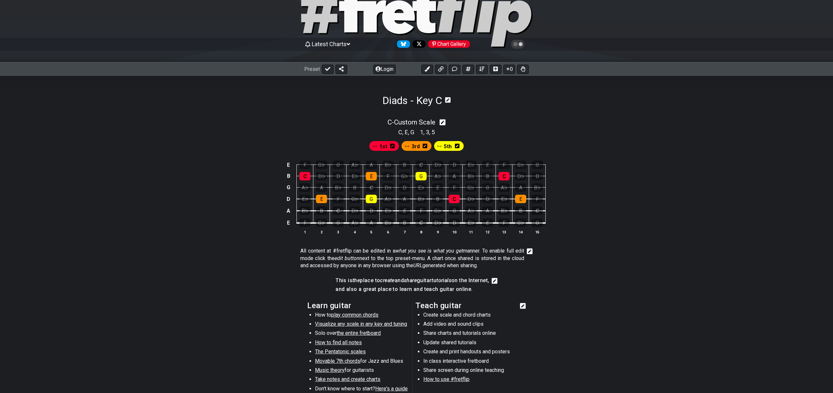
scroll to position [29, 0]
click at [446, 124] on icon at bounding box center [443, 123] width 6 height 6
select select "Custom Scale"
select select "C"
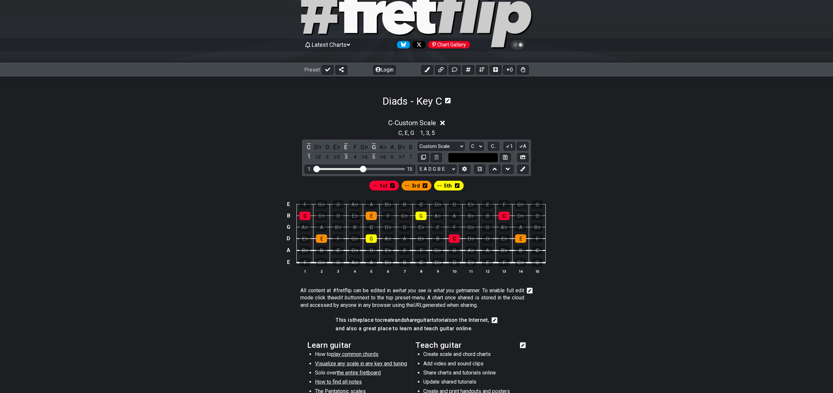
click at [481, 157] on input "text" at bounding box center [472, 157] width 49 height 9
type input "Custom Scale"
click at [575, 167] on div "C - Custom Scale C , E , G 1 , 3 , 5 C D♭ D E♭ E F G♭ G A♭ A B♭ B 1 ♭2 2 ♭3 3 4…" at bounding box center [417, 199] width 508 height 168
click at [488, 157] on input "text" at bounding box center [472, 157] width 49 height 9
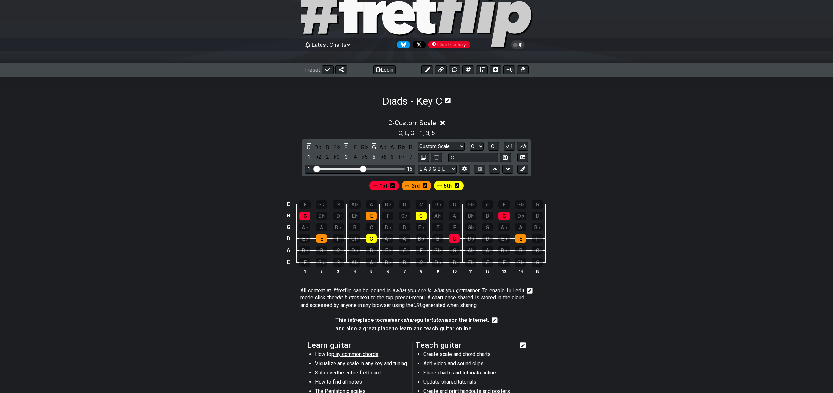
type input "C"
click at [565, 167] on div "C - Custom Scale C , E , G 1 , 3 , 5 C D♭ D E♭ E F G♭ G A♭ A B♭ B 1 ♭2 2 ♭3 3 4…" at bounding box center [417, 199] width 508 height 168
click at [417, 123] on span "C - Custom Scale" at bounding box center [412, 123] width 48 height 8
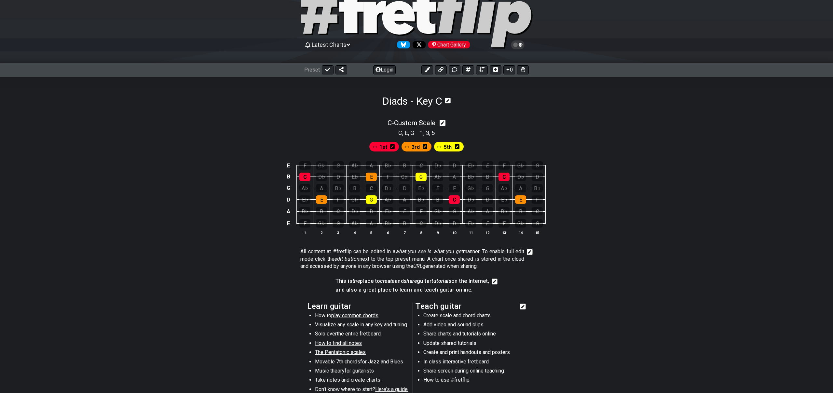
click at [445, 123] on icon at bounding box center [443, 123] width 6 height 6
select select "Custom Scale"
select select "C"
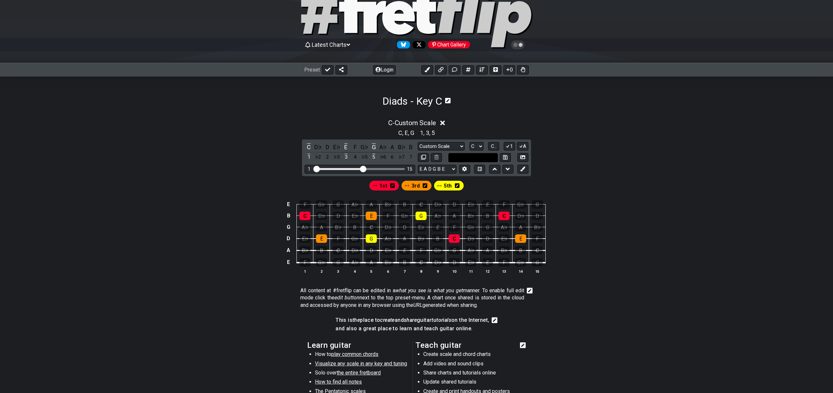
click at [482, 157] on input "text" at bounding box center [472, 157] width 49 height 9
type input "C"
click at [524, 159] on icon at bounding box center [522, 157] width 5 height 5
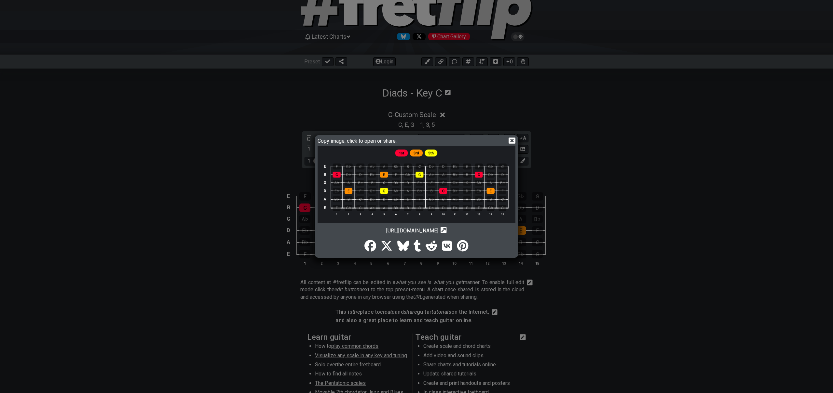
scroll to position [39, 0]
click at [512, 141] on icon at bounding box center [512, 140] width 7 height 7
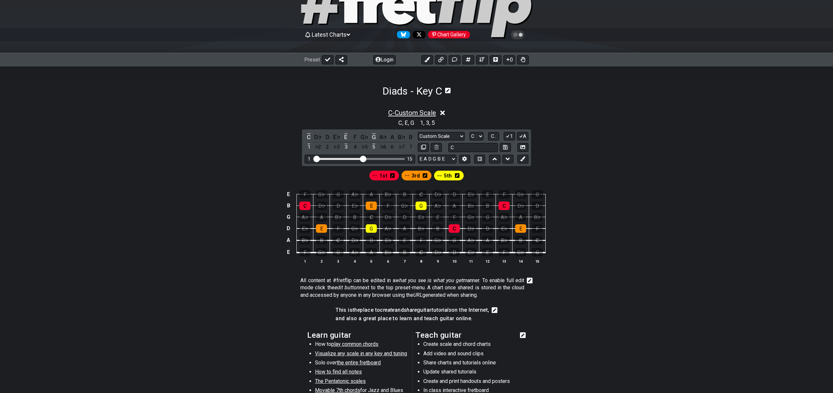
click at [431, 114] on span "C - Custom Scale" at bounding box center [412, 113] width 48 height 8
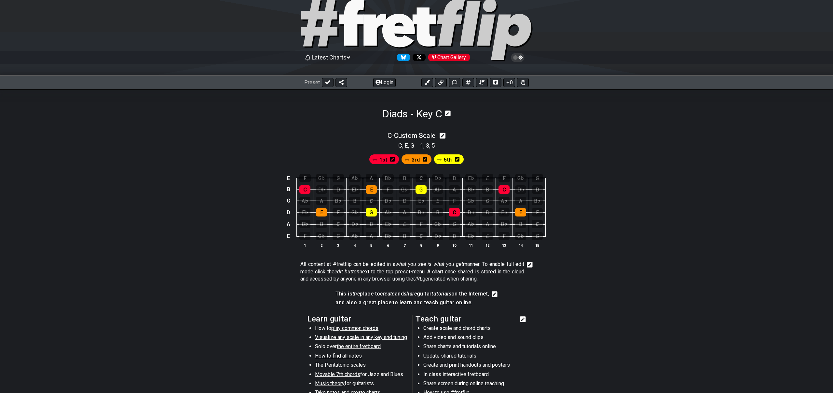
scroll to position [16, 0]
click at [327, 82] on icon at bounding box center [327, 82] width 5 height 5
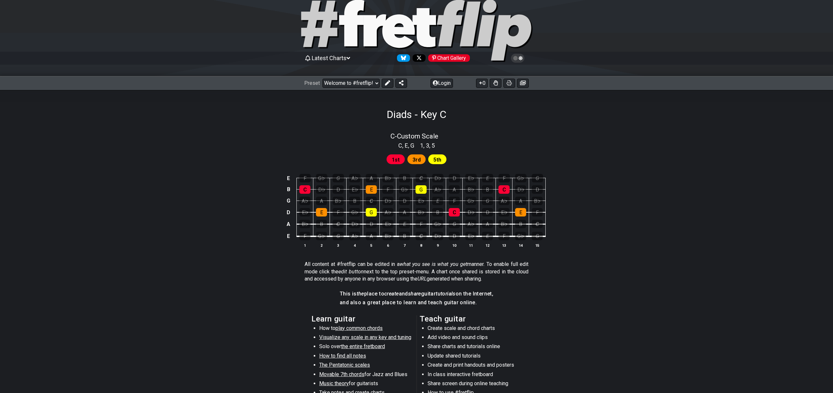
click at [327, 82] on select "Welcome to #fretflip! Initial Preset Custom Preset Minor Pentatonic Major Penta…" at bounding box center [350, 83] width 57 height 9
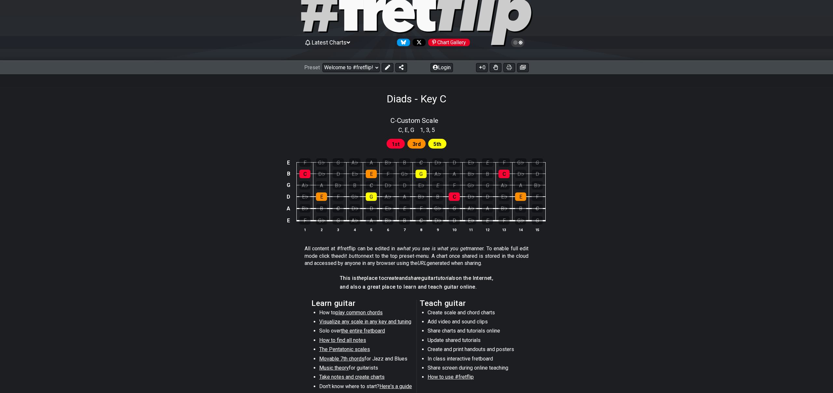
scroll to position [22, 0]
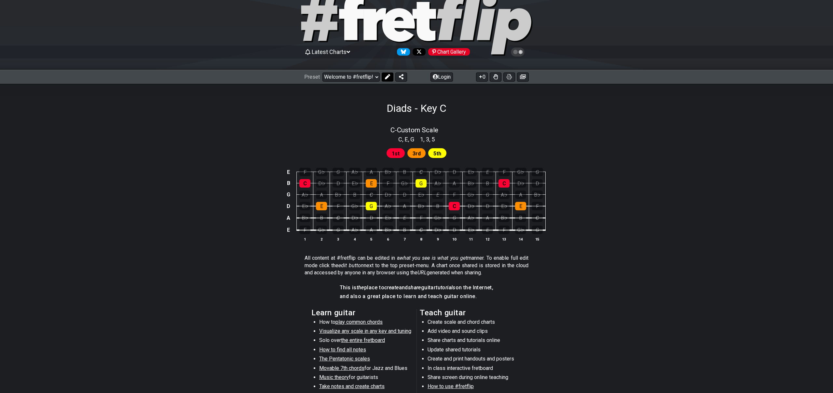
click at [387, 77] on icon at bounding box center [387, 76] width 5 height 5
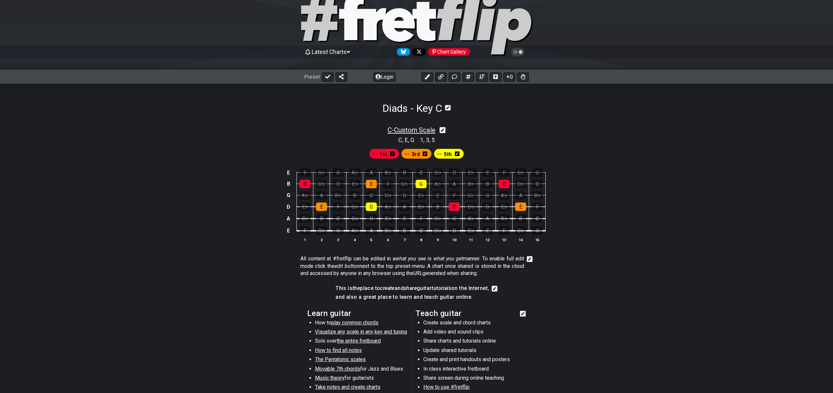
click at [418, 131] on span "C - Custom Scale" at bounding box center [411, 130] width 48 height 8
select select "Custom Scale"
select select "C"
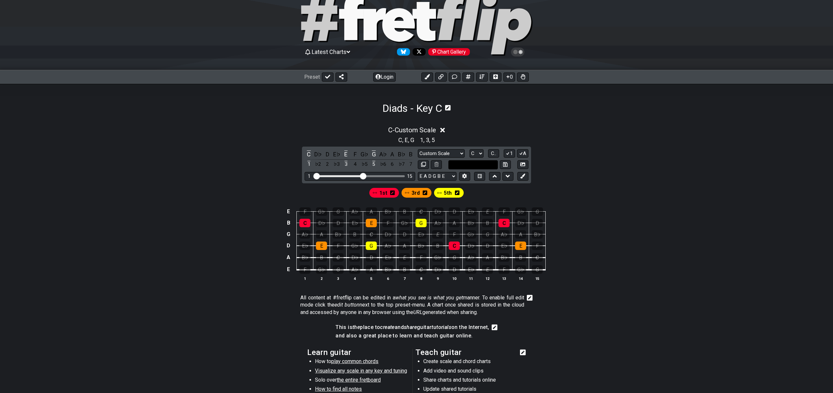
drag, startPoint x: 485, startPoint y: 164, endPoint x: 454, endPoint y: 161, distance: 32.0
click at [454, 161] on input "text" at bounding box center [472, 164] width 49 height 9
type input "Diads"
click at [543, 165] on div "C - Custom Scale C , E , G 1 , 3 , 5 C D♭ D E♭ E F G♭ G A♭ A B♭ B 1 ♭2 2 ♭3 3 4…" at bounding box center [417, 206] width 508 height 168
click at [461, 117] on div "C - Custom Scale C , E , G 1 , 3 , 5 C D♭ D E♭ E F G♭ G A♭ A B♭ B 1 ♭2 2 ♭3 3 4…" at bounding box center [417, 303] width 508 height 377
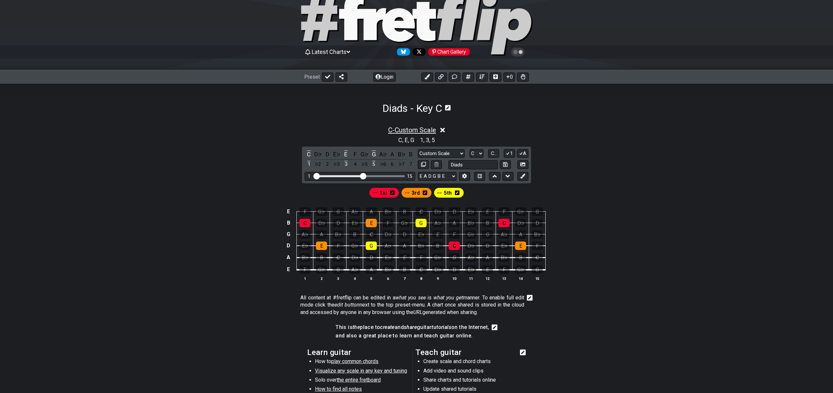
click at [427, 131] on span "C - Custom Scale" at bounding box center [412, 130] width 48 height 8
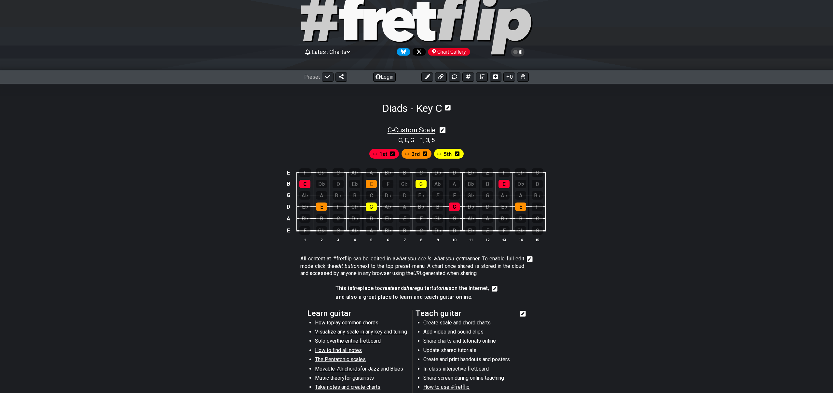
click at [424, 133] on span "C - Custom Scale" at bounding box center [411, 130] width 48 height 8
select select "Custom Scale"
select select "C"
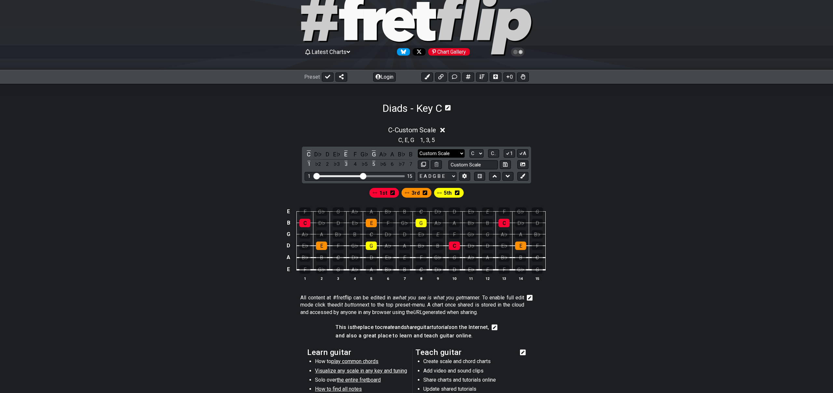
click at [459, 153] on select "Minor Pentatonic Custom Scale Minor Pentatonic Major Pentatonic Minor Blues Maj…" at bounding box center [441, 153] width 47 height 9
click at [418, 149] on select "Minor Pentatonic Custom Scale Minor Pentatonic Major Pentatonic Minor Blues Maj…" at bounding box center [441, 153] width 47 height 9
click at [578, 167] on div "C - Custom Scale C , E , G 1 , 3 , 5 C D♭ D E♭ E F G♭ G A♭ A B♭ B 1 ♭2 2 ♭3 3 4…" at bounding box center [417, 206] width 508 height 168
click at [414, 129] on span "C - Custom Scale" at bounding box center [412, 130] width 48 height 8
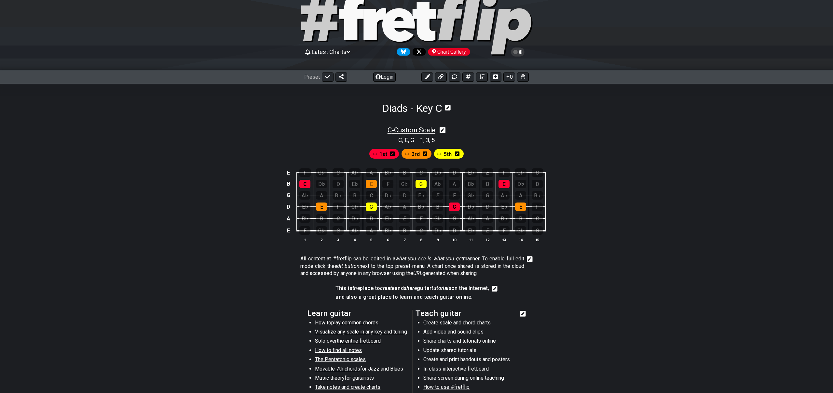
click at [421, 129] on span "C - Custom Scale" at bounding box center [411, 130] width 48 height 8
select select "Custom Scale"
select select "C"
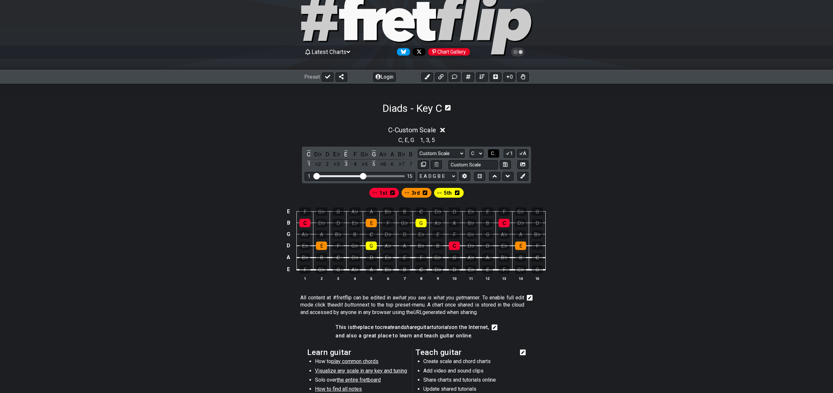
click at [494, 154] on span "C.." at bounding box center [493, 154] width 5 height 6
click at [494, 154] on span "1..7" at bounding box center [493, 154] width 8 height 6
click at [494, 154] on span "..." at bounding box center [493, 154] width 3 height 6
click at [481, 153] on select "A♭ A A♯ B♭ B C C♯ D♭ D D♯ E♭ E F F♯ G♭ G G♯" at bounding box center [476, 153] width 14 height 9
click at [469, 149] on select "A♭ A A♯ B♭ B C C♯ D♭ D D♯ E♭ E F F♯ G♭ G G♯" at bounding box center [476, 153] width 14 height 9
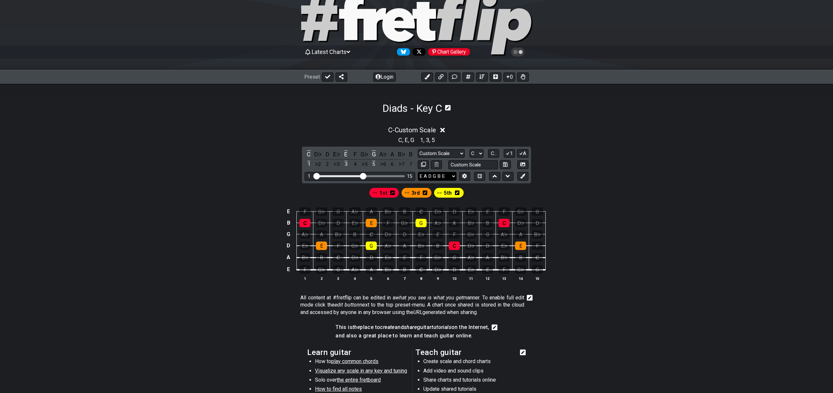
click at [447, 177] on select "E A D G B E E A D G B E E A D G B E B E A D F♯ B A D G C E A D A D G B E E♭ A♭ …" at bounding box center [437, 176] width 39 height 9
click at [418, 172] on select "E A D G B E E A D G B E E A D G B E B E A D F♯ B A D G C E A D A D G B E E♭ A♭ …" at bounding box center [437, 176] width 39 height 9
click at [466, 178] on icon at bounding box center [464, 176] width 5 height 5
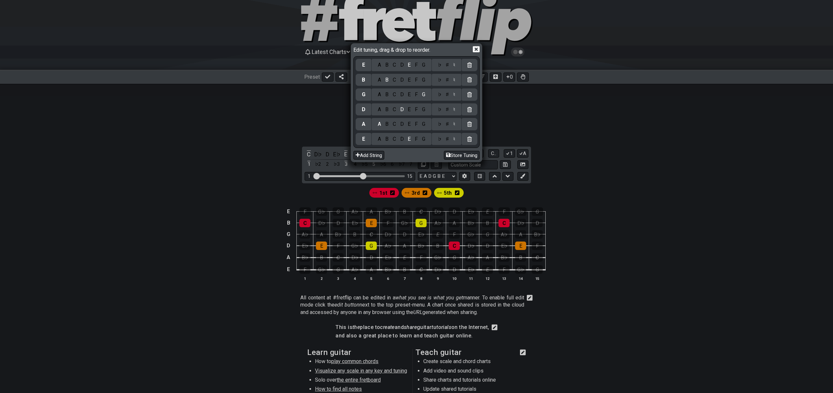
click at [477, 50] on icon at bounding box center [476, 50] width 7 height 6
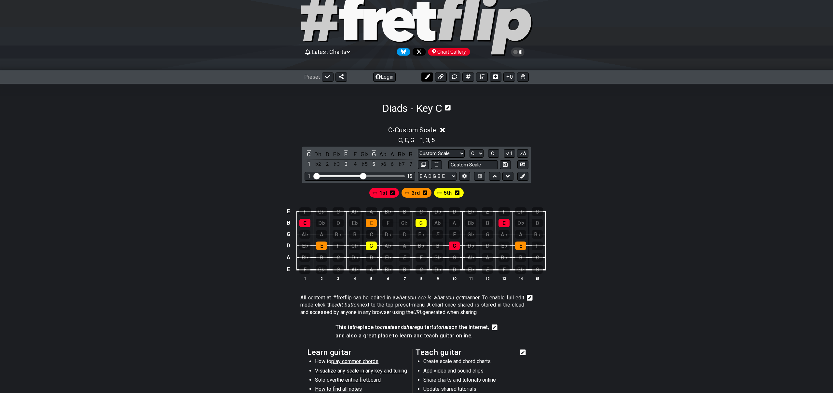
click at [428, 78] on icon at bounding box center [427, 76] width 5 height 5
click at [461, 194] on span "New Marker" at bounding box center [463, 192] width 27 height 9
click at [457, 192] on span "New Marker" at bounding box center [464, 192] width 30 height 9
click at [483, 192] on icon at bounding box center [483, 192] width 5 height 5
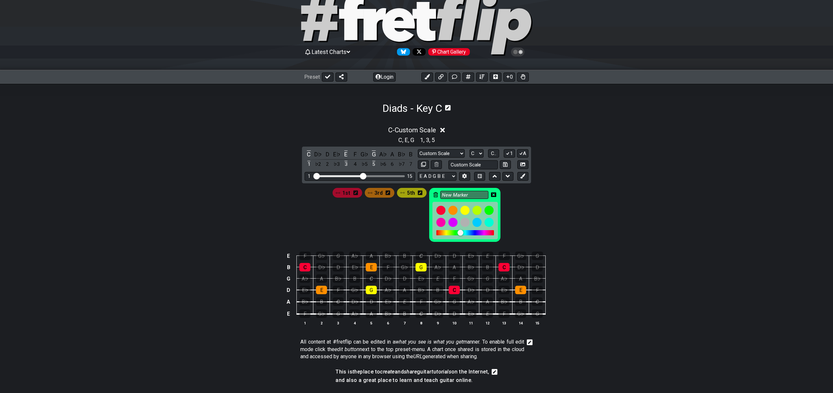
click at [434, 194] on icon at bounding box center [435, 194] width 5 height 5
